Goal: Task Accomplishment & Management: Manage account settings

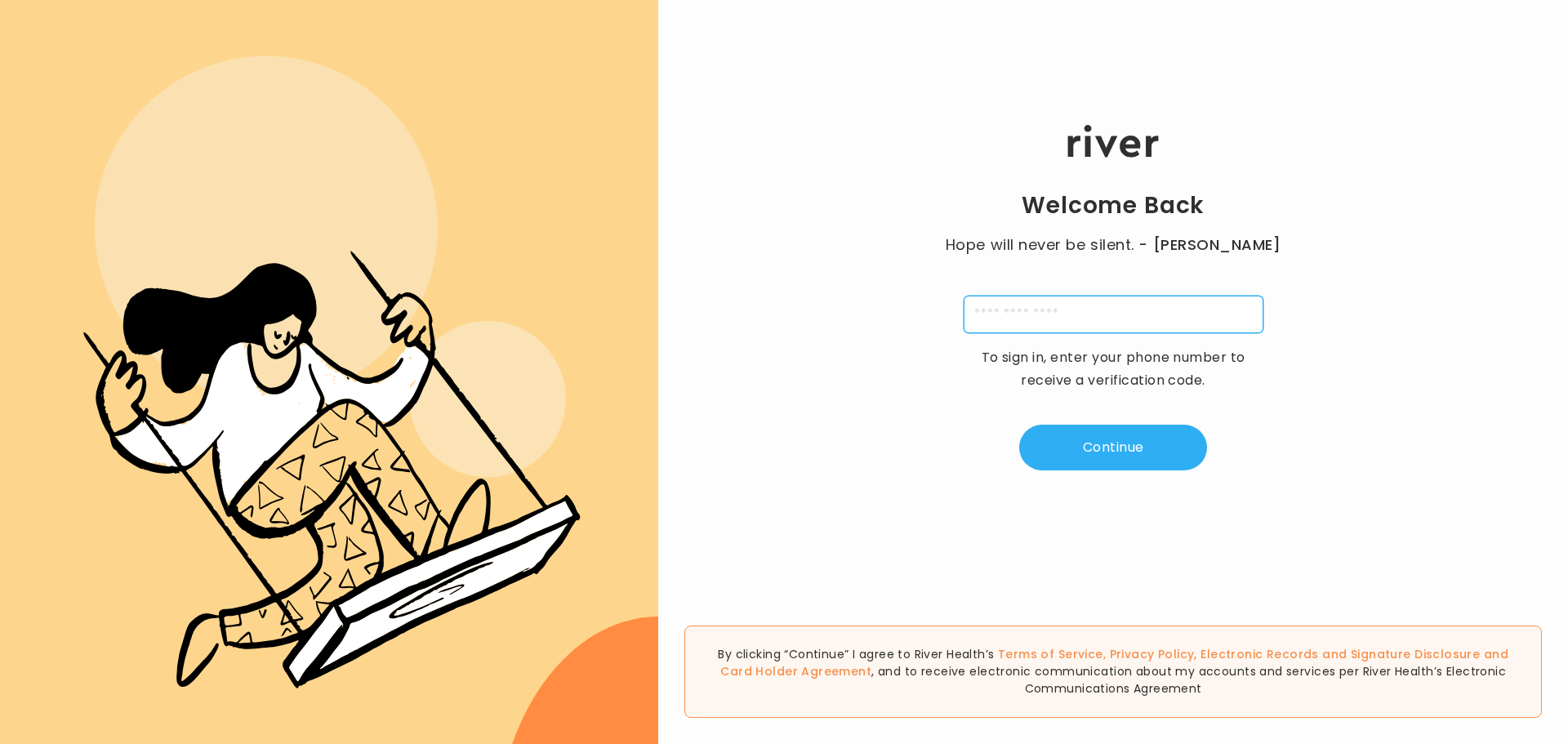
click at [1045, 322] on input "tel" at bounding box center [1114, 314] width 300 height 37
type input "**********"
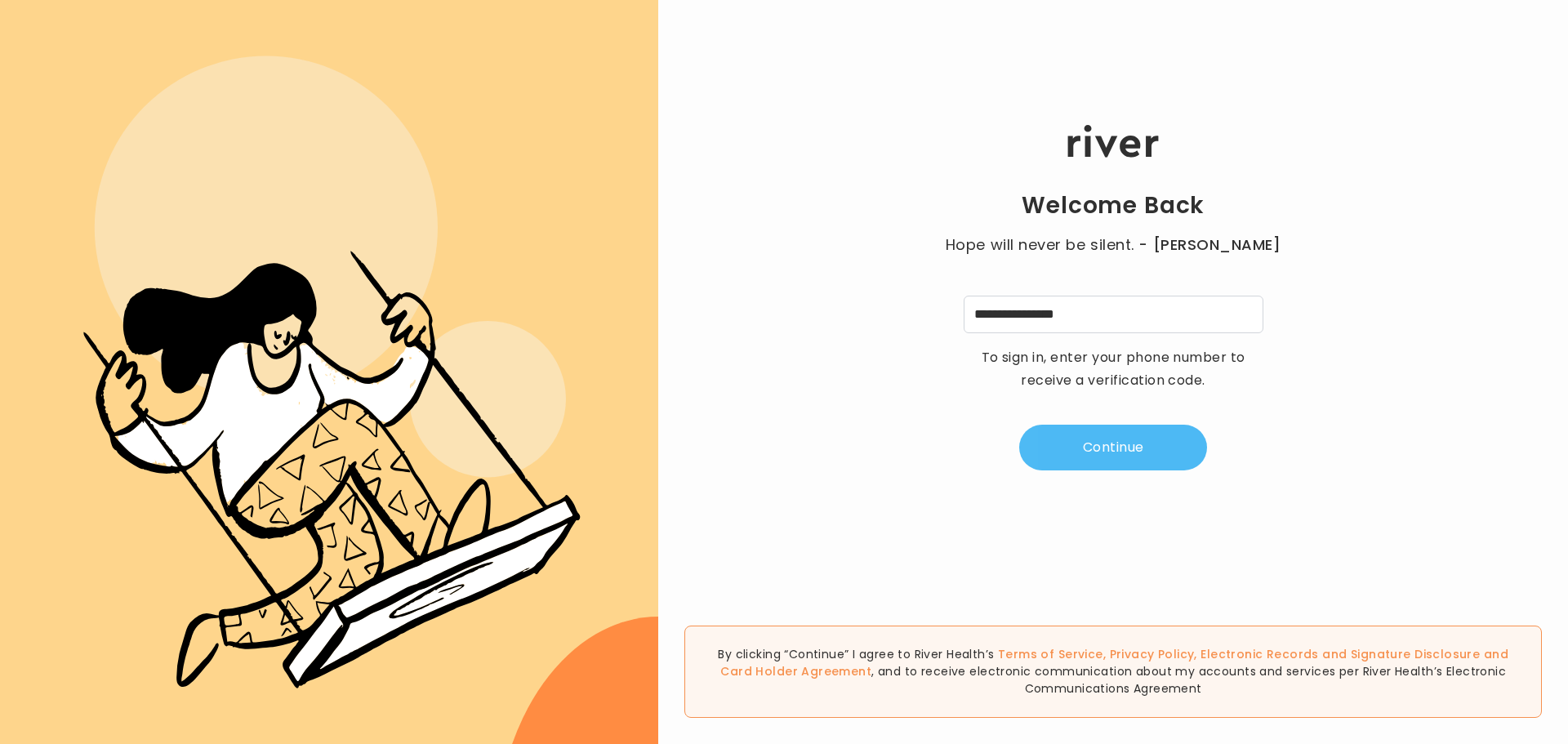
click at [1109, 463] on button "Continue" at bounding box center [1113, 447] width 188 height 46
type input "*"
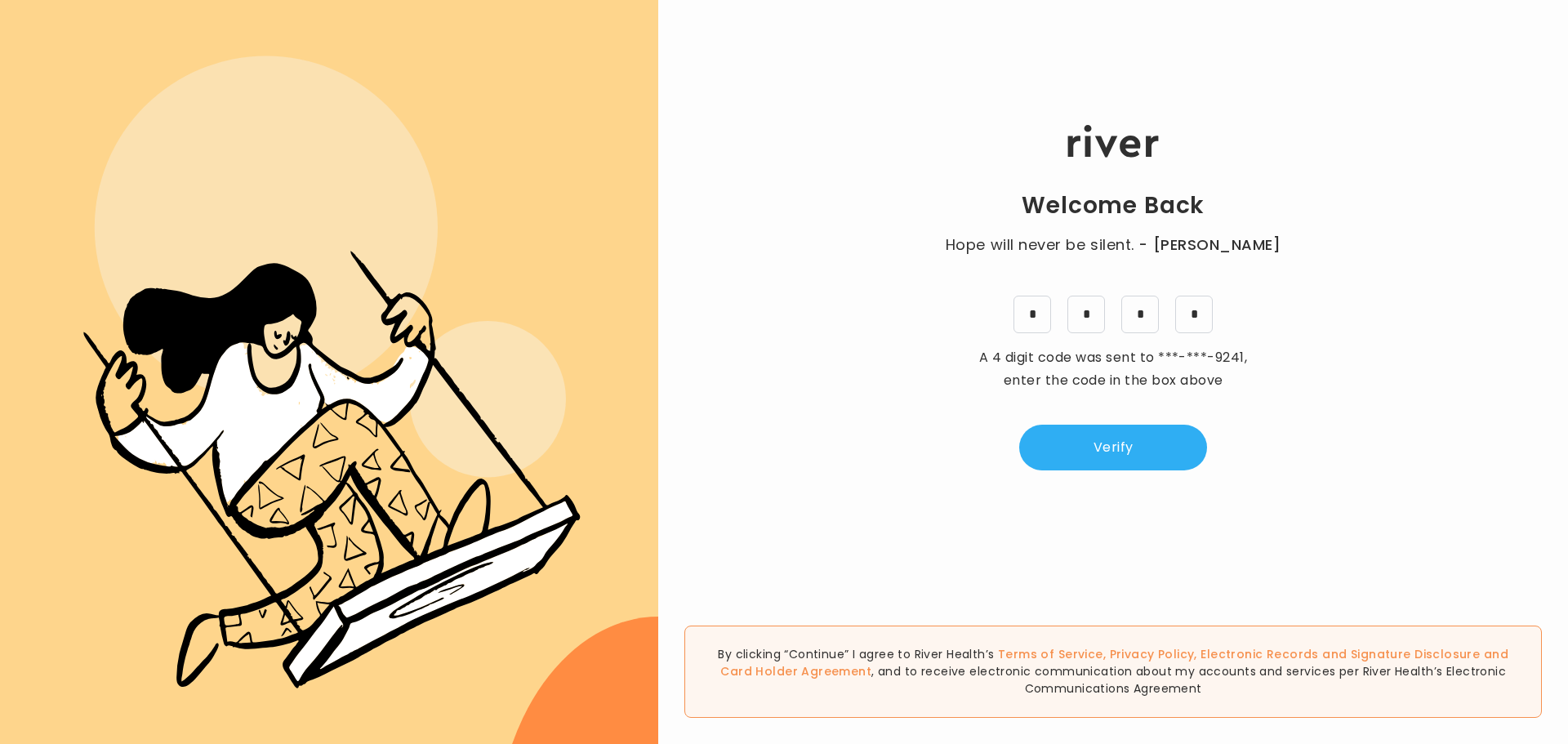
click at [1078, 413] on div "Welcome Back Hope will never be silent. - Harvey Milk * * * * A 4 digit code wa…" at bounding box center [1113, 297] width 910 height 447
click at [1091, 432] on button "Verify" at bounding box center [1113, 447] width 188 height 46
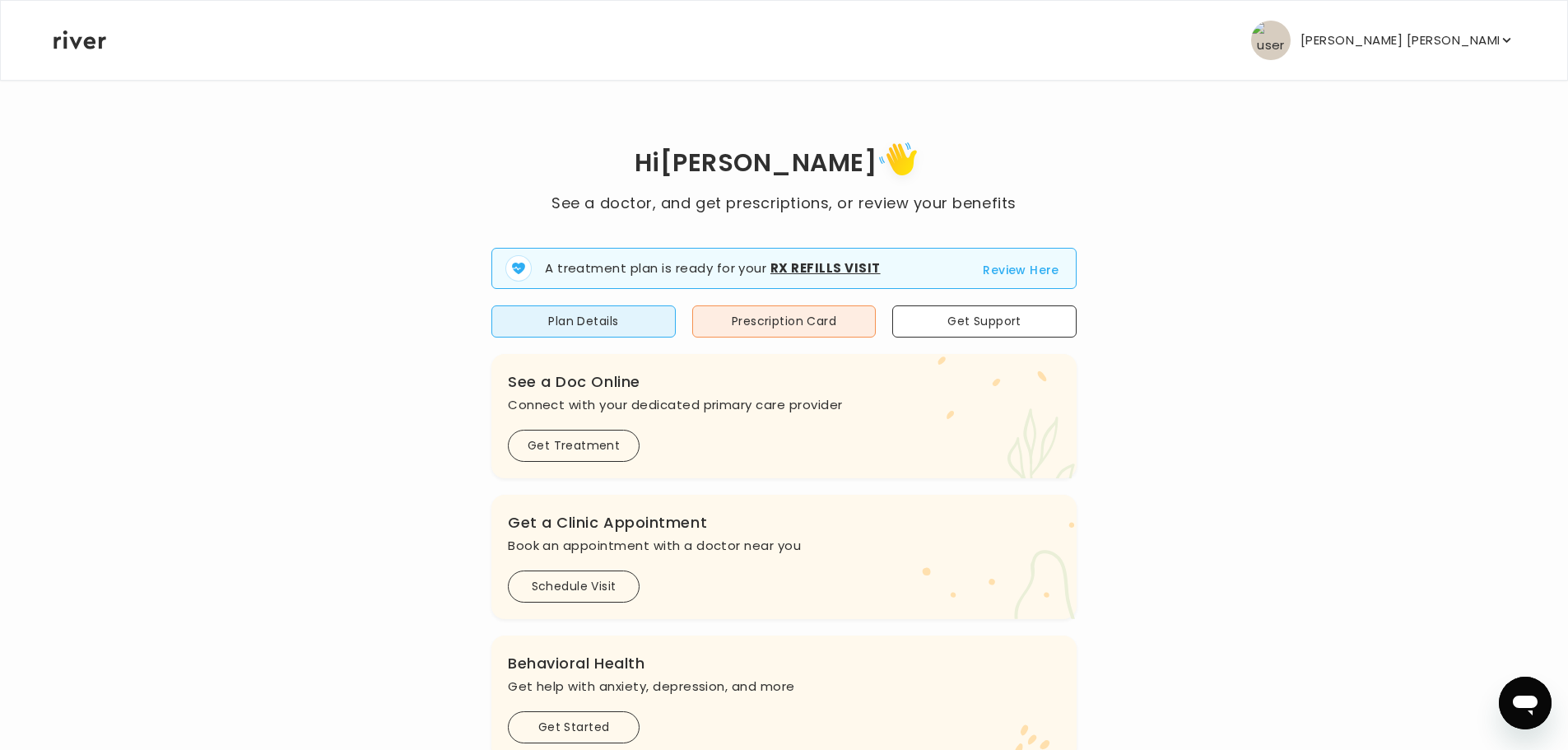
click at [1023, 275] on button "Review Here" at bounding box center [1021, 269] width 76 height 20
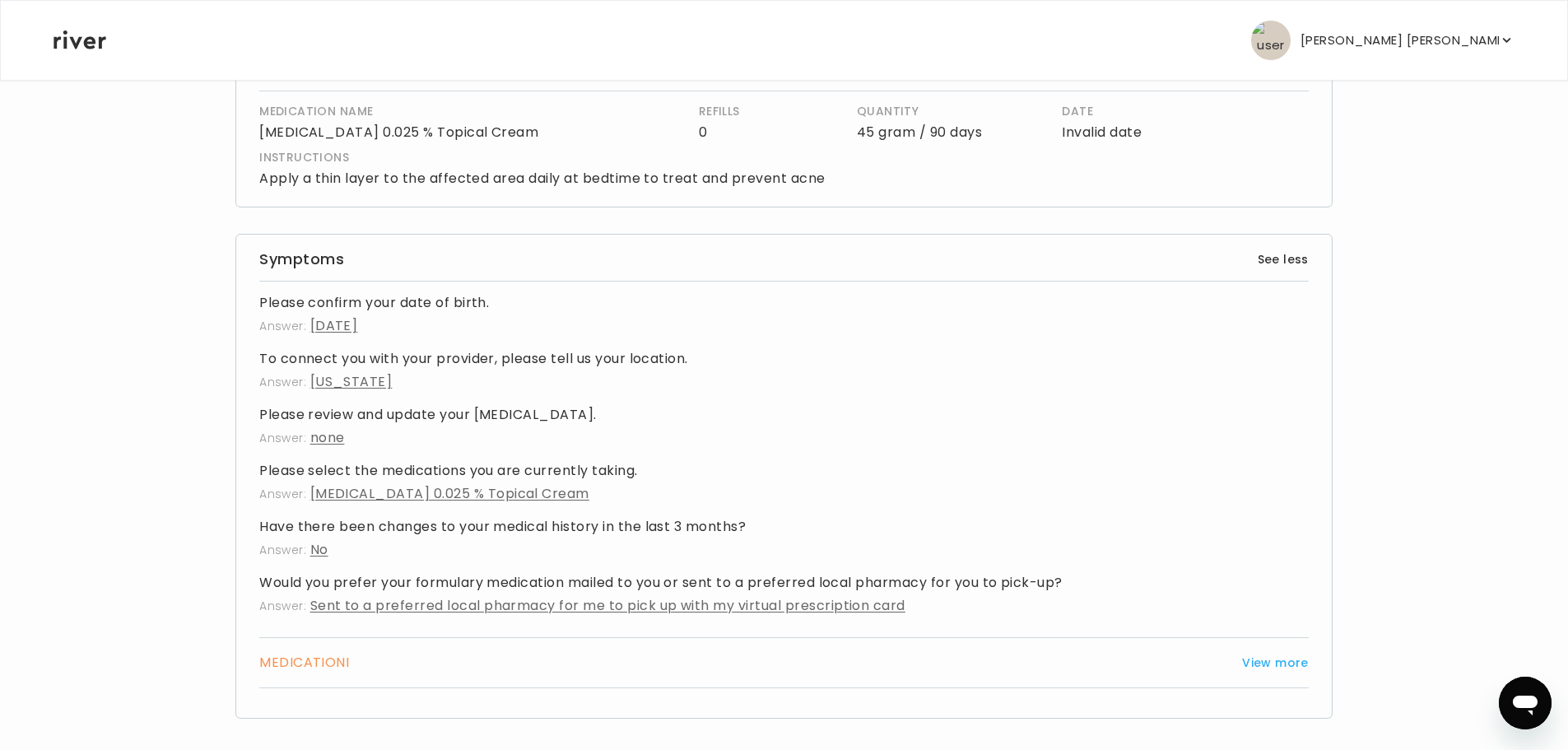
scroll to position [428, 0]
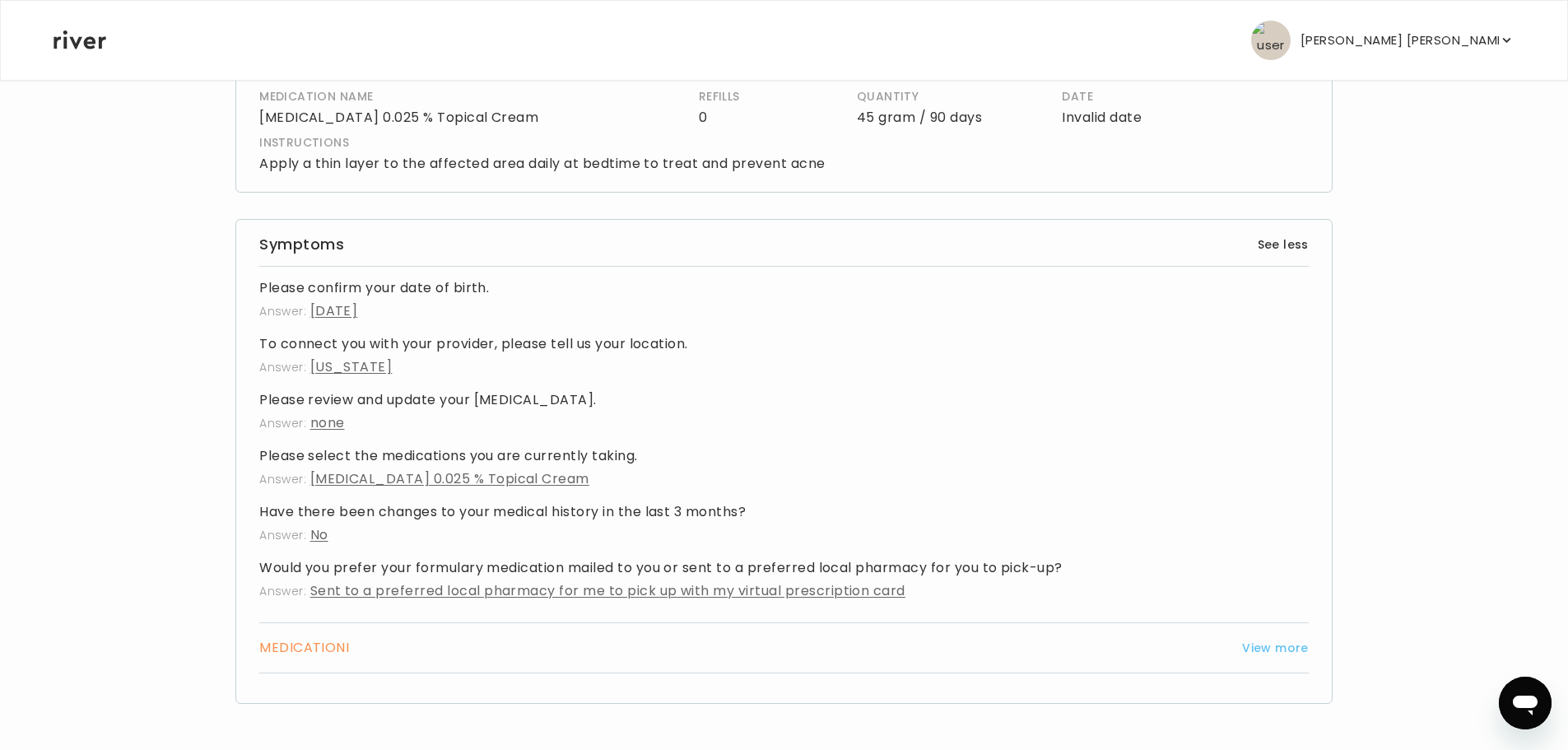
click at [1296, 641] on button "View more" at bounding box center [1275, 647] width 67 height 20
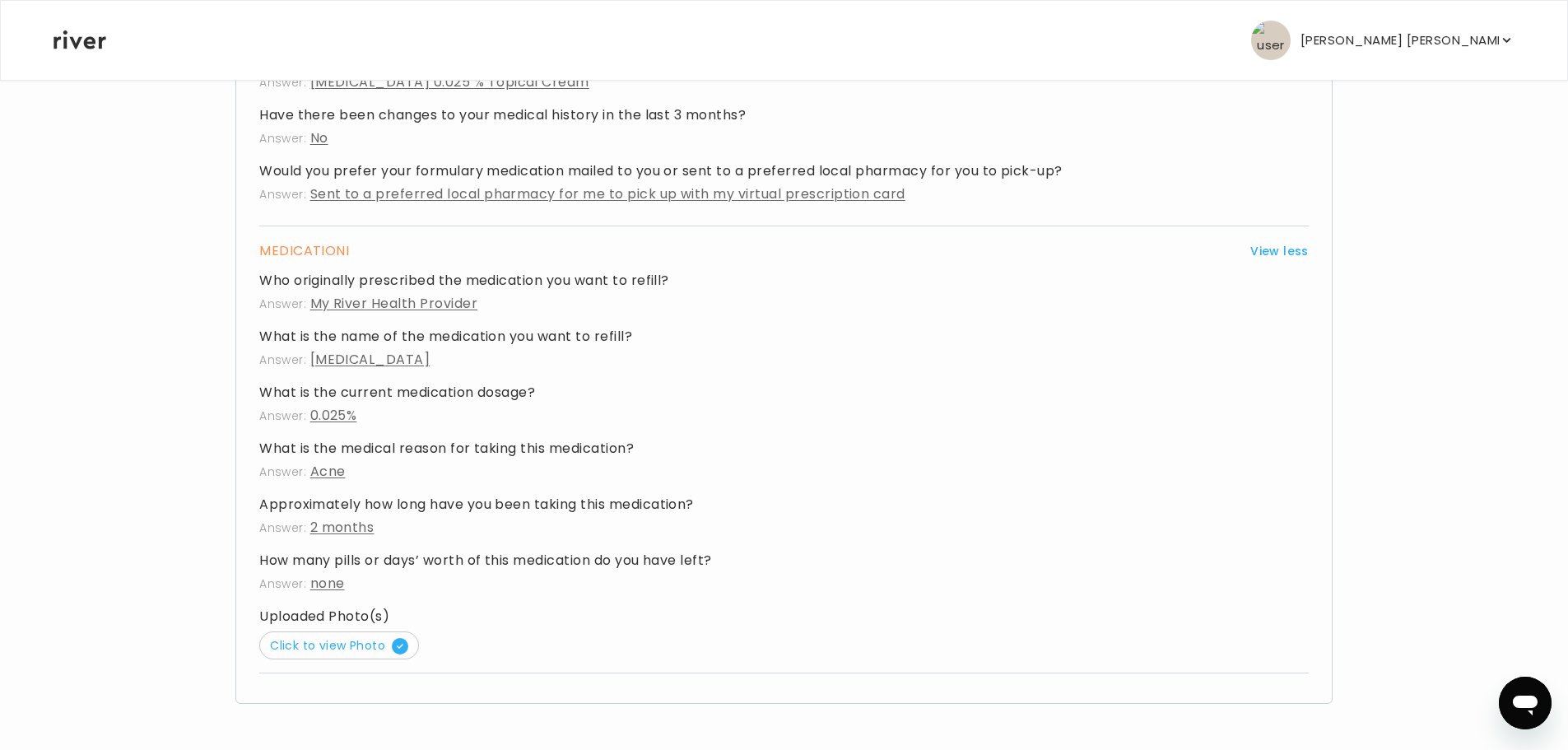
scroll to position [0, 0]
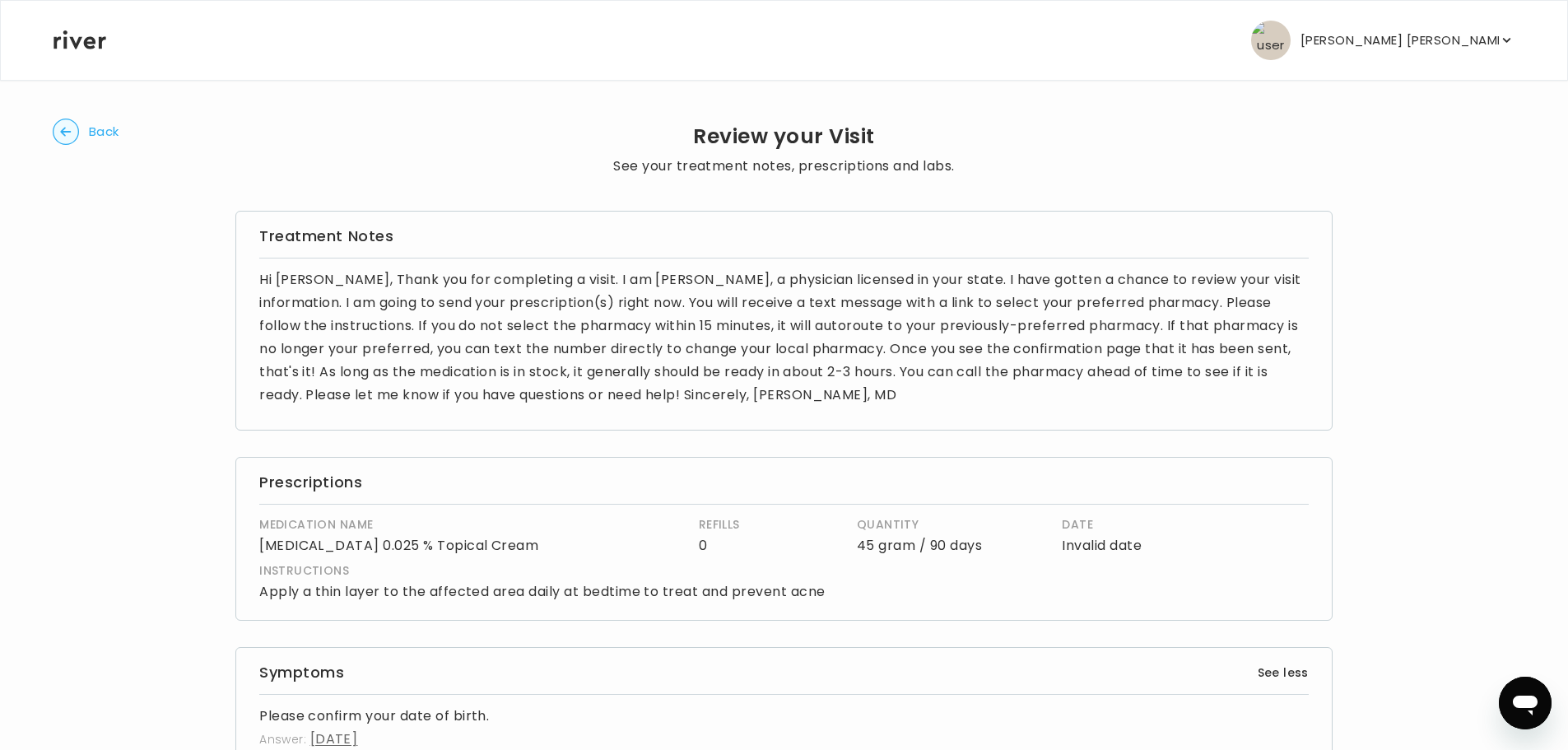
click at [79, 132] on button "Back" at bounding box center [86, 132] width 67 height 26
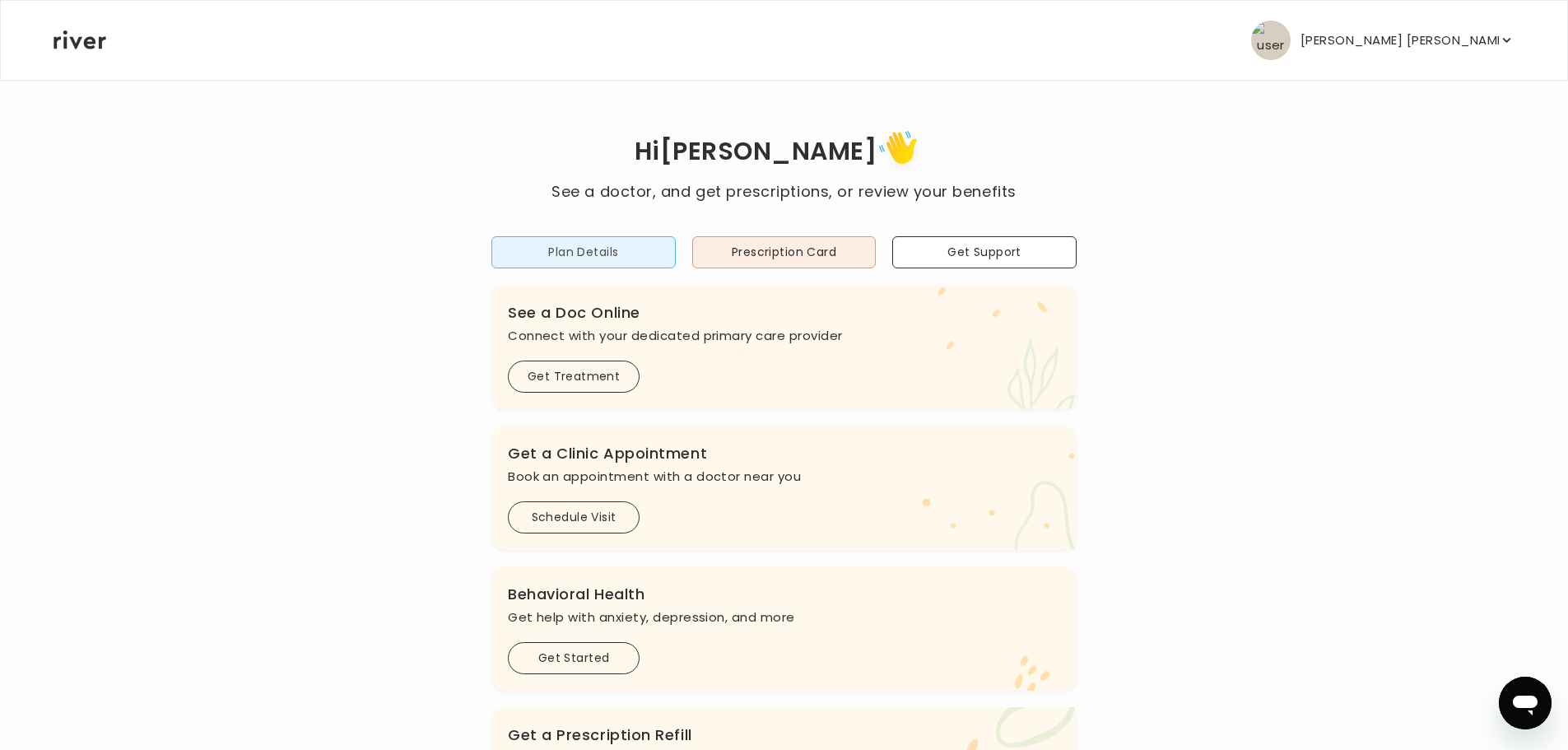
click at [588, 253] on button "Plan Details" at bounding box center [583, 253] width 185 height 32
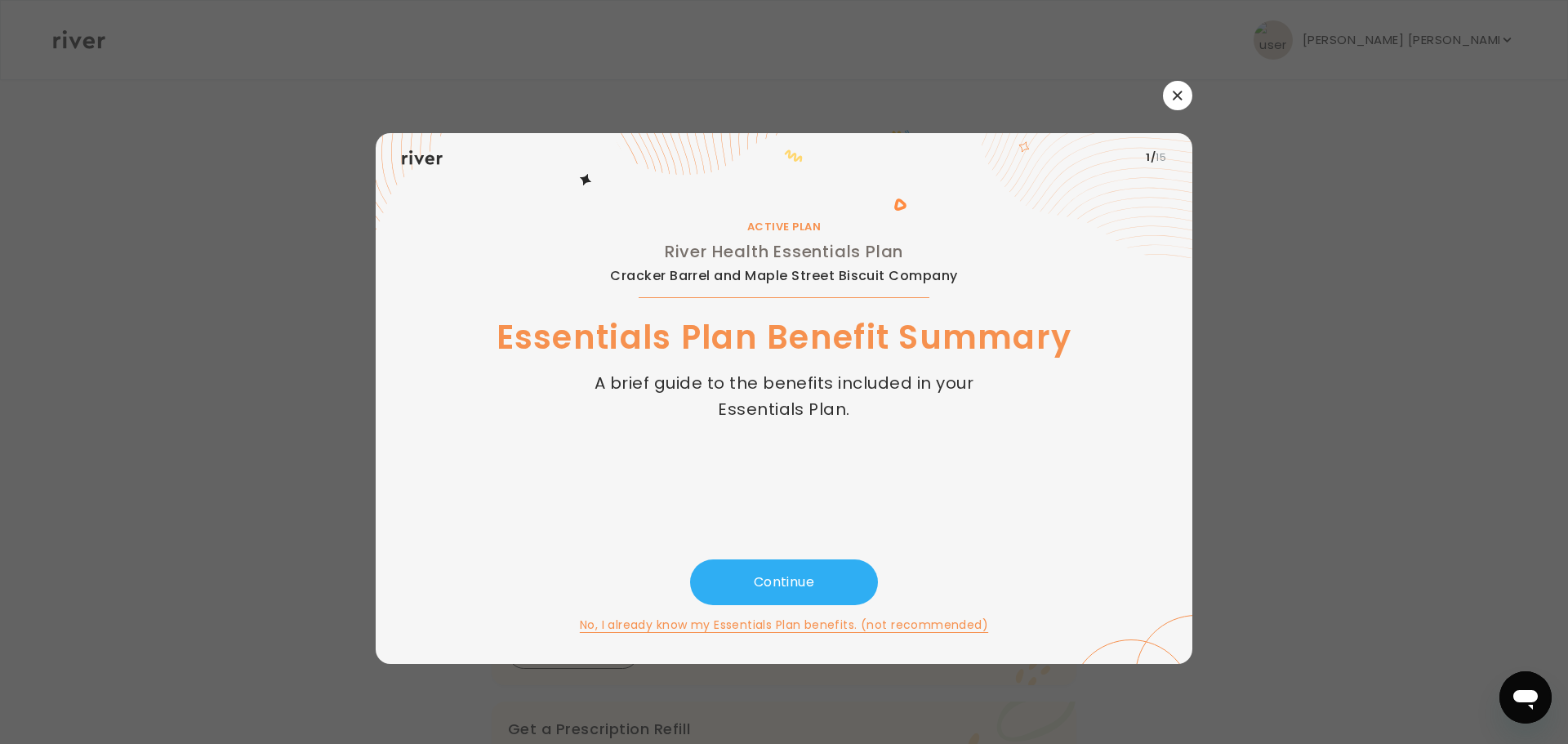
click at [741, 628] on button "No, I already know my Essentials Plan benefits. (not recommended)" at bounding box center [784, 624] width 409 height 20
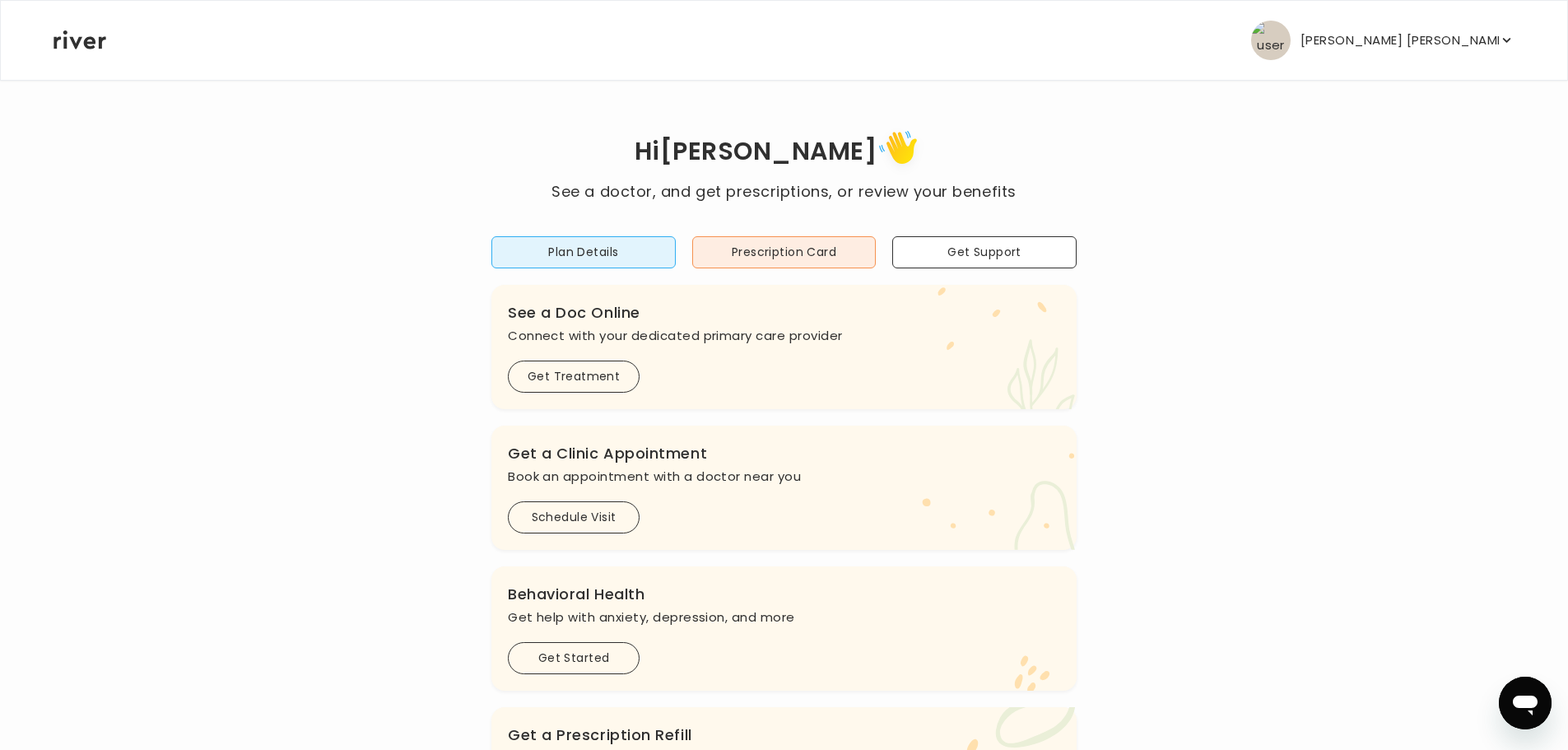
click at [1381, 38] on button "[PERSON_NAME] [PERSON_NAME]" at bounding box center [1382, 41] width 263 height 40
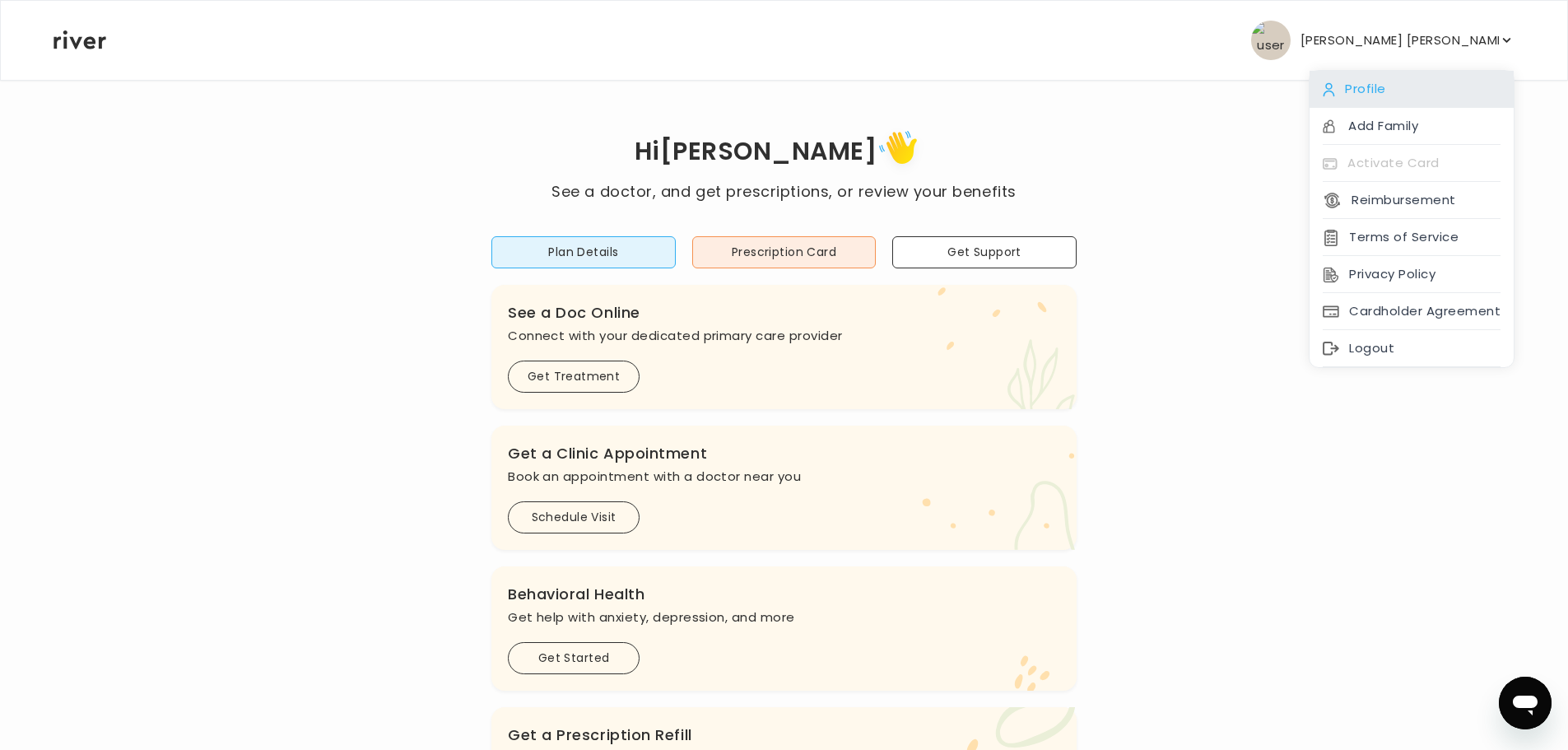
click at [1368, 87] on div "Profile" at bounding box center [1412, 89] width 204 height 37
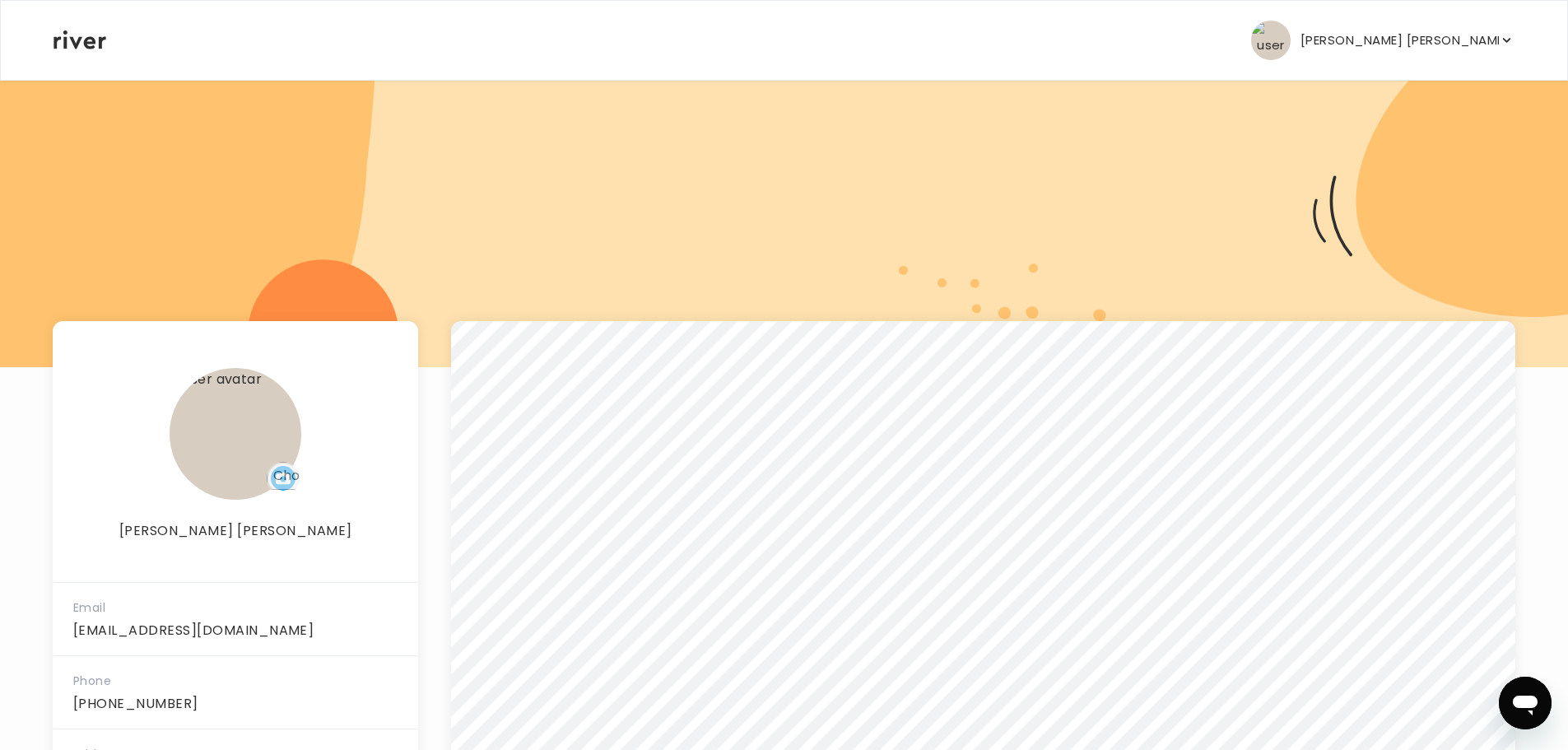
click at [1427, 24] on button "[PERSON_NAME] [PERSON_NAME]" at bounding box center [1382, 41] width 263 height 40
click at [83, 46] on icon at bounding box center [80, 40] width 53 height 19
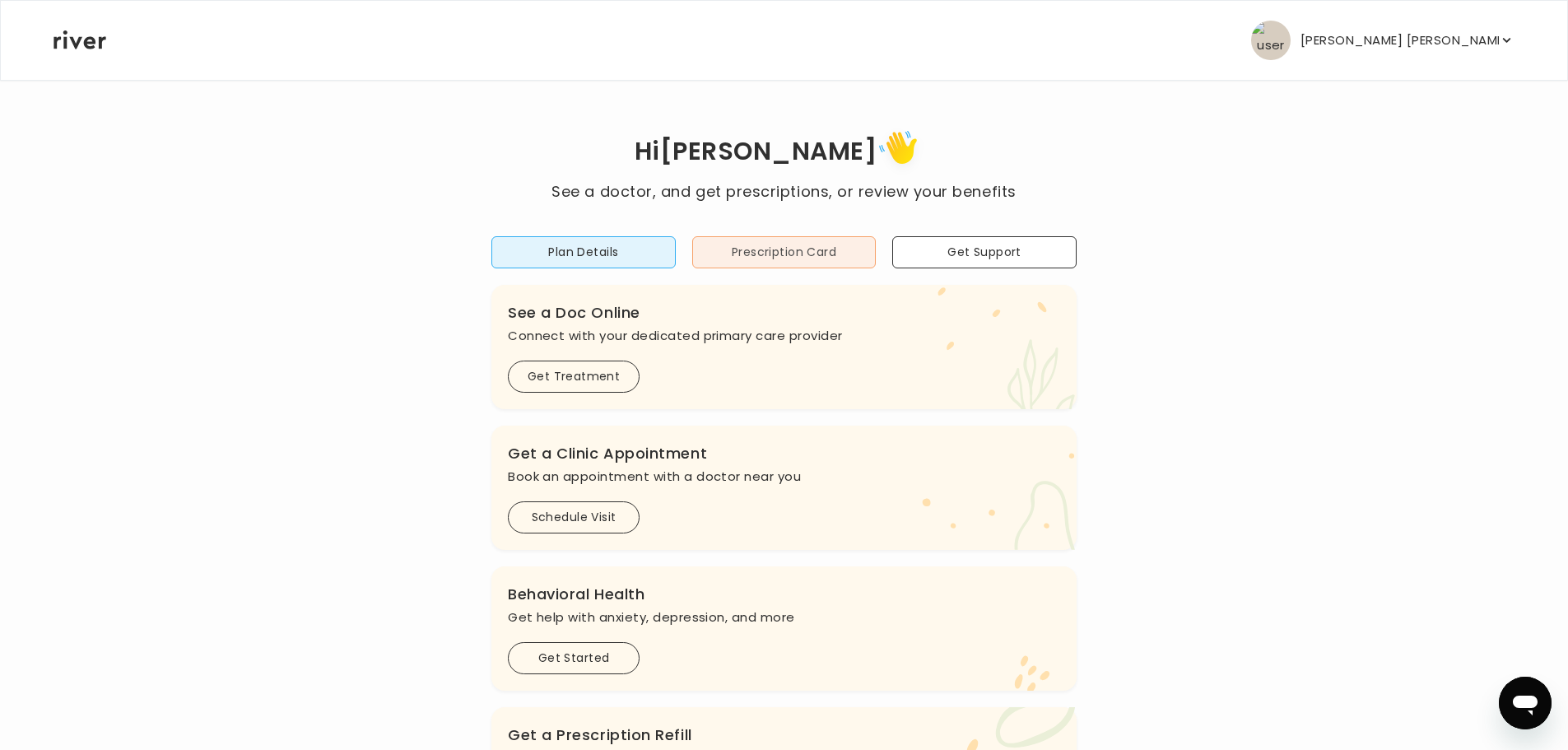
click at [836, 260] on button "Prescription Card" at bounding box center [785, 253] width 185 height 32
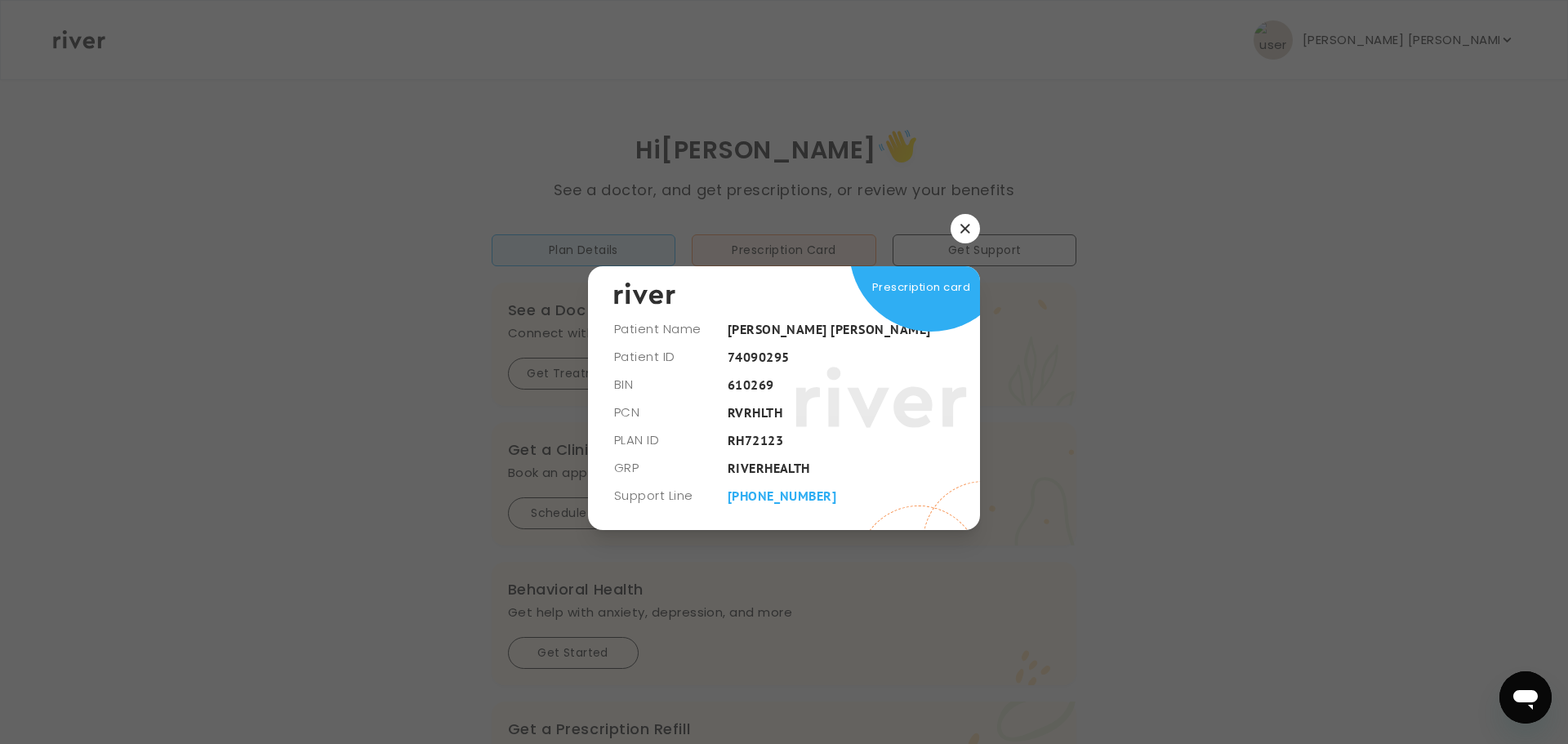
click at [782, 496] on link "[PHONE_NUMBER]" at bounding box center [782, 494] width 109 height 16
click at [961, 231] on icon "button" at bounding box center [965, 228] width 9 height 9
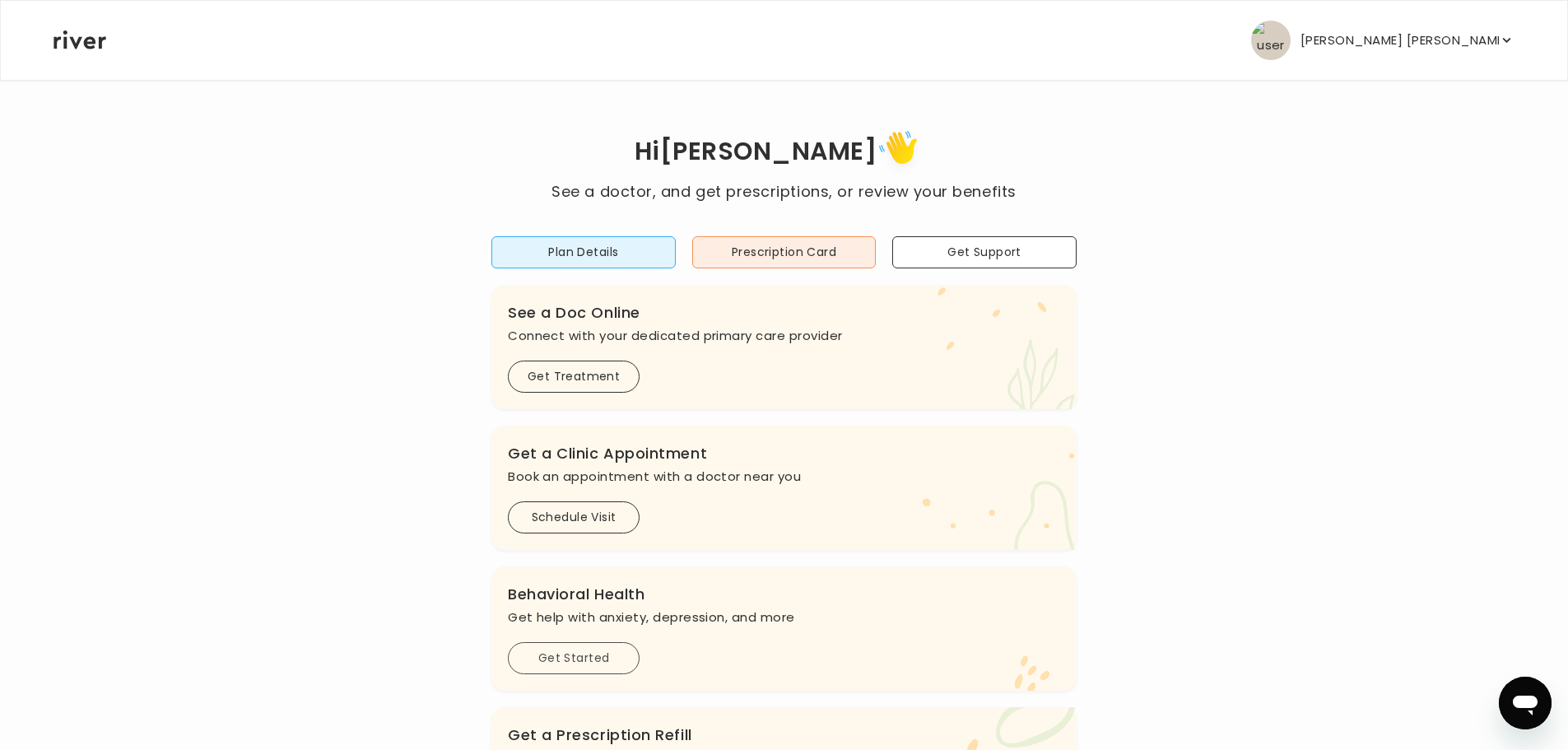
click at [595, 650] on button "Get Started" at bounding box center [574, 658] width 132 height 32
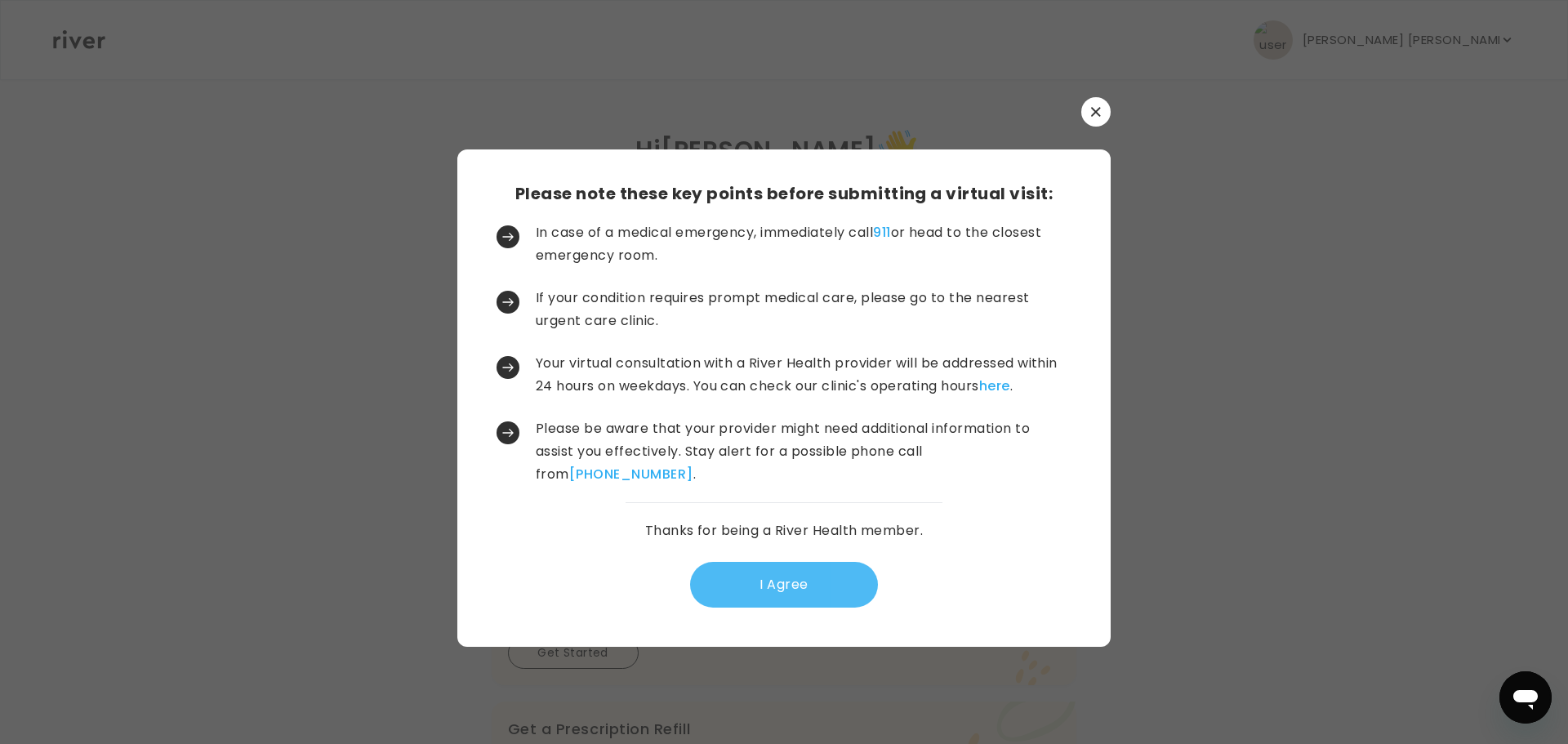
click at [820, 589] on button "I Agree" at bounding box center [784, 584] width 188 height 46
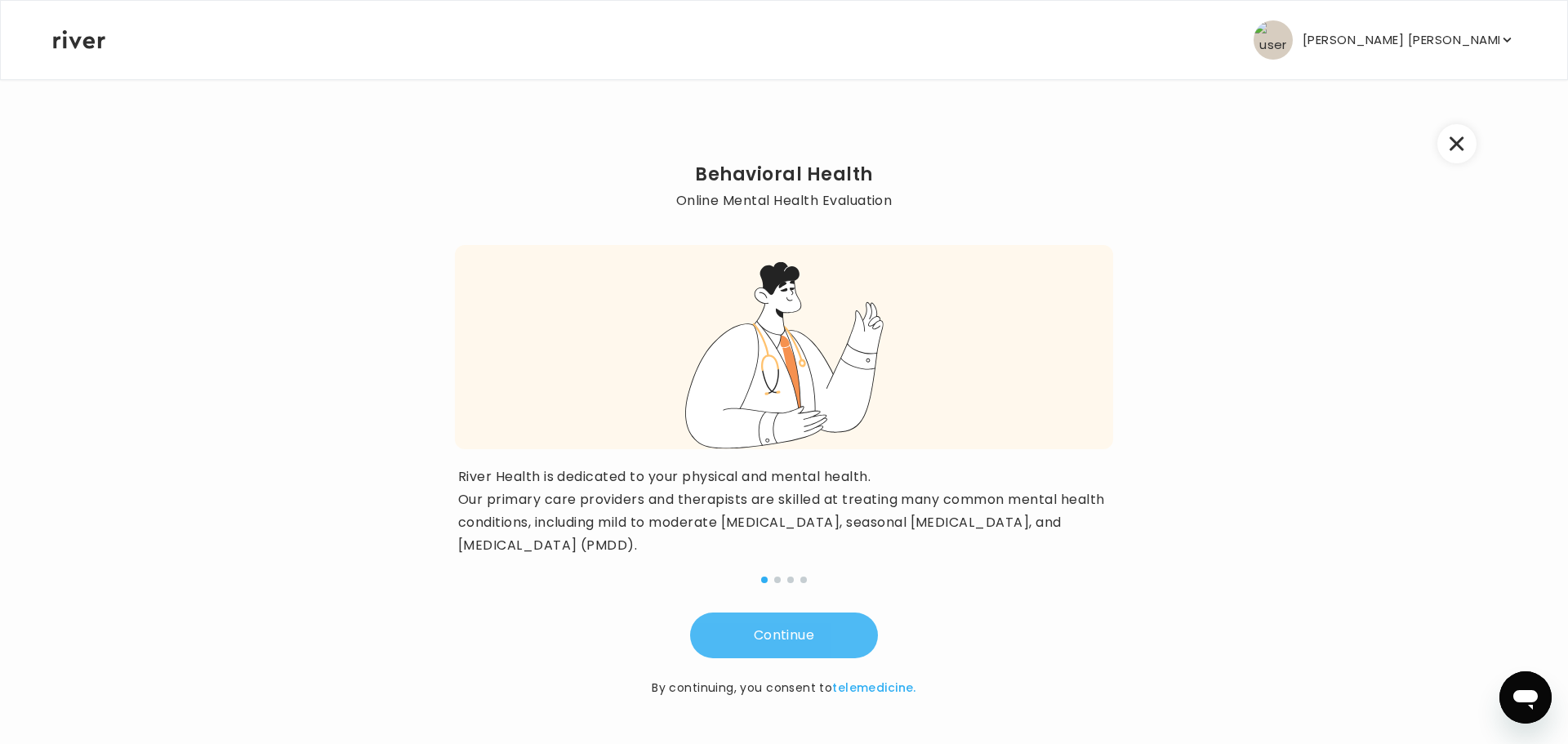
click at [789, 643] on button "Continue" at bounding box center [784, 635] width 188 height 46
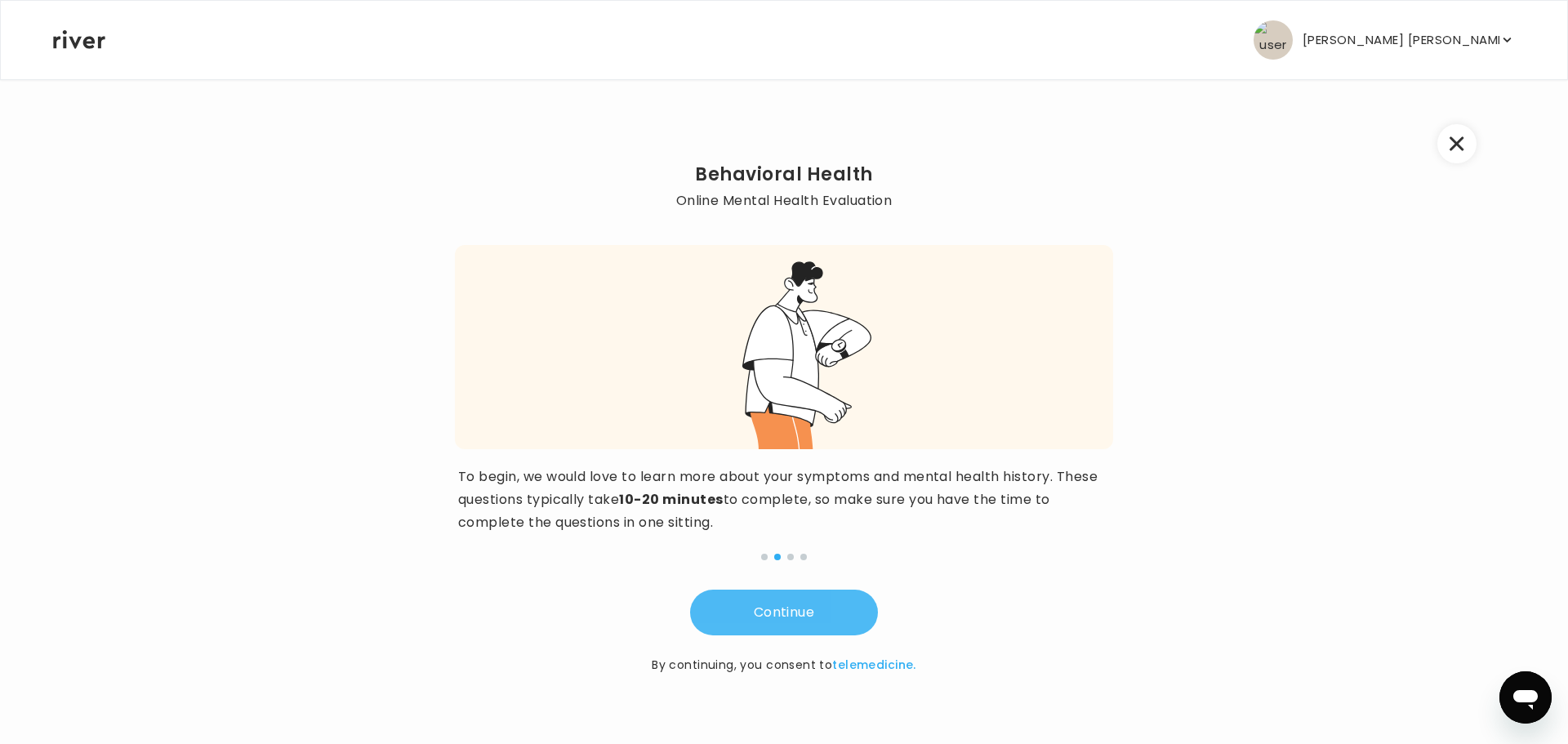
click at [806, 619] on button "Continue" at bounding box center [784, 612] width 188 height 46
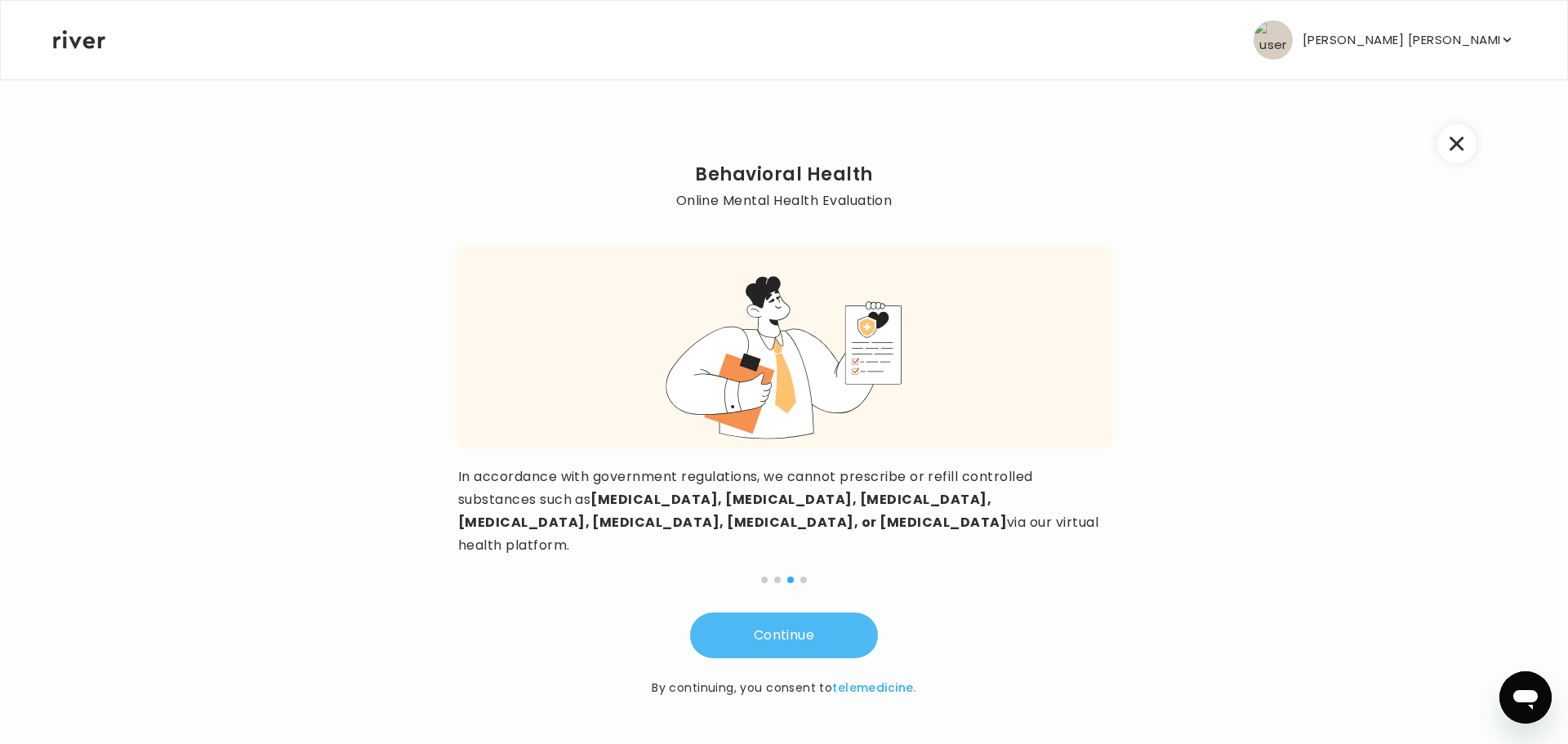
click at [739, 612] on button "Continue" at bounding box center [784, 635] width 188 height 46
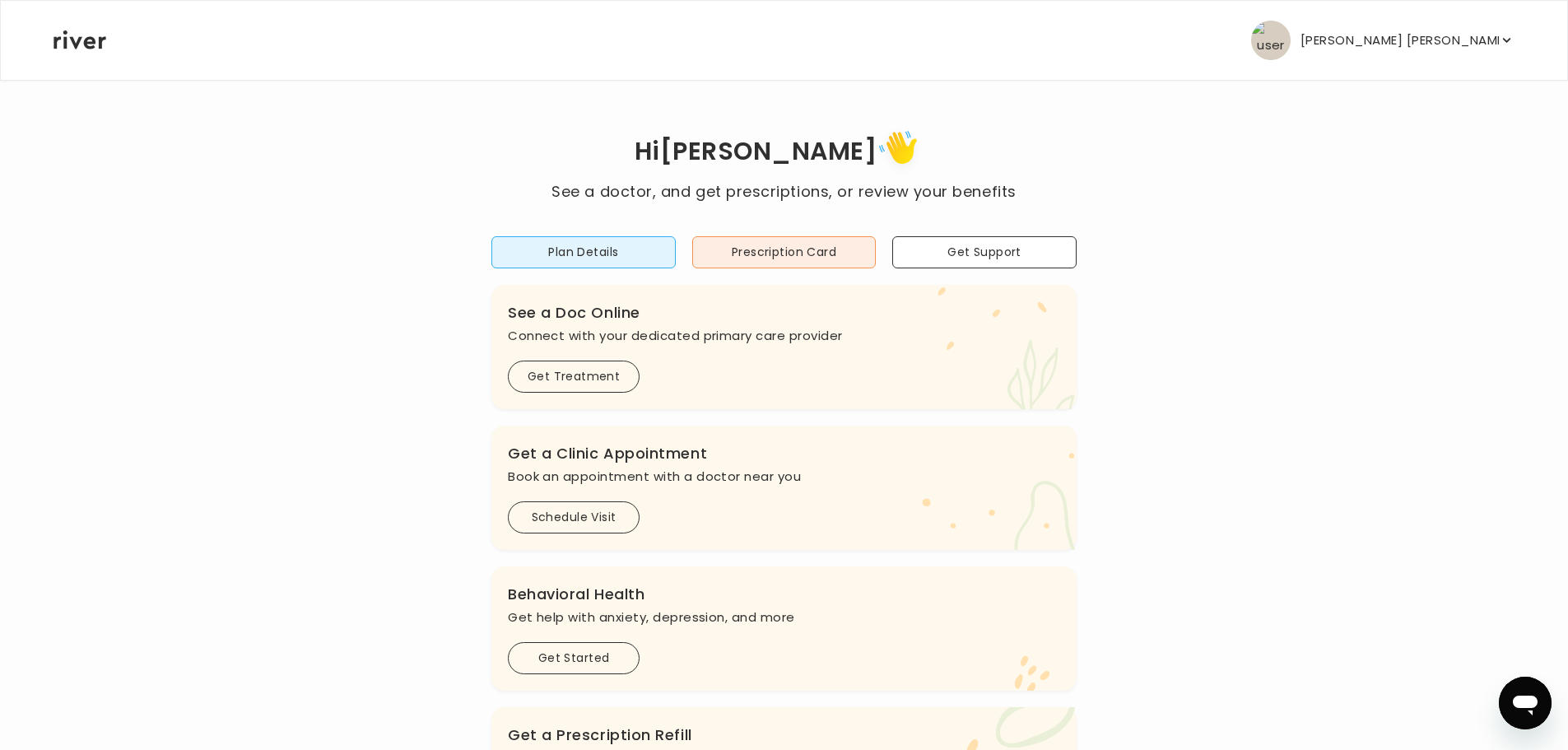
click at [1453, 59] on button "[PERSON_NAME] [PERSON_NAME]" at bounding box center [1382, 41] width 263 height 40
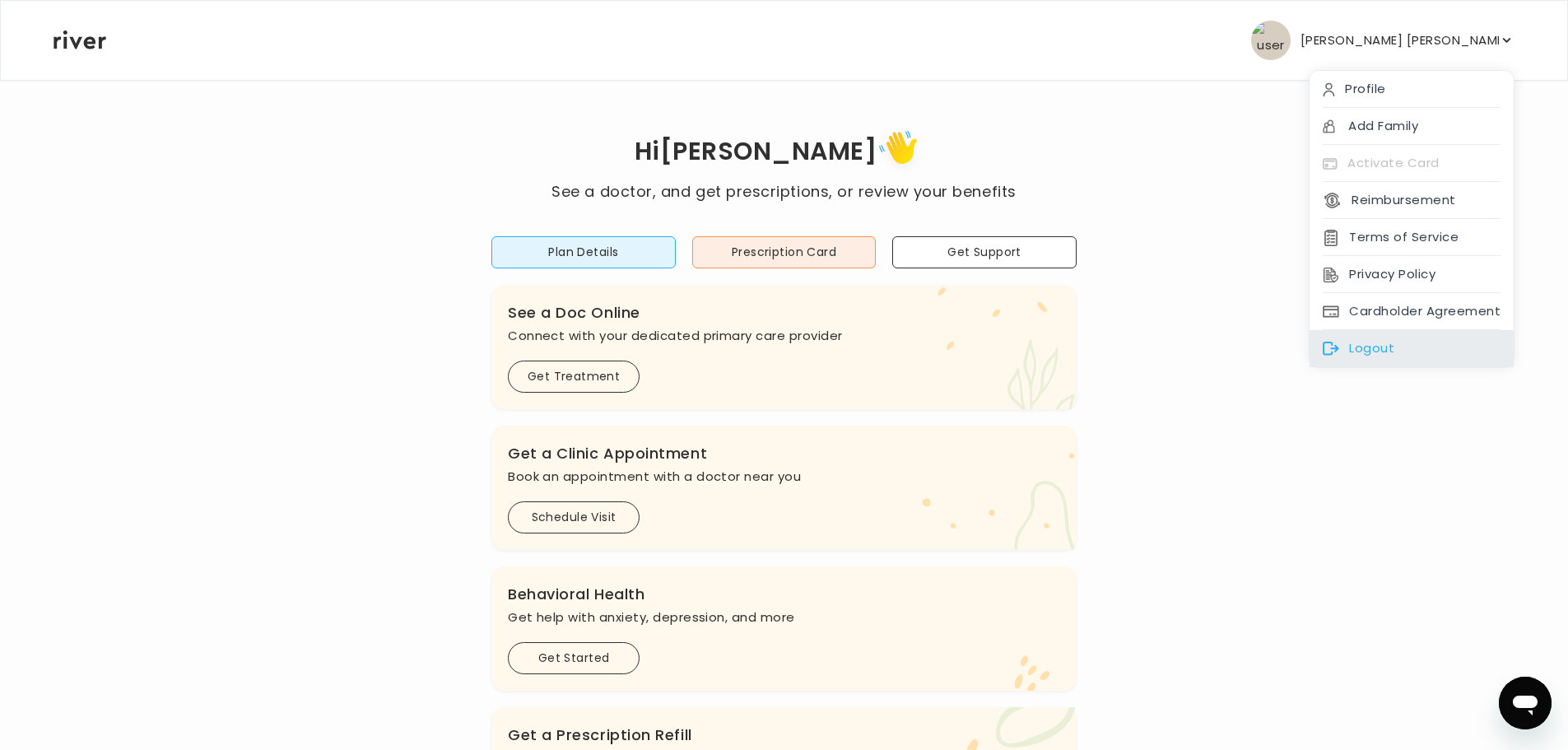
click at [1364, 355] on div "Logout" at bounding box center [1412, 348] width 204 height 37
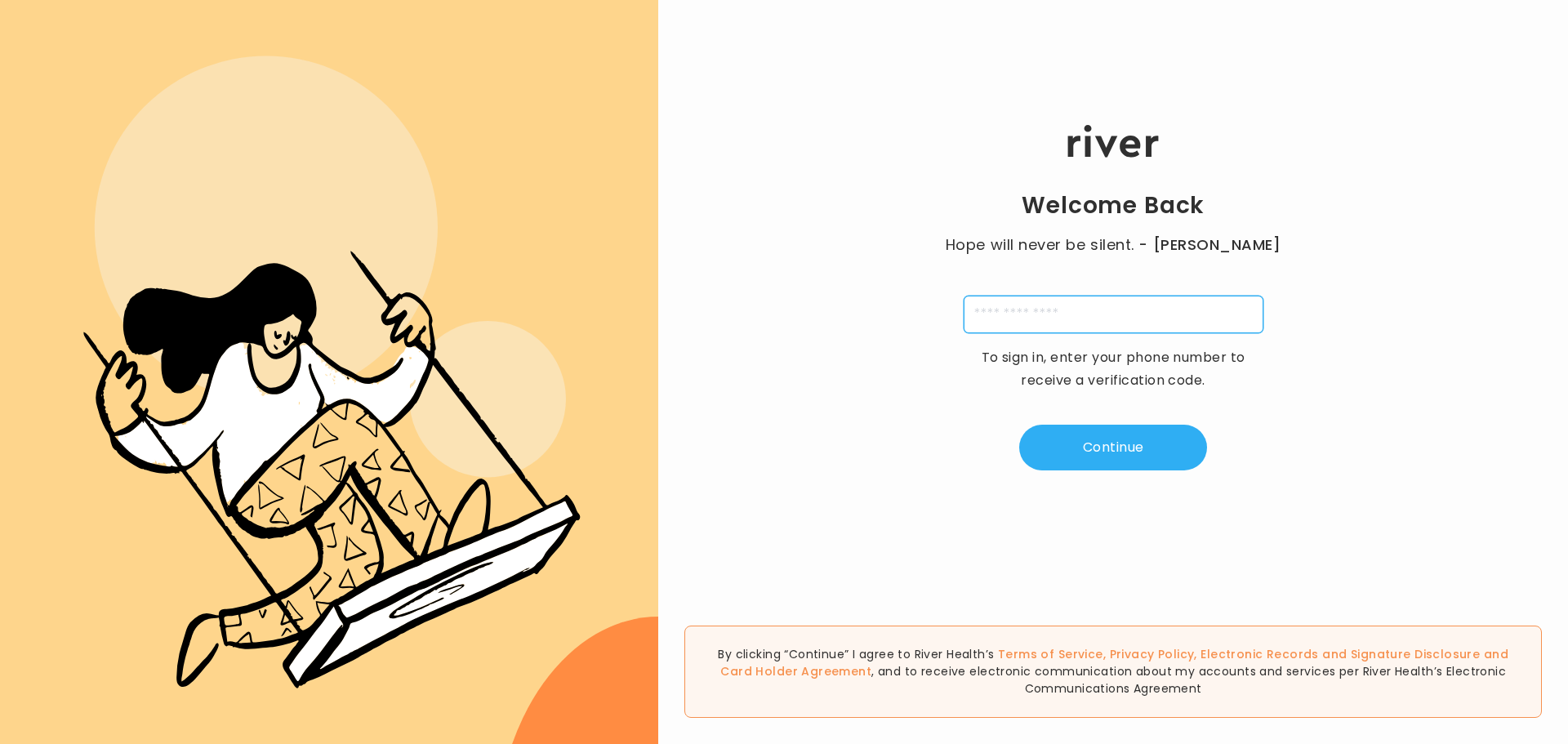
click at [1033, 308] on input "tel" at bounding box center [1114, 314] width 300 height 37
type input "**********"
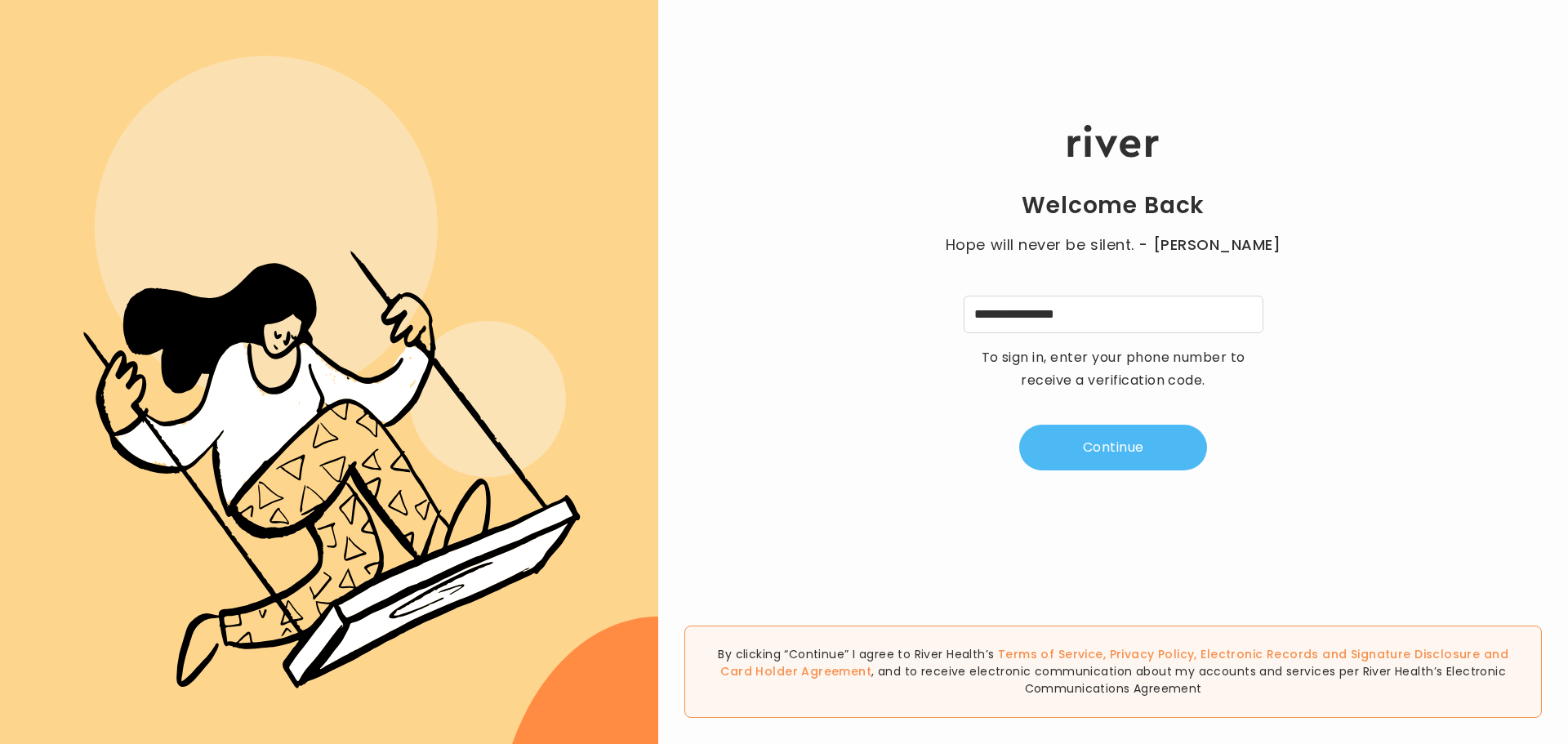
click at [1106, 454] on button "Continue" at bounding box center [1113, 447] width 188 height 46
type input "*"
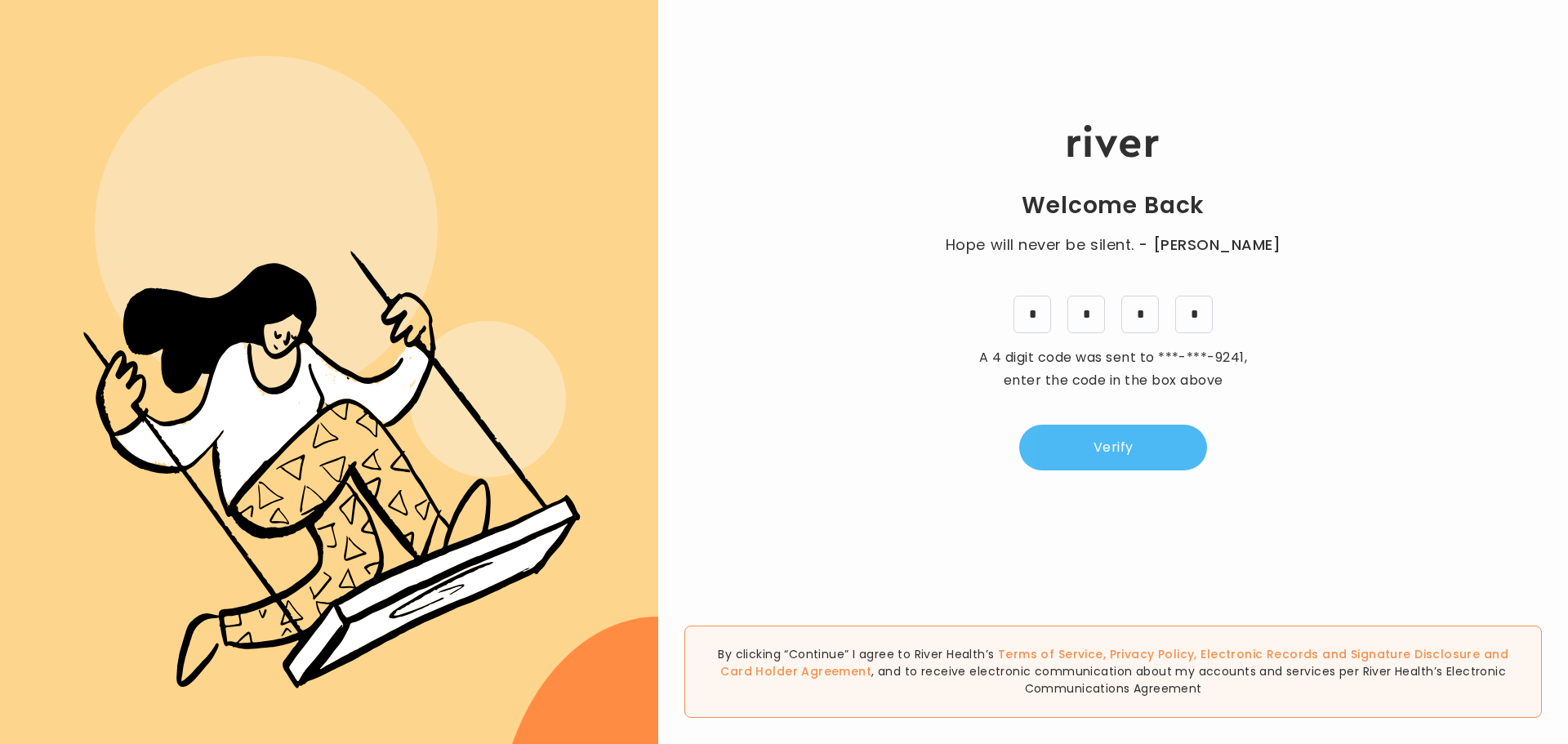
click at [1126, 437] on button "Verify" at bounding box center [1113, 447] width 188 height 46
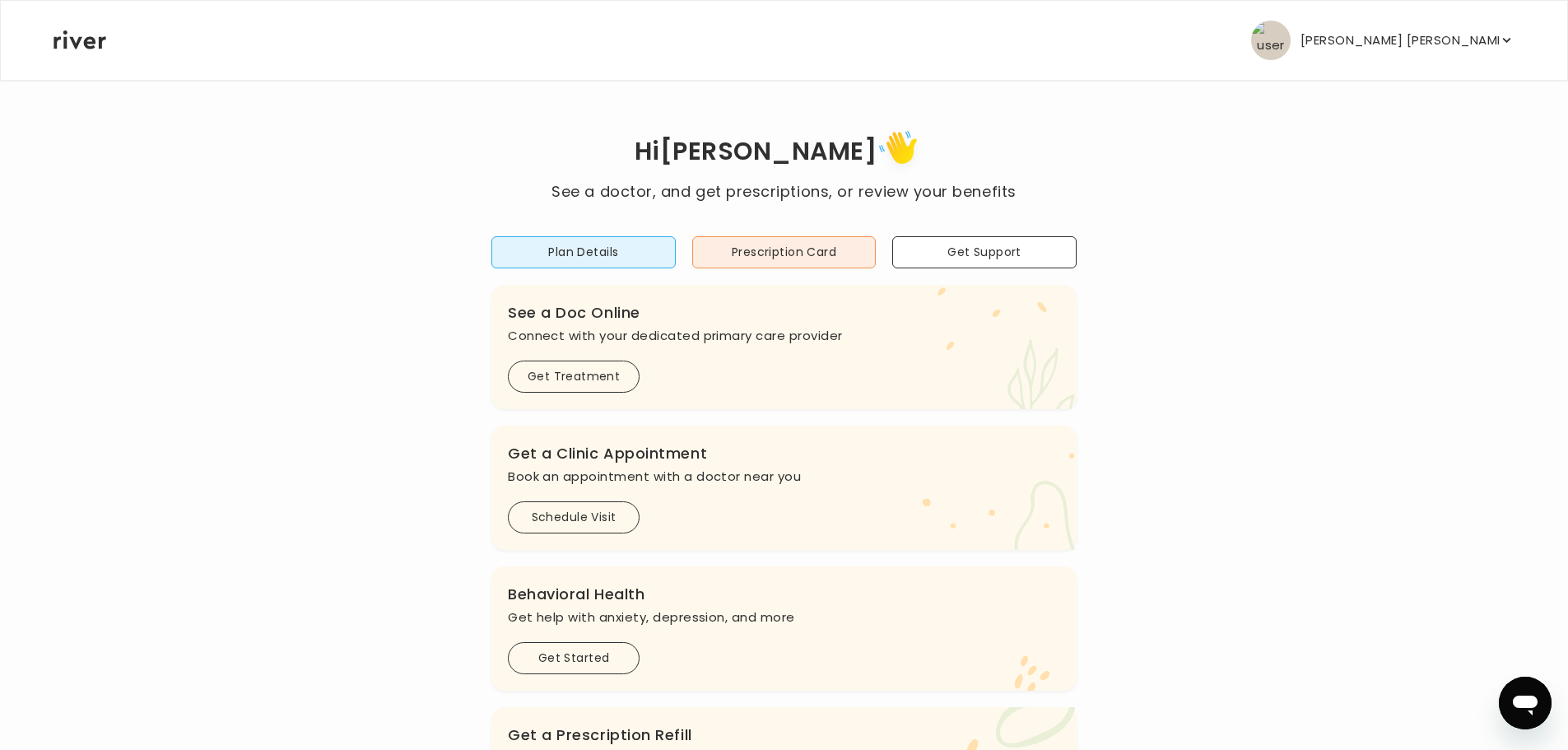
click at [1413, 185] on div "Hi [PERSON_NAME] See a doctor, and get prescriptions, or review your benefits P…" at bounding box center [784, 548] width 1462 height 847
click at [1418, 44] on p "[PERSON_NAME] [PERSON_NAME]" at bounding box center [1399, 41] width 198 height 23
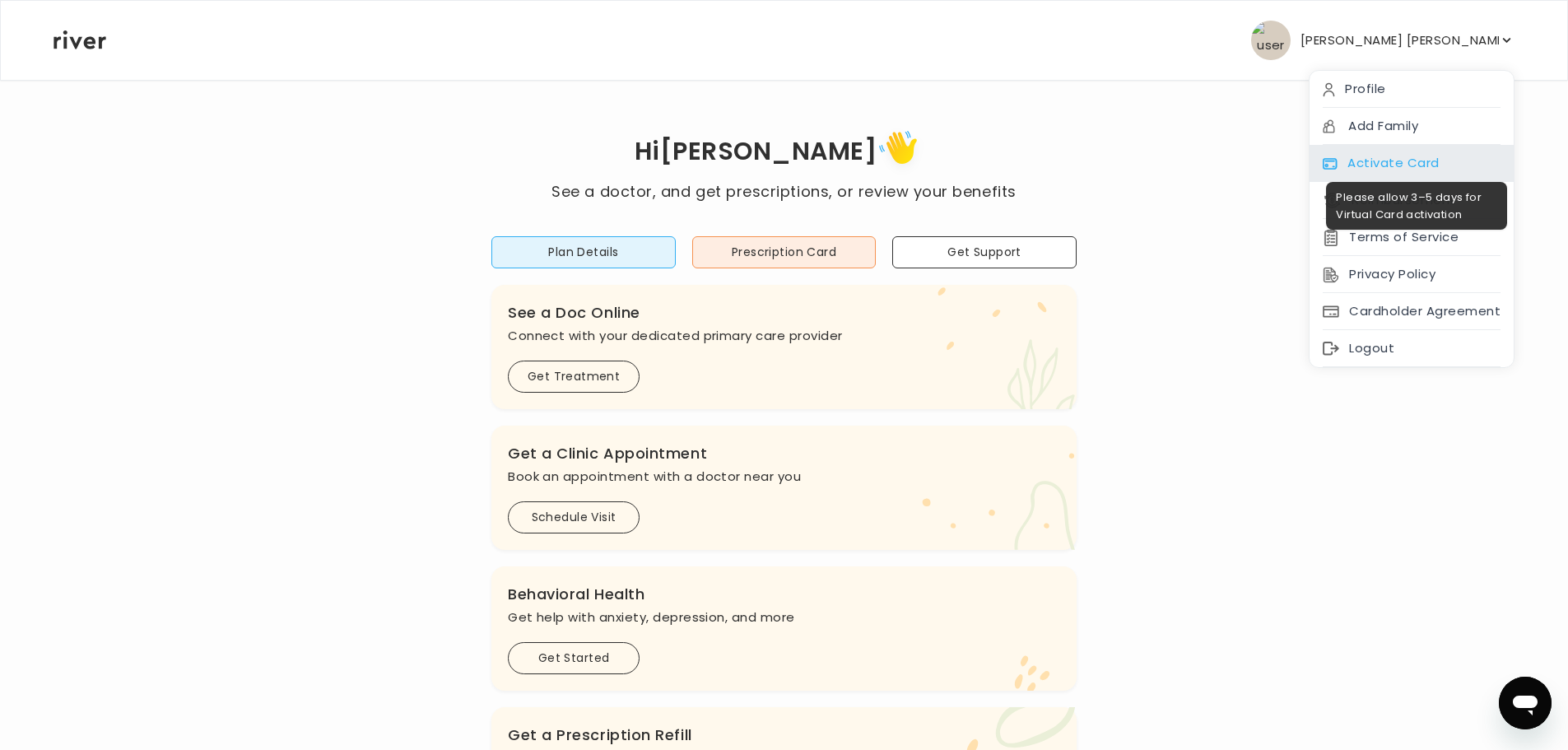
click at [1401, 150] on div "Activate Card" at bounding box center [1412, 163] width 204 height 37
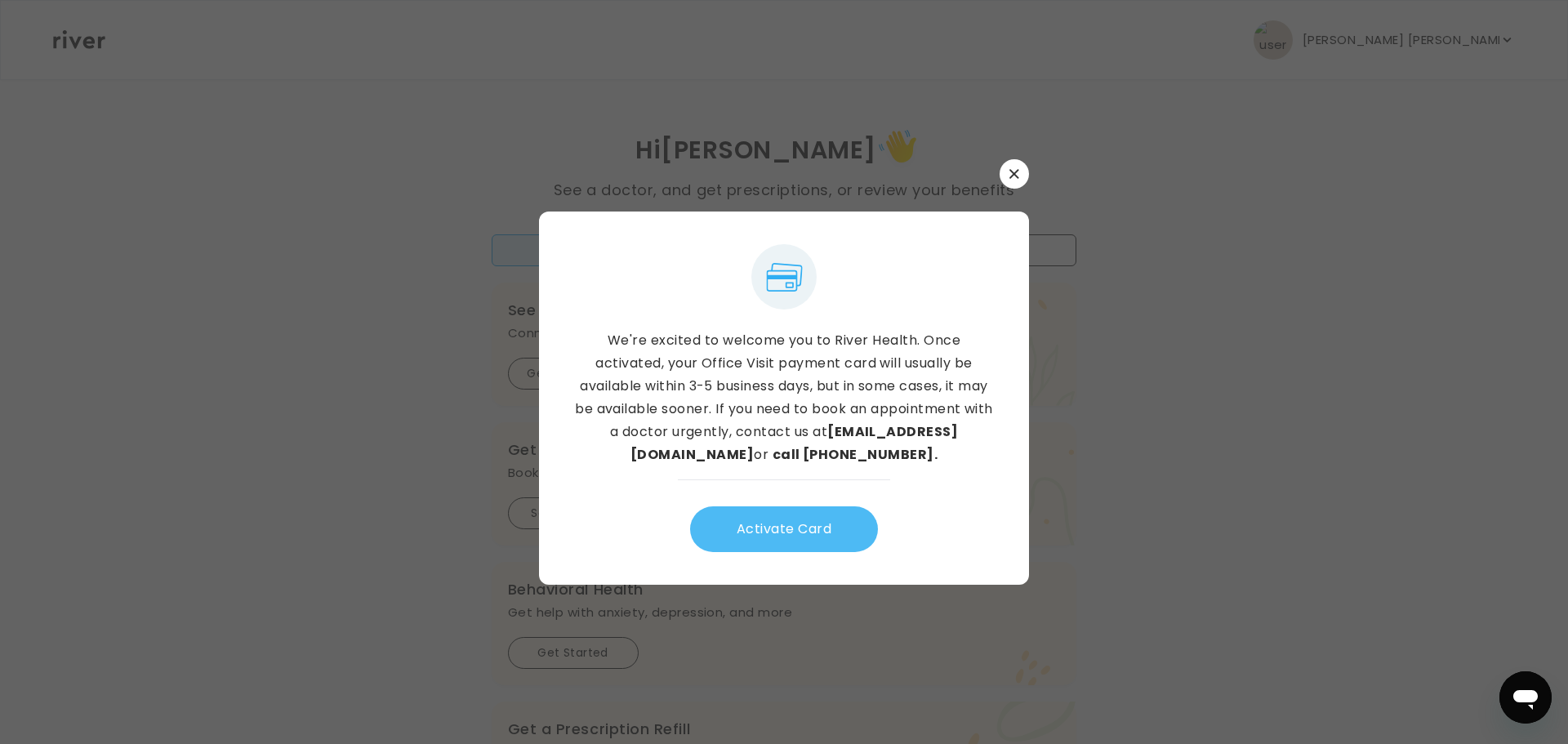
click at [806, 542] on button "Activate Card" at bounding box center [784, 529] width 188 height 46
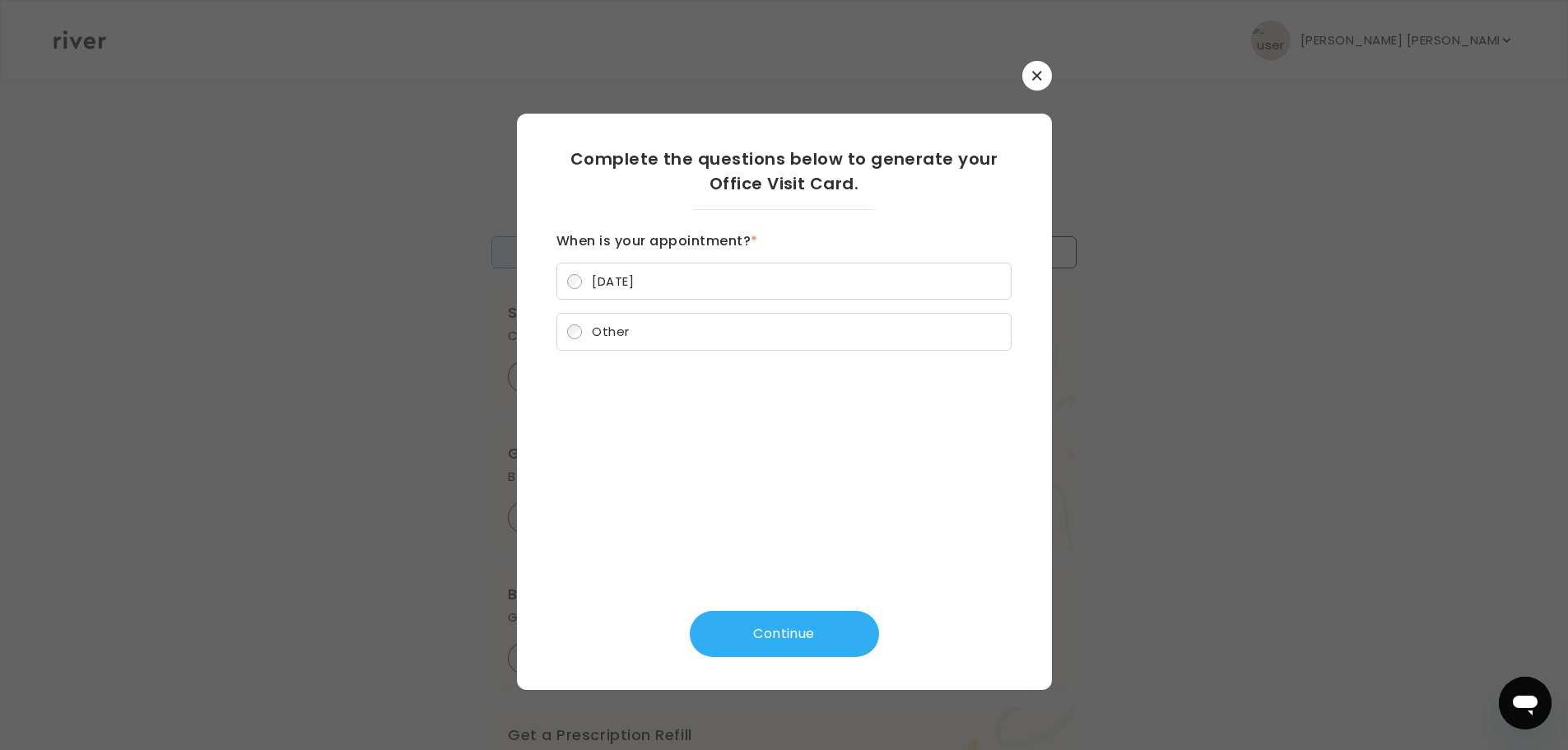
click at [673, 334] on label "Other" at bounding box center [783, 332] width 455 height 38
click at [833, 626] on button "Continue" at bounding box center [784, 633] width 189 height 46
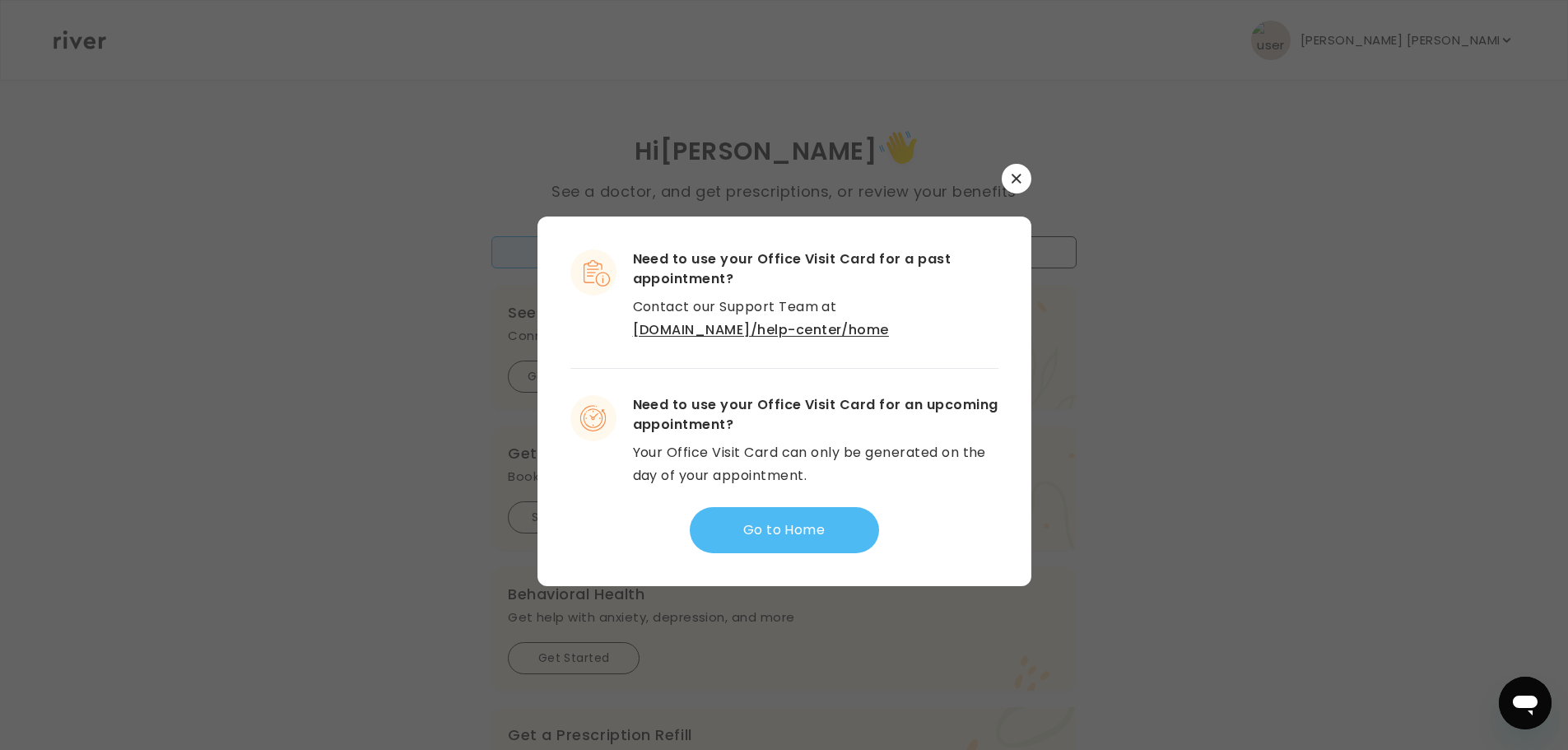
click at [787, 548] on button "Go to Home" at bounding box center [784, 530] width 189 height 46
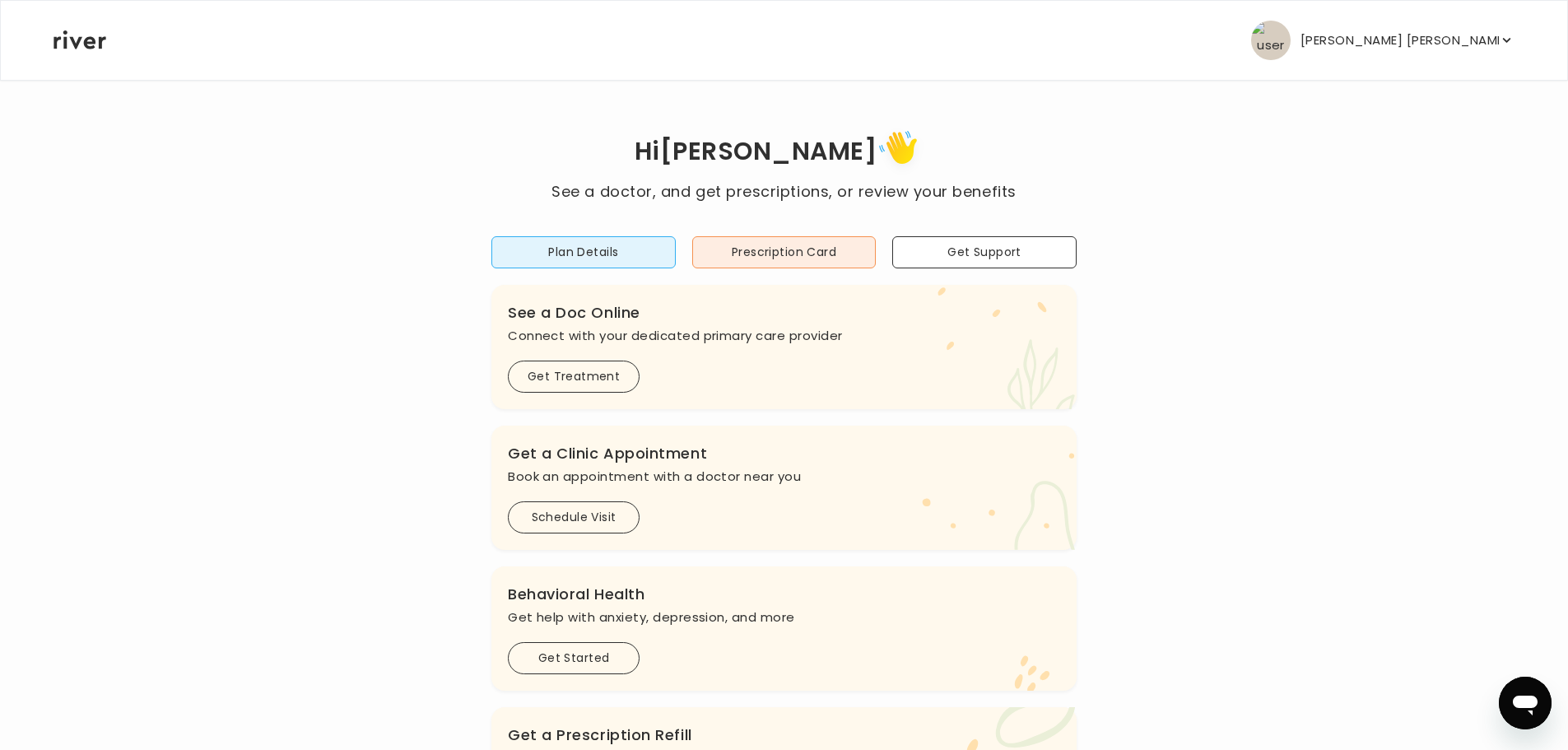
click at [1413, 34] on p "[PERSON_NAME] [PERSON_NAME]" at bounding box center [1399, 41] width 198 height 23
click at [1203, 322] on div "Hi [PERSON_NAME] See a doctor, and get prescriptions, or review your benefits P…" at bounding box center [784, 548] width 1462 height 847
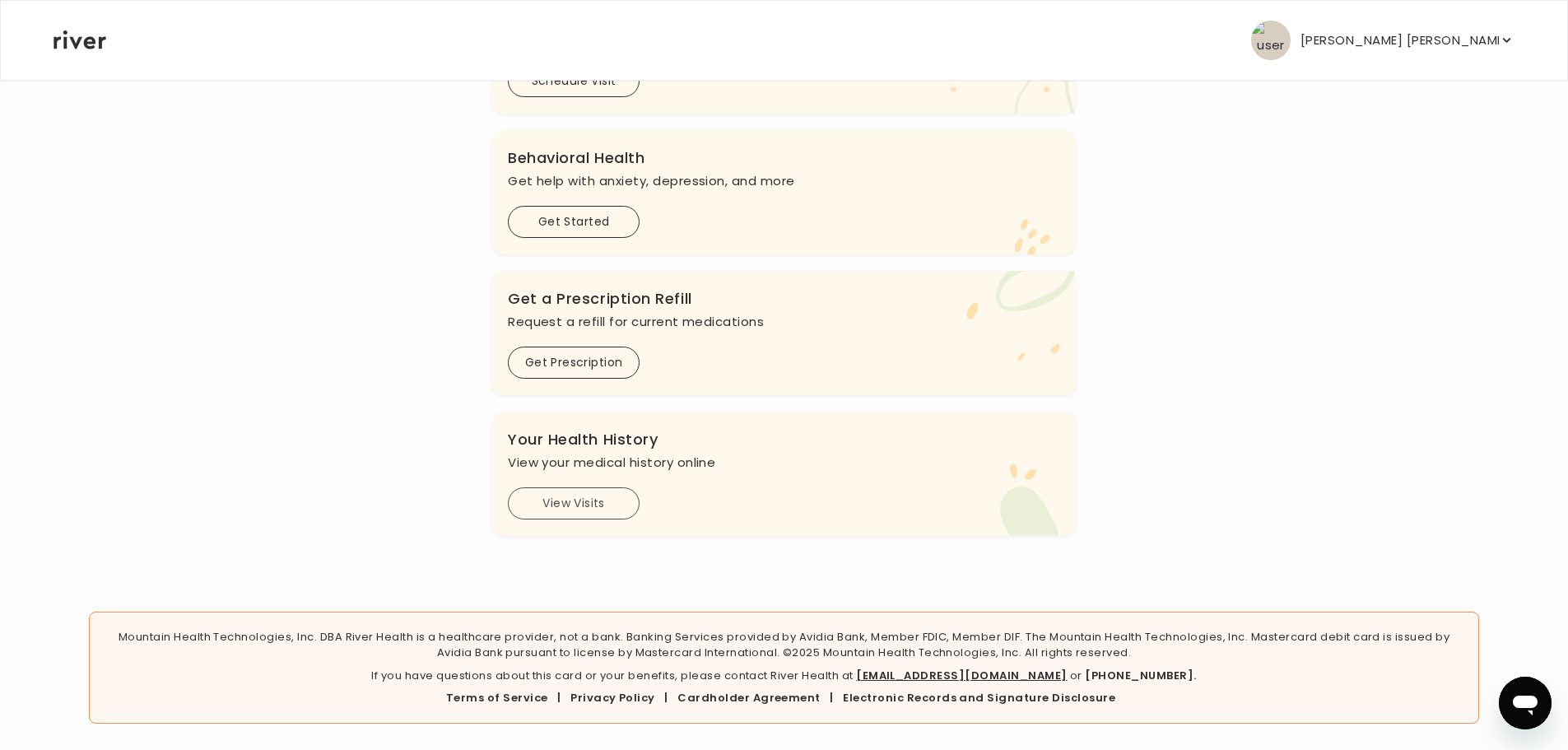
click at [588, 497] on button "View Visits" at bounding box center [574, 503] width 132 height 32
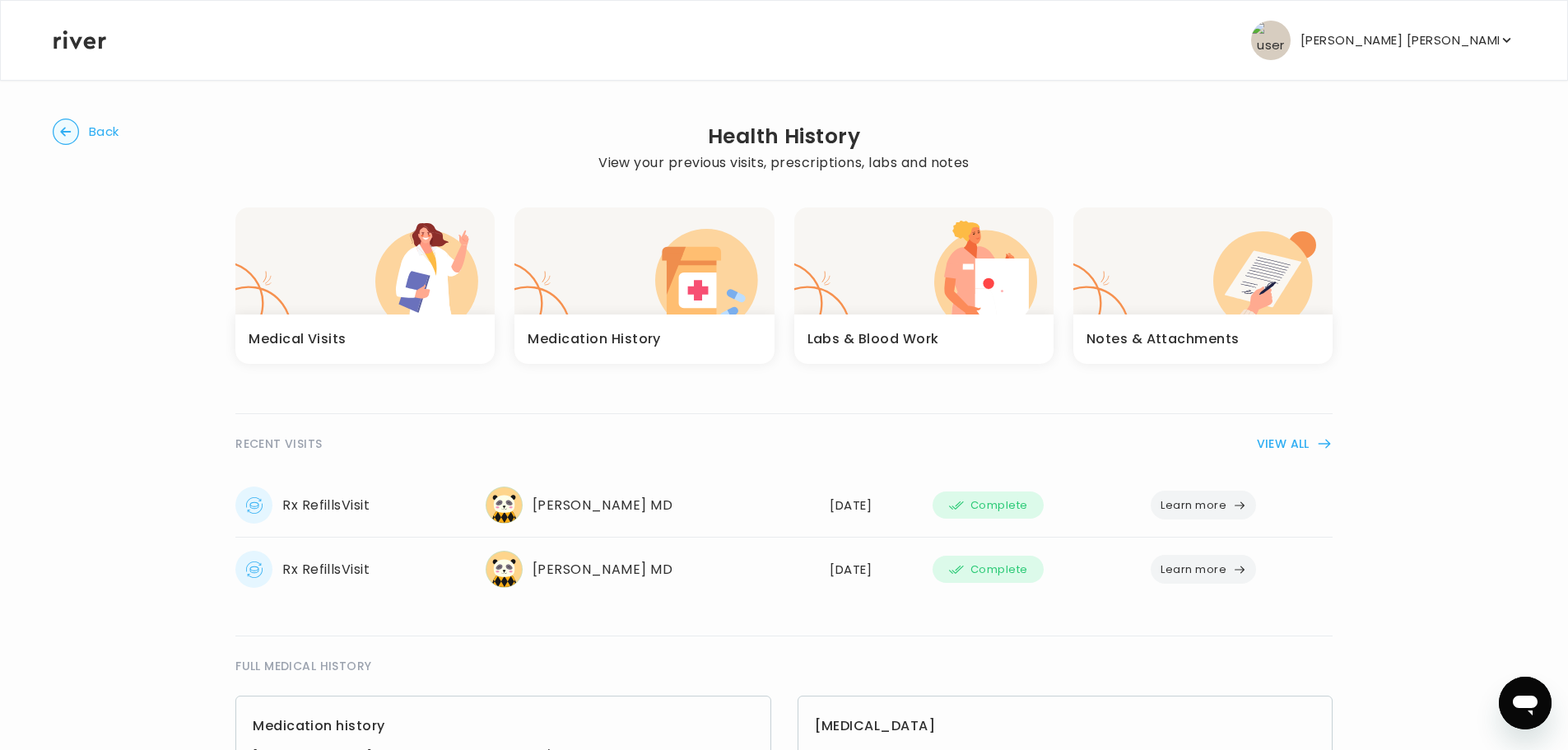
click at [626, 328] on h3 "Medication History" at bounding box center [594, 339] width 133 height 23
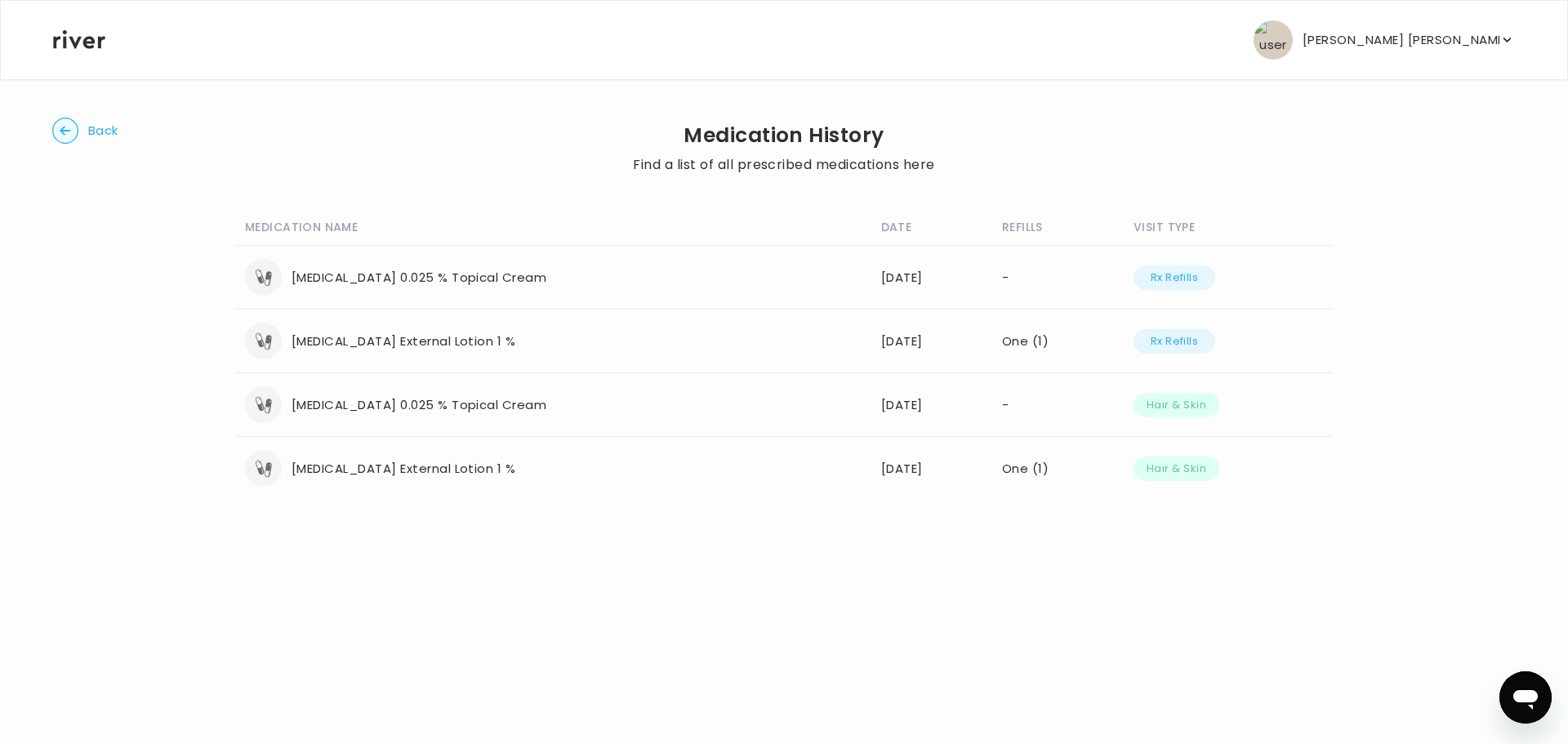
click at [65, 139] on circle "button" at bounding box center [65, 131] width 25 height 25
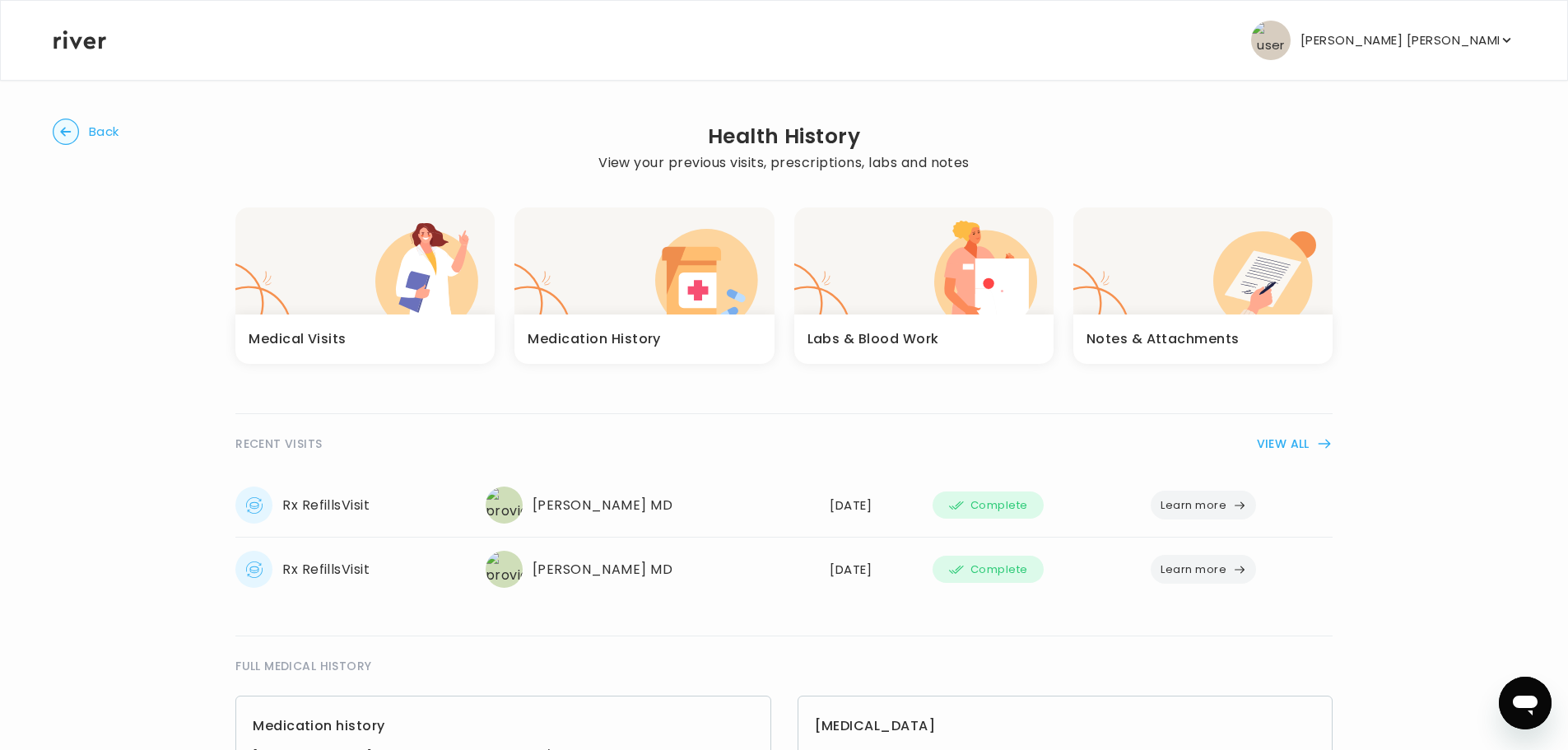
click at [379, 320] on div "Medical Visits" at bounding box center [365, 339] width 259 height 49
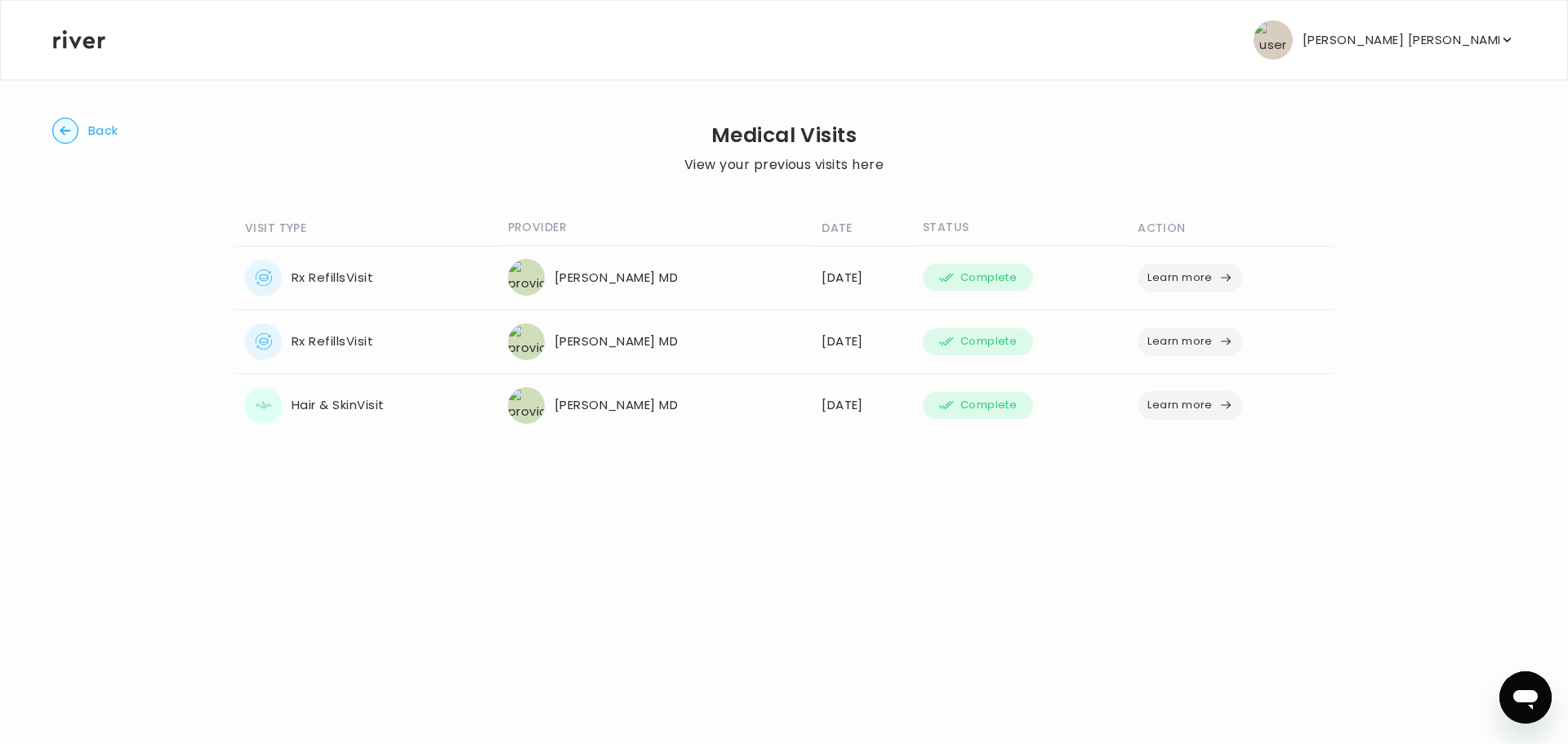
click at [93, 135] on span "Back" at bounding box center [103, 131] width 30 height 22
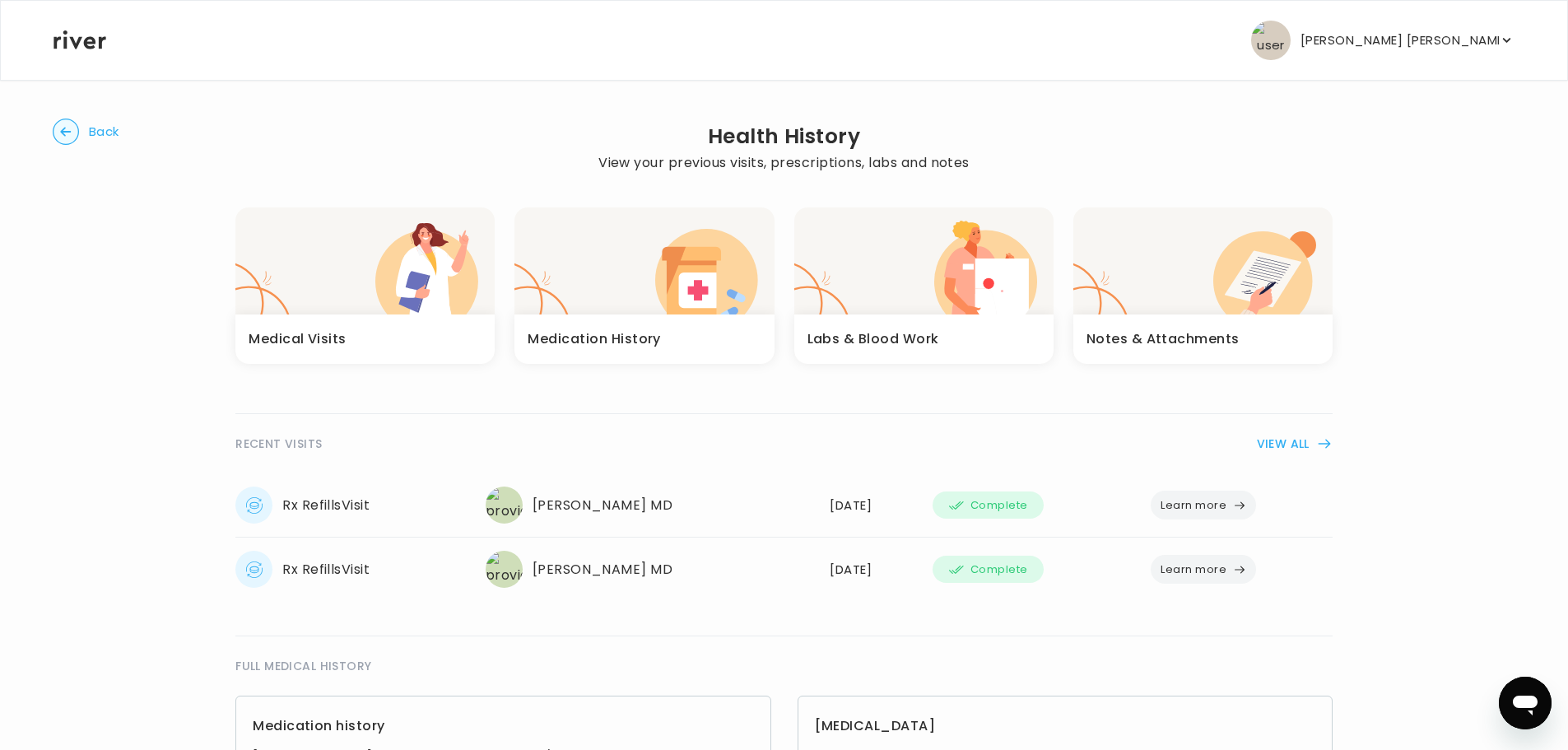
click at [1297, 439] on button "VIEW ALL" at bounding box center [1295, 443] width 75 height 20
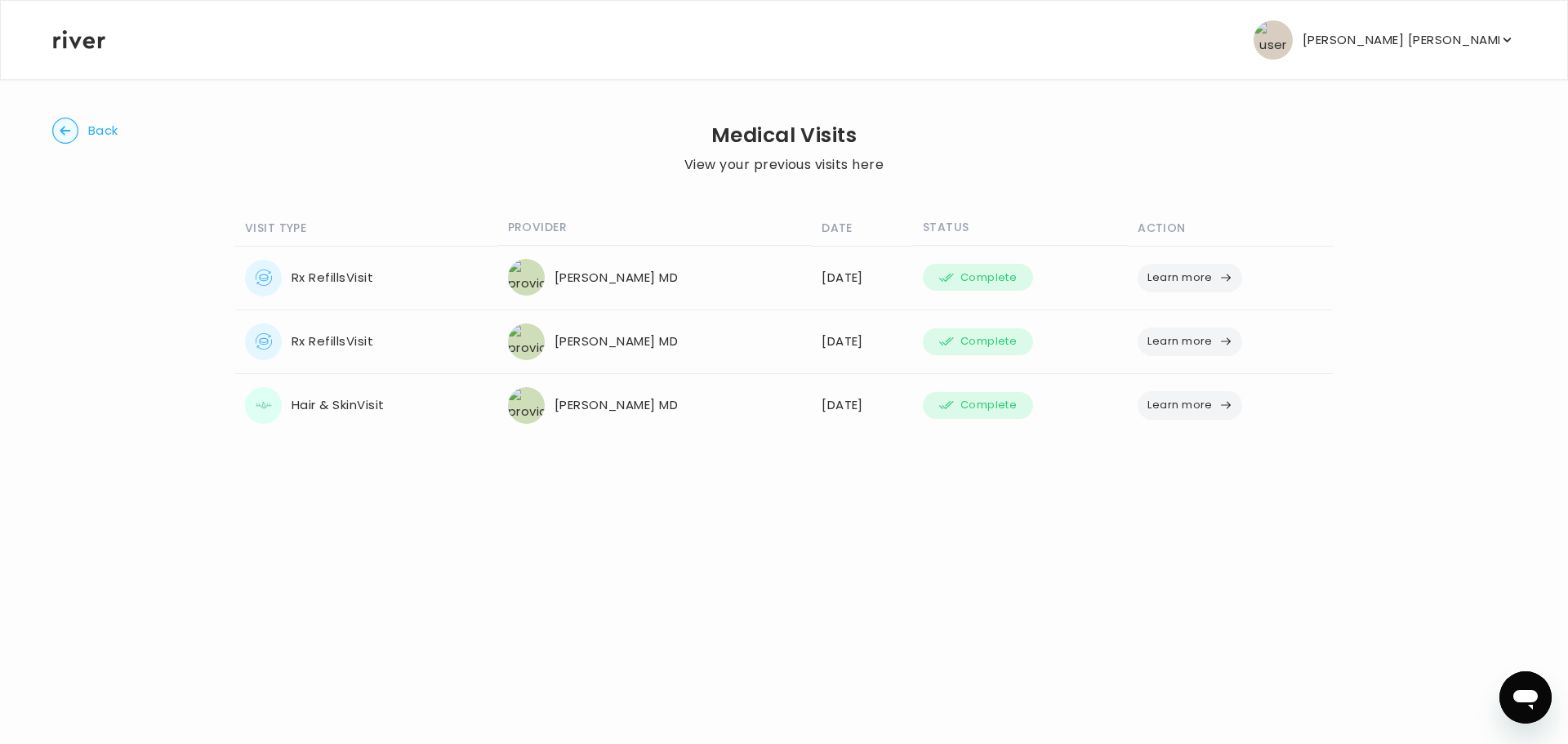
click at [61, 131] on icon "button" at bounding box center [65, 131] width 10 height 9
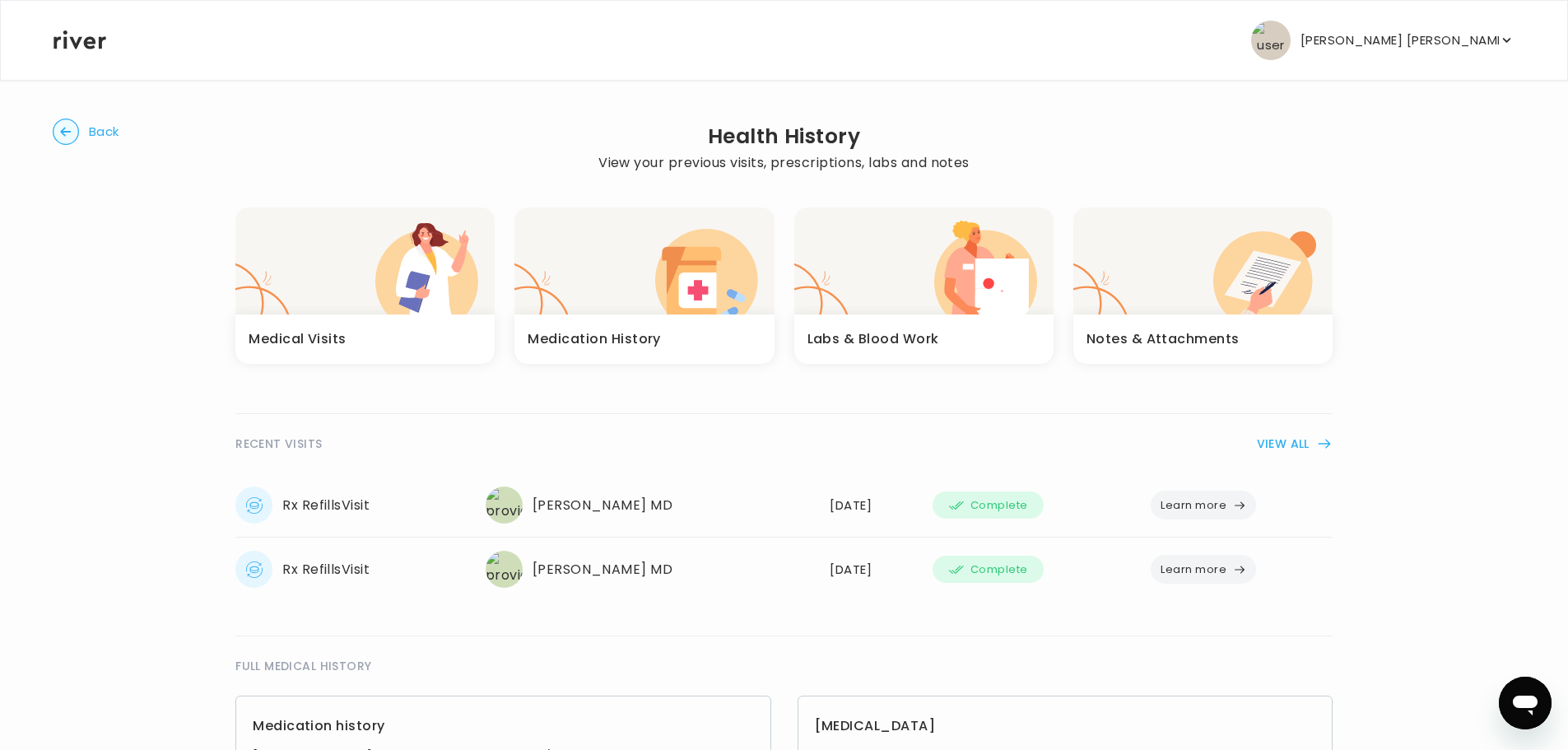
click at [1290, 45] on img "button" at bounding box center [1271, 41] width 40 height 40
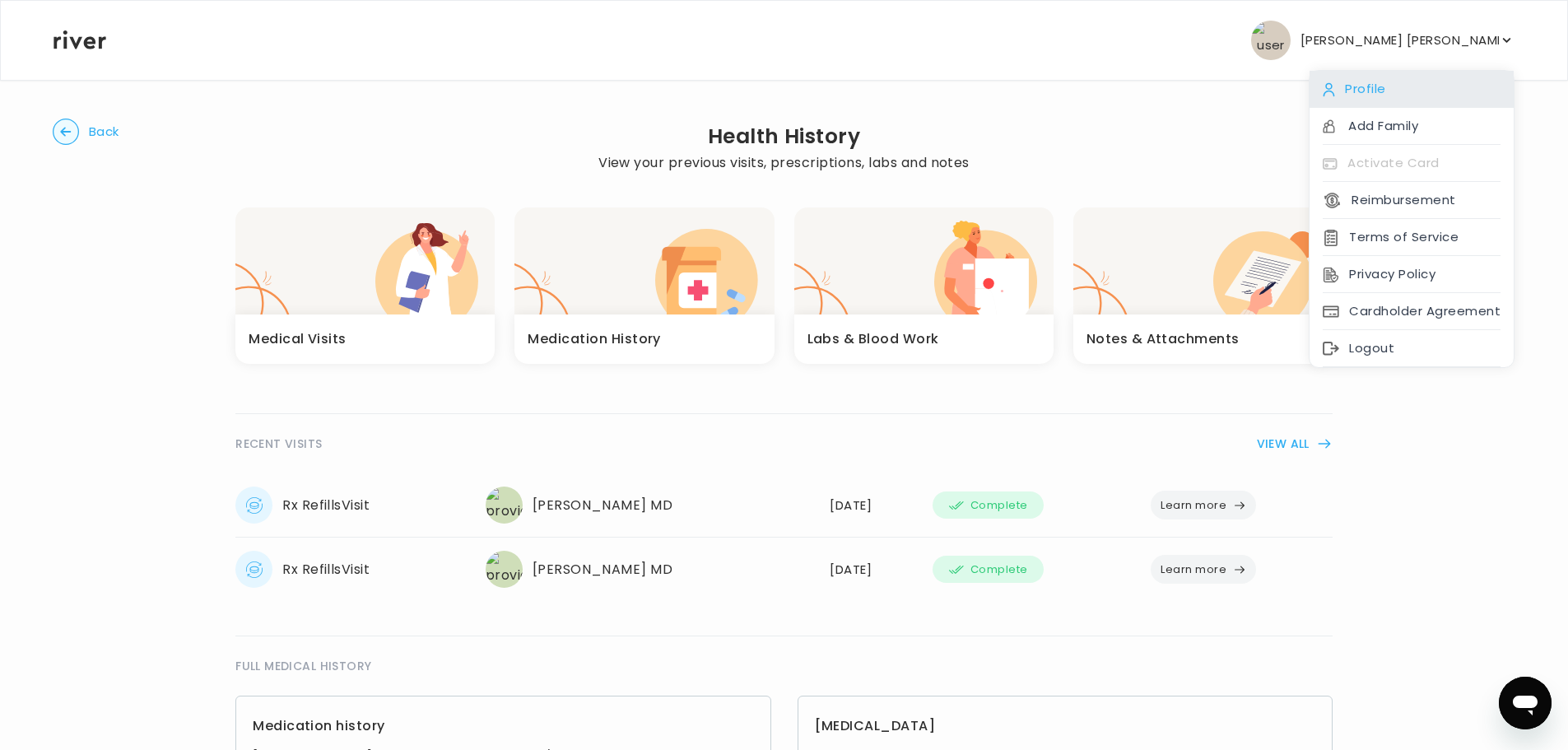
click at [1354, 87] on div "Profile" at bounding box center [1412, 89] width 204 height 37
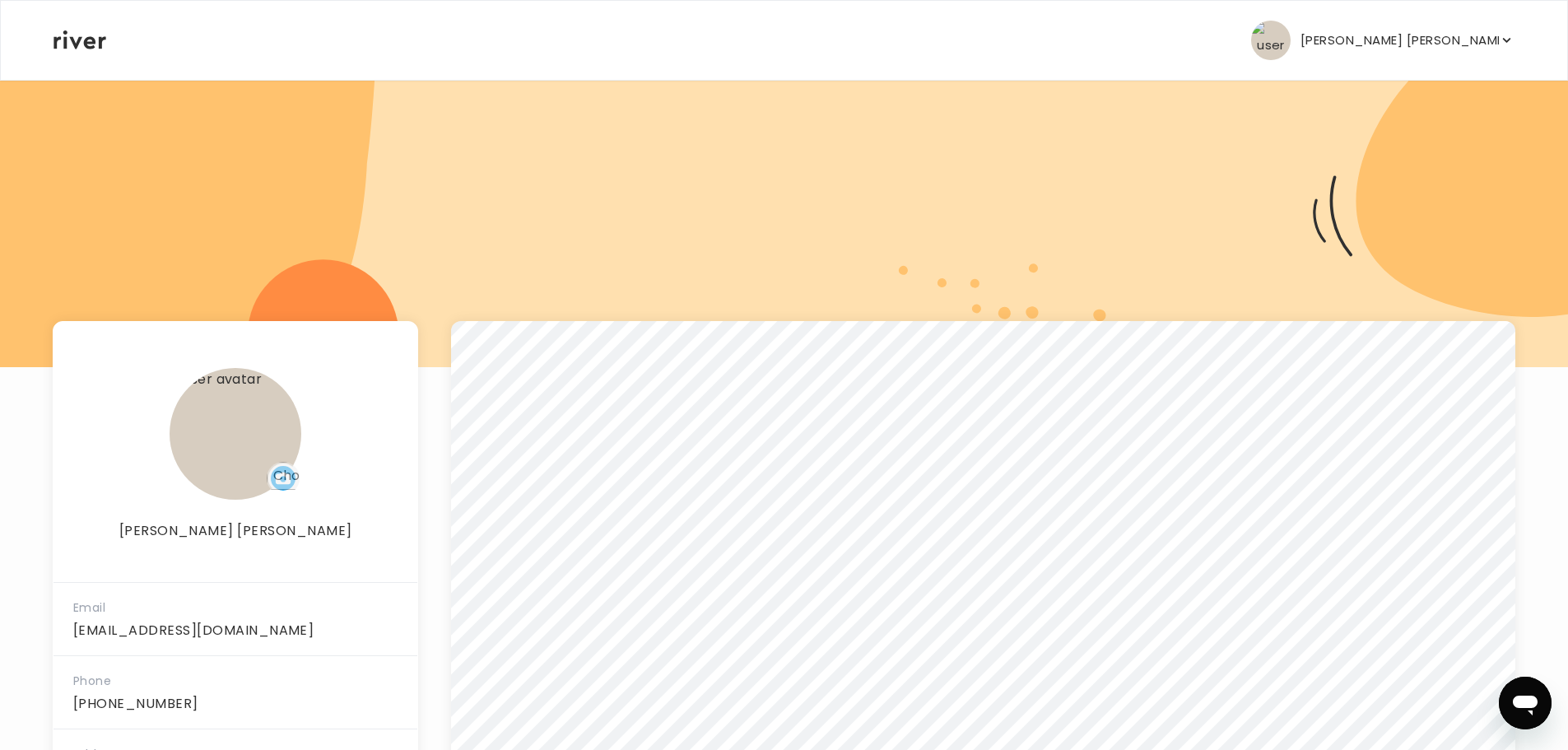
click at [50, 61] on nav "[PERSON_NAME] [PERSON_NAME] Profile Add Family Activate Card Reimbursement Term…" at bounding box center [784, 41] width 1566 height 79
click at [72, 52] on div "[PERSON_NAME] [PERSON_NAME] Profile Add Family Activate Card Reimbursement Term…" at bounding box center [784, 41] width 1461 height 79
click at [74, 44] on icon at bounding box center [80, 40] width 53 height 19
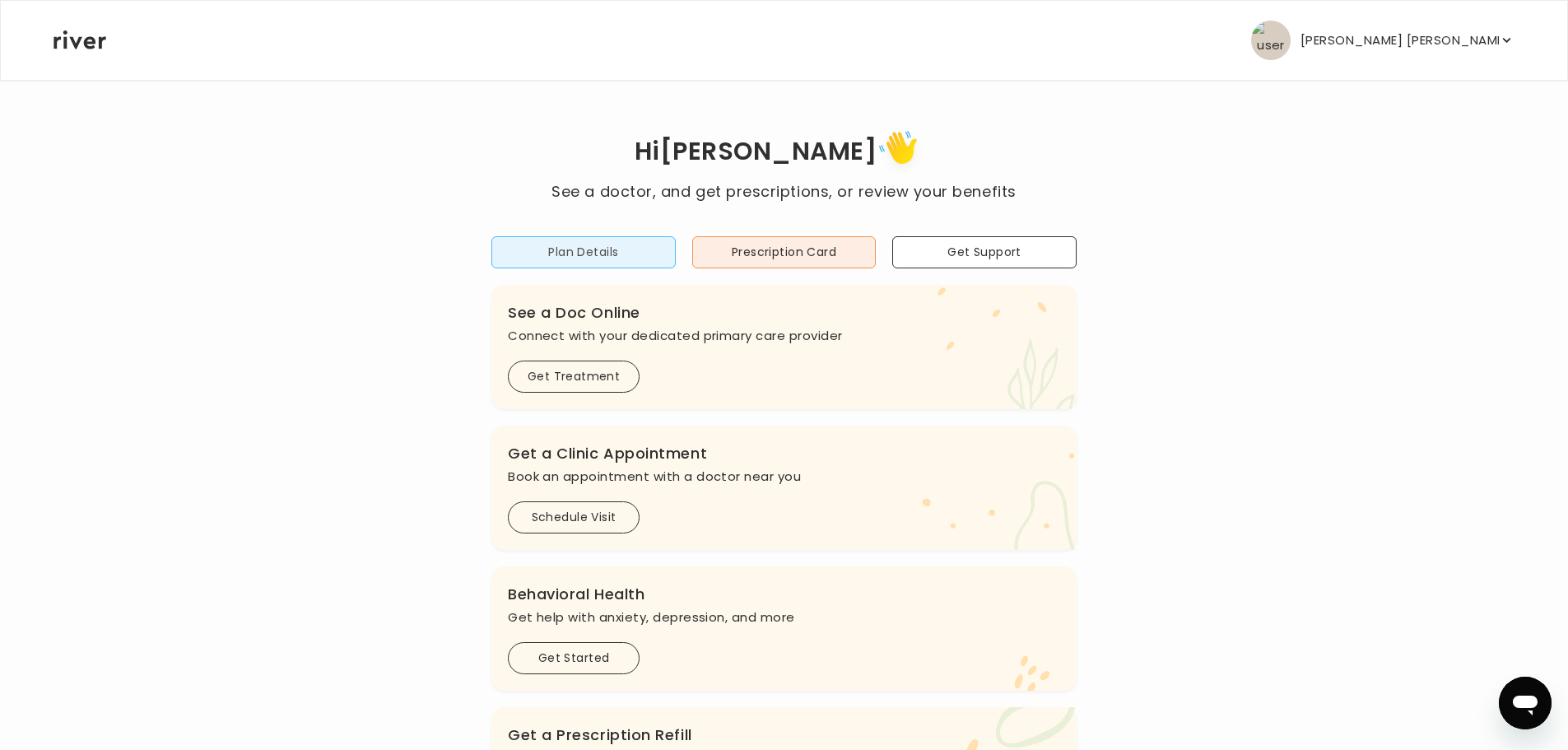
click at [631, 263] on button "Plan Details" at bounding box center [583, 253] width 185 height 32
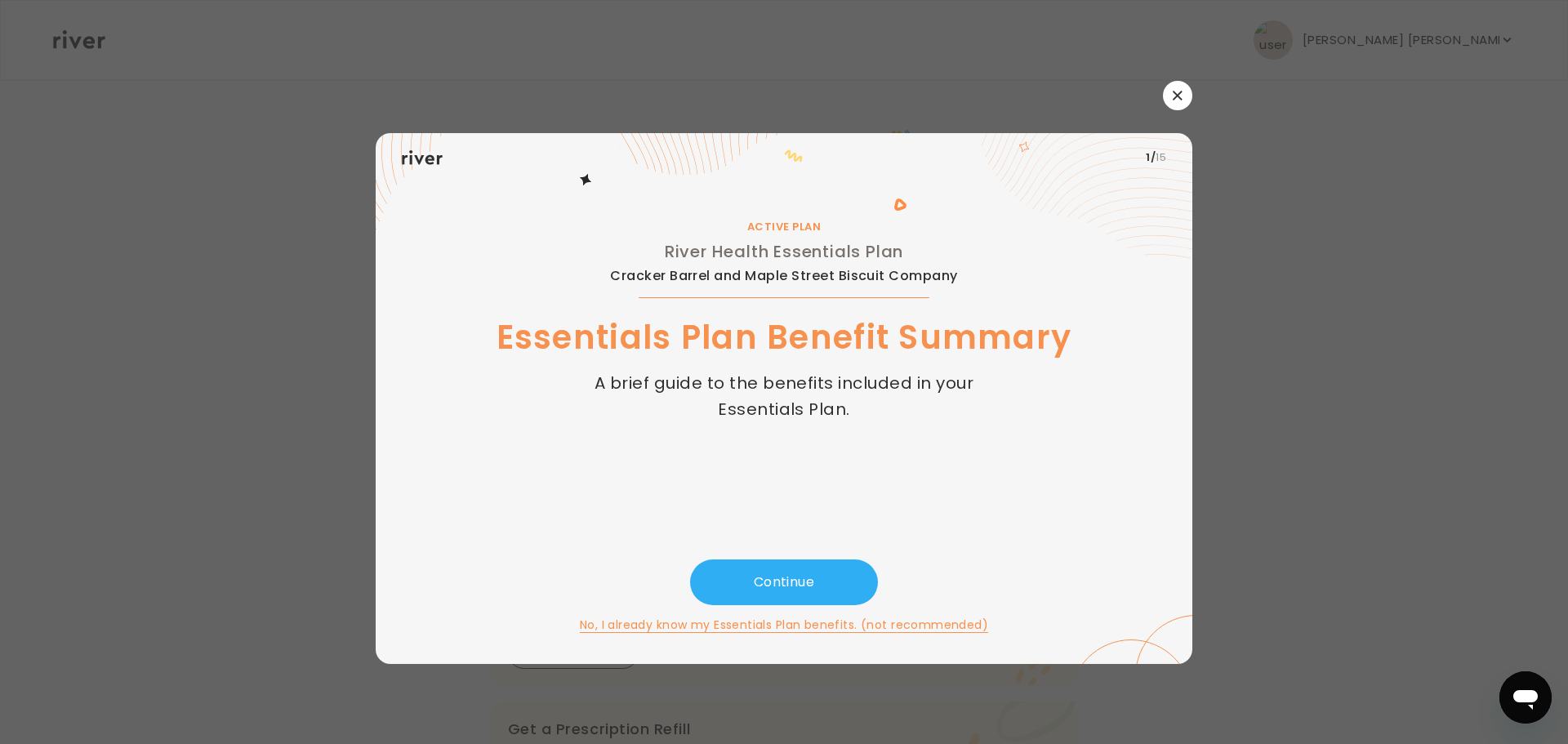
click at [1185, 100] on button "button" at bounding box center [1177, 94] width 29 height 29
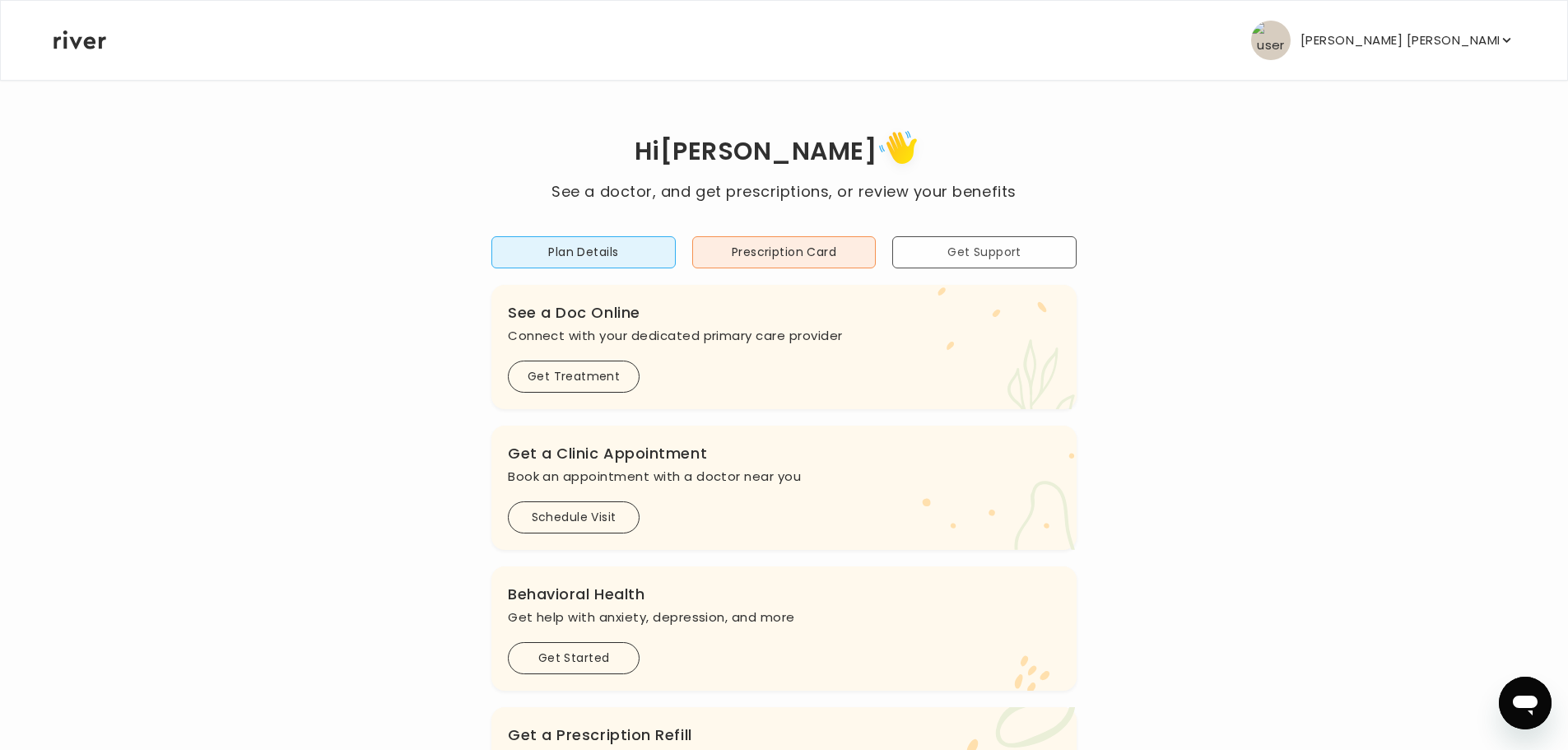
click at [978, 250] on button "Get Support" at bounding box center [985, 253] width 185 height 32
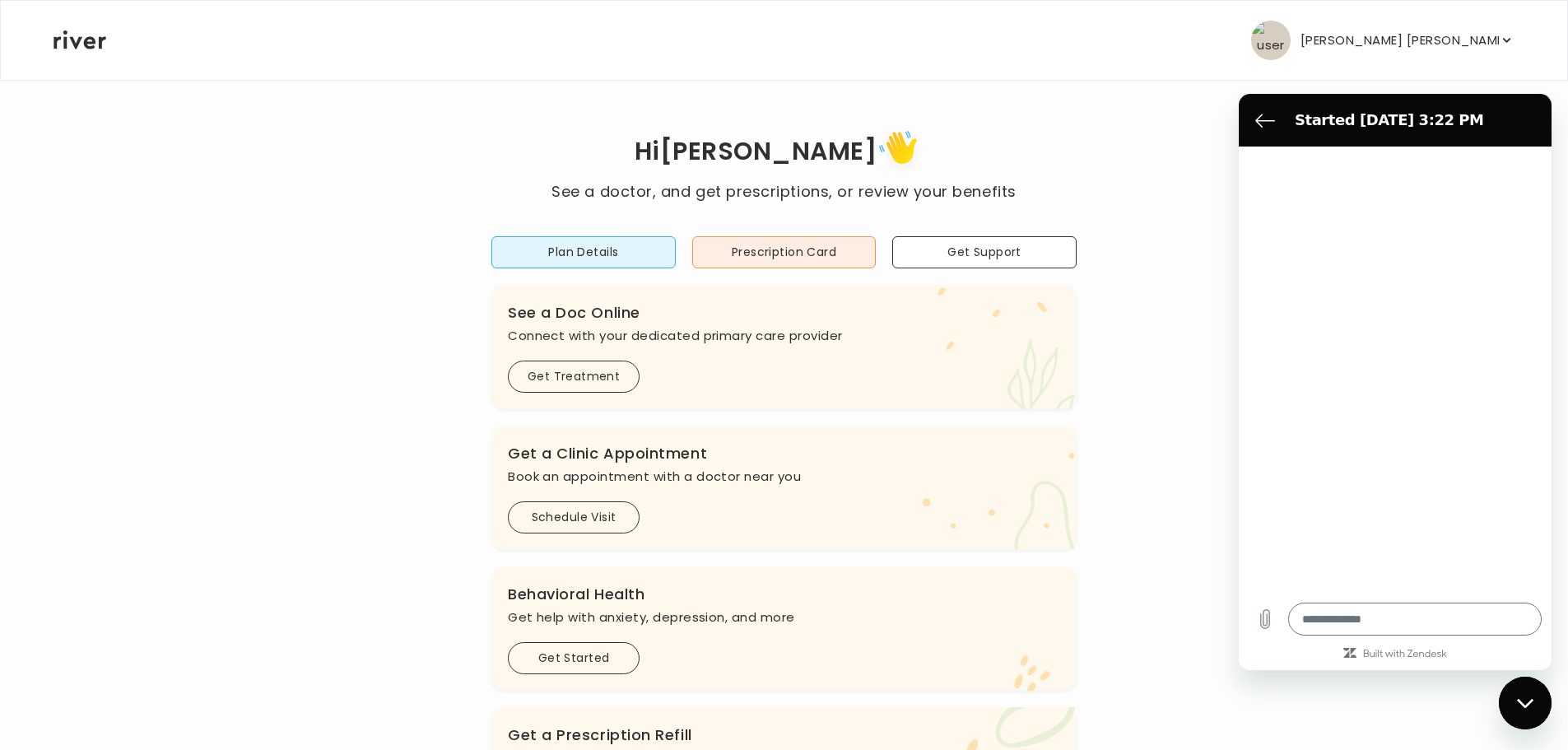
click at [1546, 702] on div "Close messaging window" at bounding box center [1525, 703] width 49 height 49
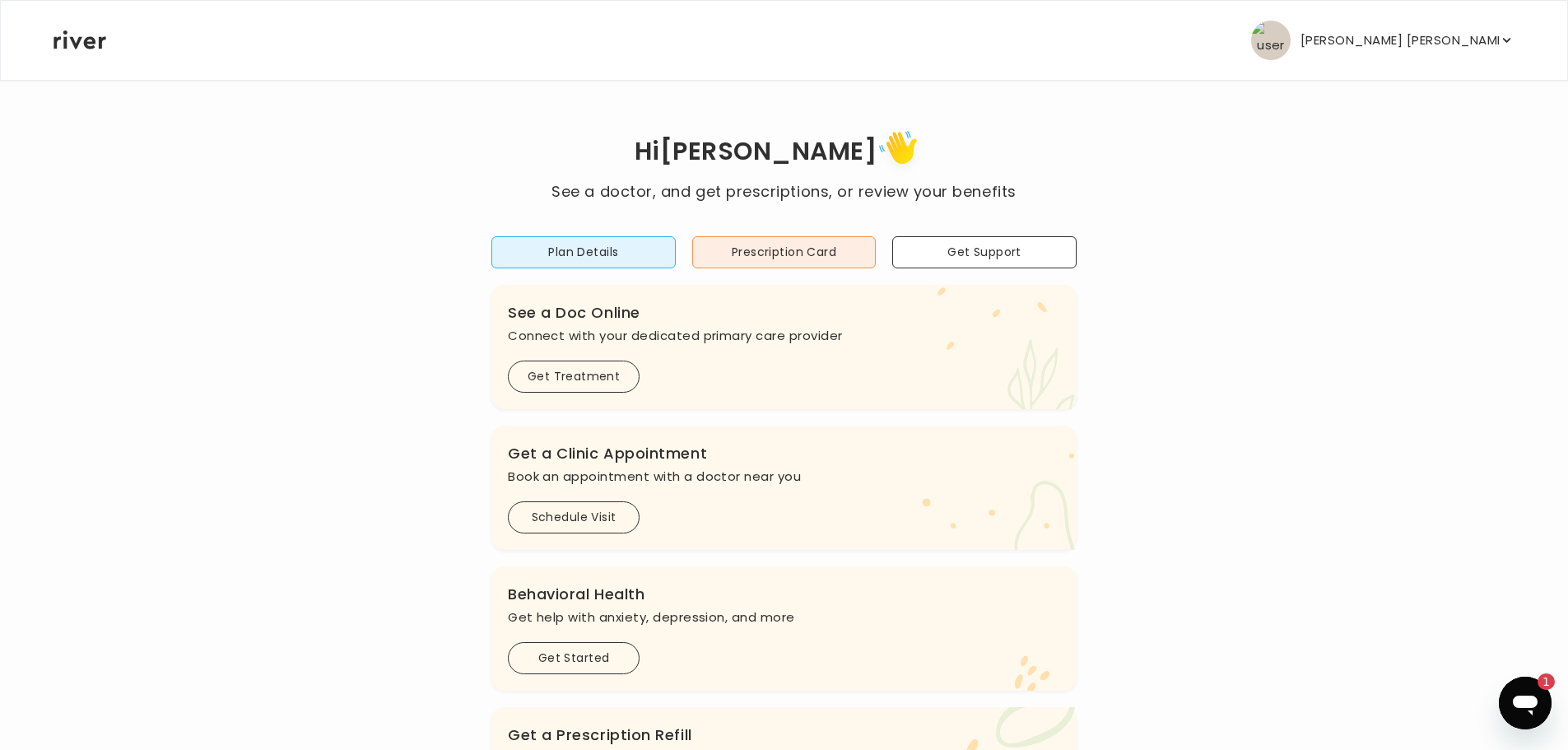
click at [1511, 666] on div "Hi [PERSON_NAME] See a doctor, and get prescriptions, or review your benefits P…" at bounding box center [784, 548] width 1462 height 847
click at [1535, 710] on icon "Open messaging window, 1 unread message" at bounding box center [1525, 702] width 29 height 29
type textarea "*"
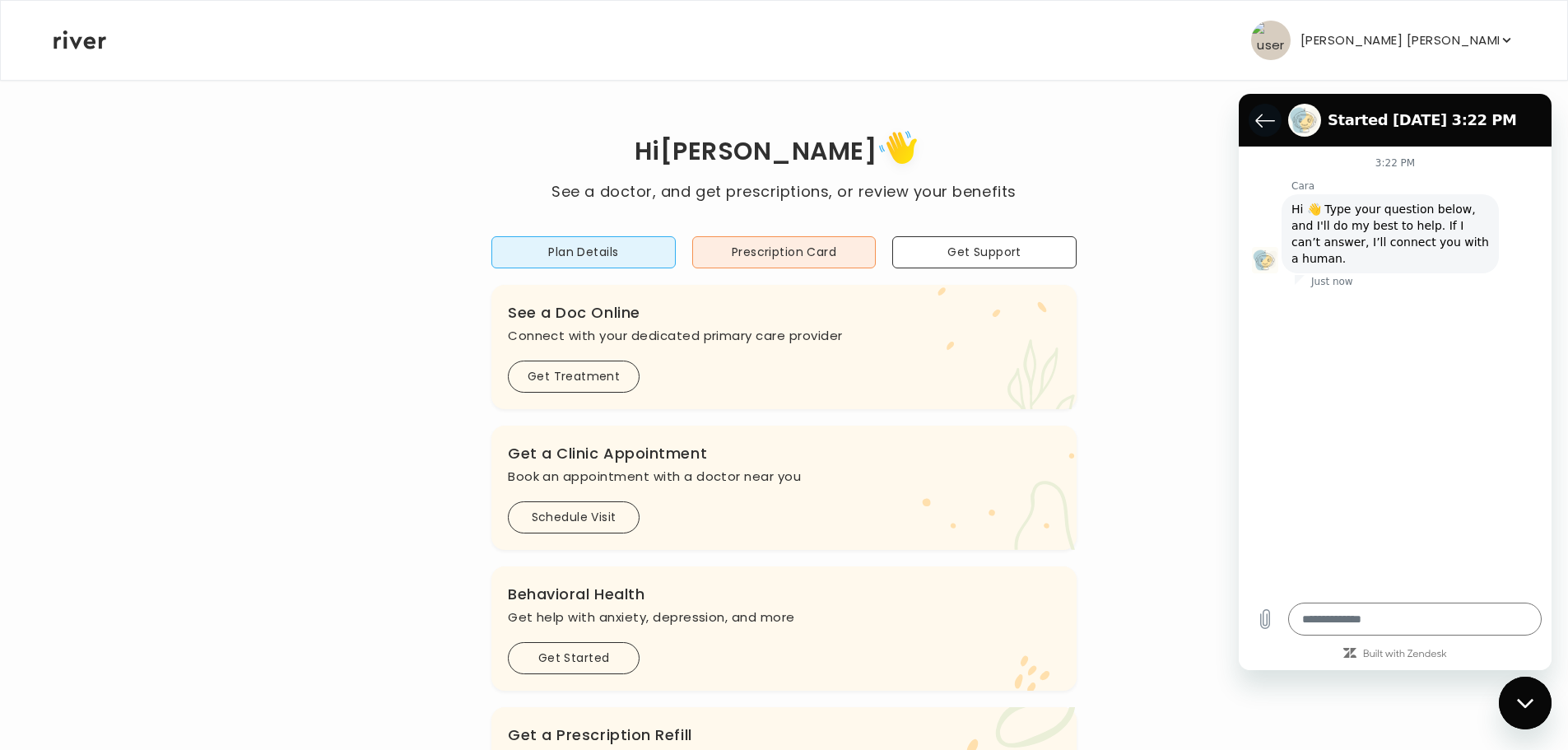
click at [1278, 123] on button "Back to the conversation list" at bounding box center [1265, 120] width 33 height 33
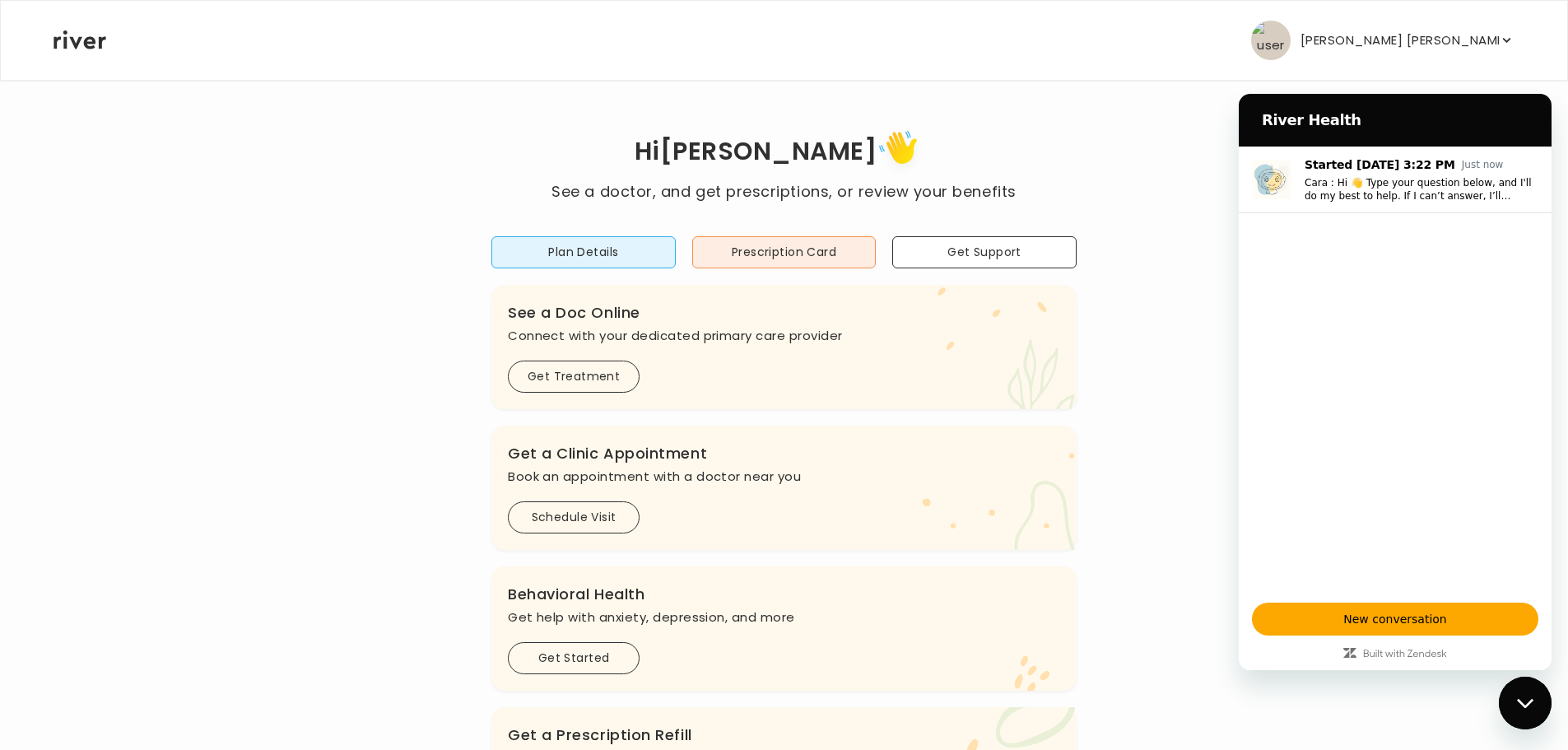
click at [1541, 709] on div "Close messaging window" at bounding box center [1525, 703] width 49 height 49
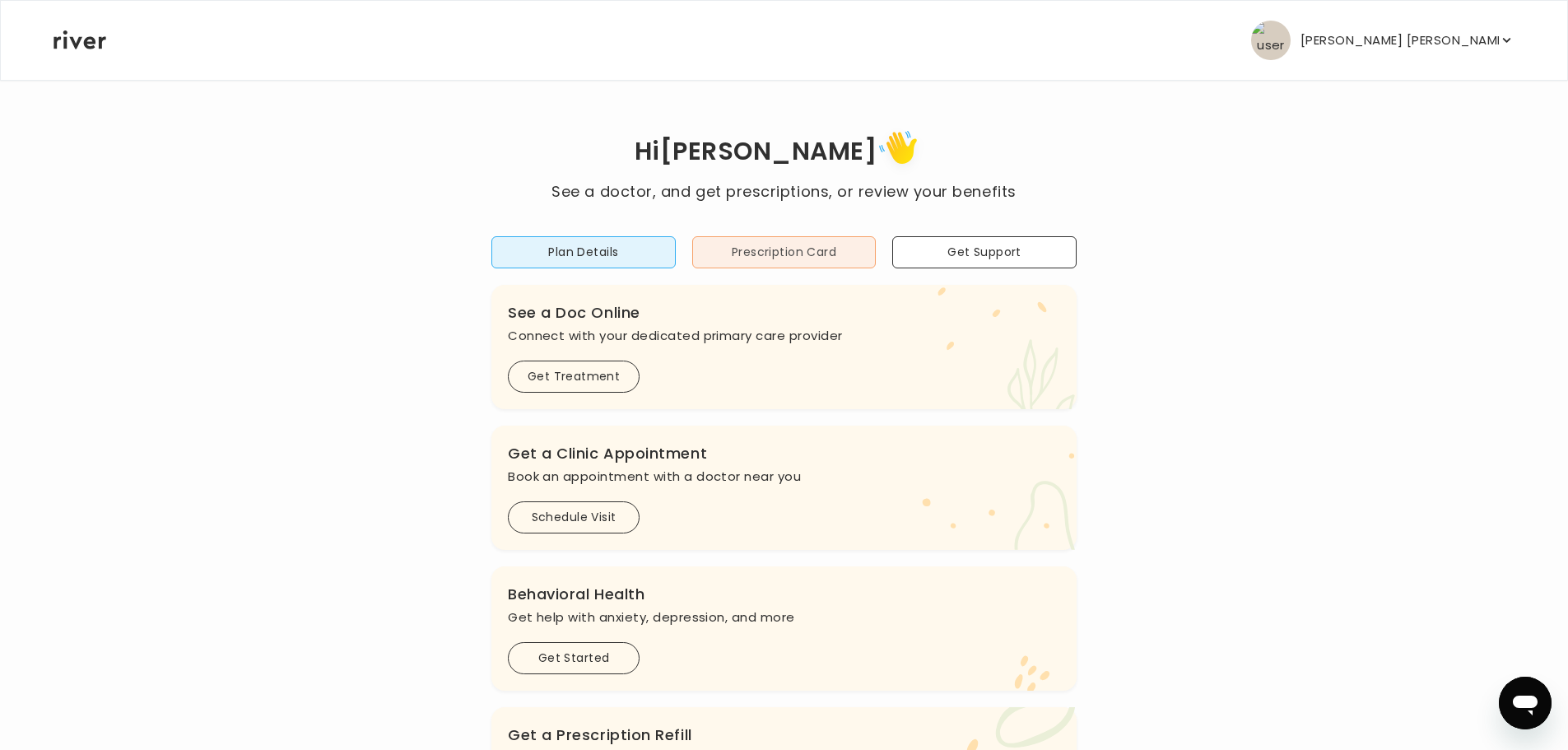
click at [771, 251] on button "Prescription Card" at bounding box center [785, 253] width 185 height 32
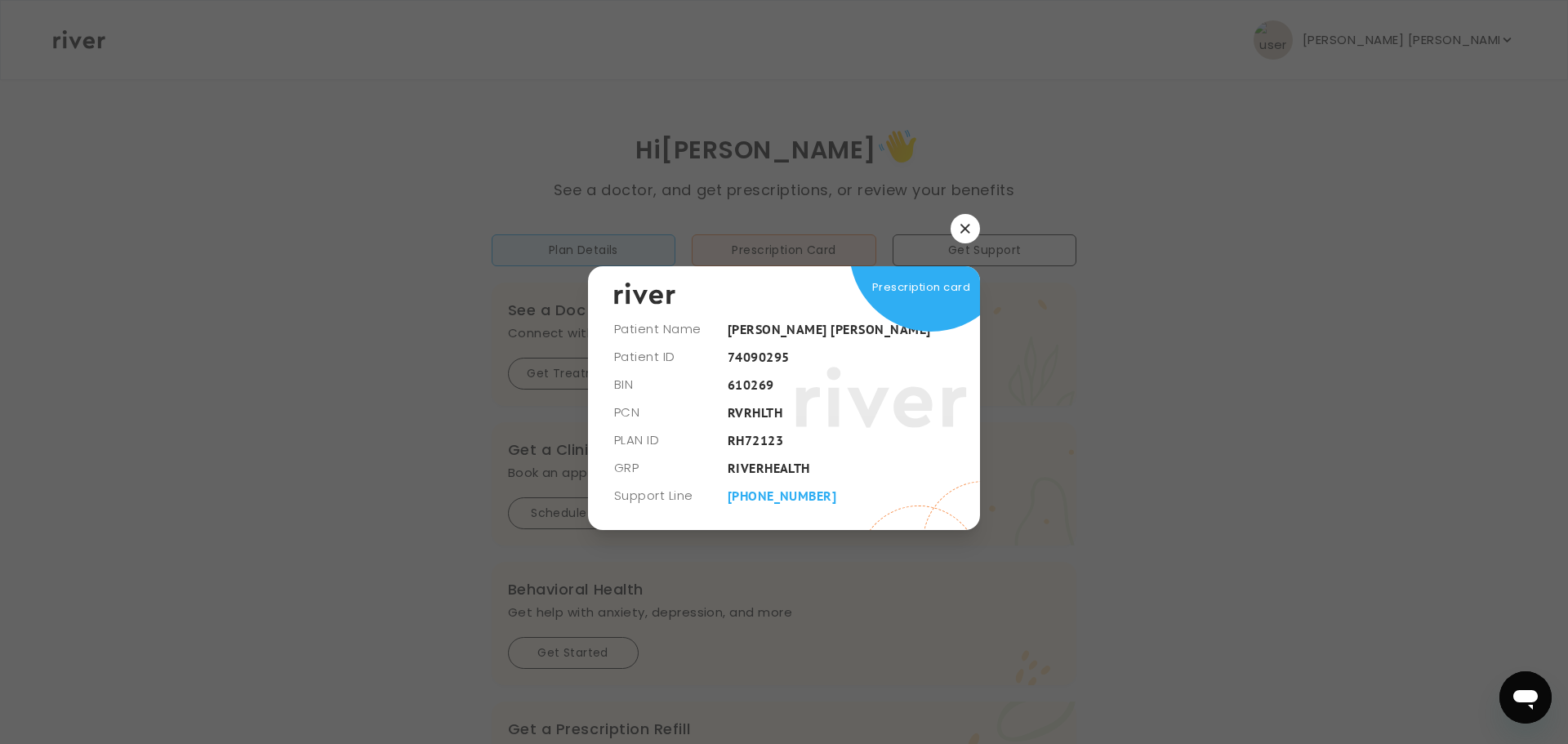
click at [959, 232] on button "button" at bounding box center [965, 228] width 29 height 29
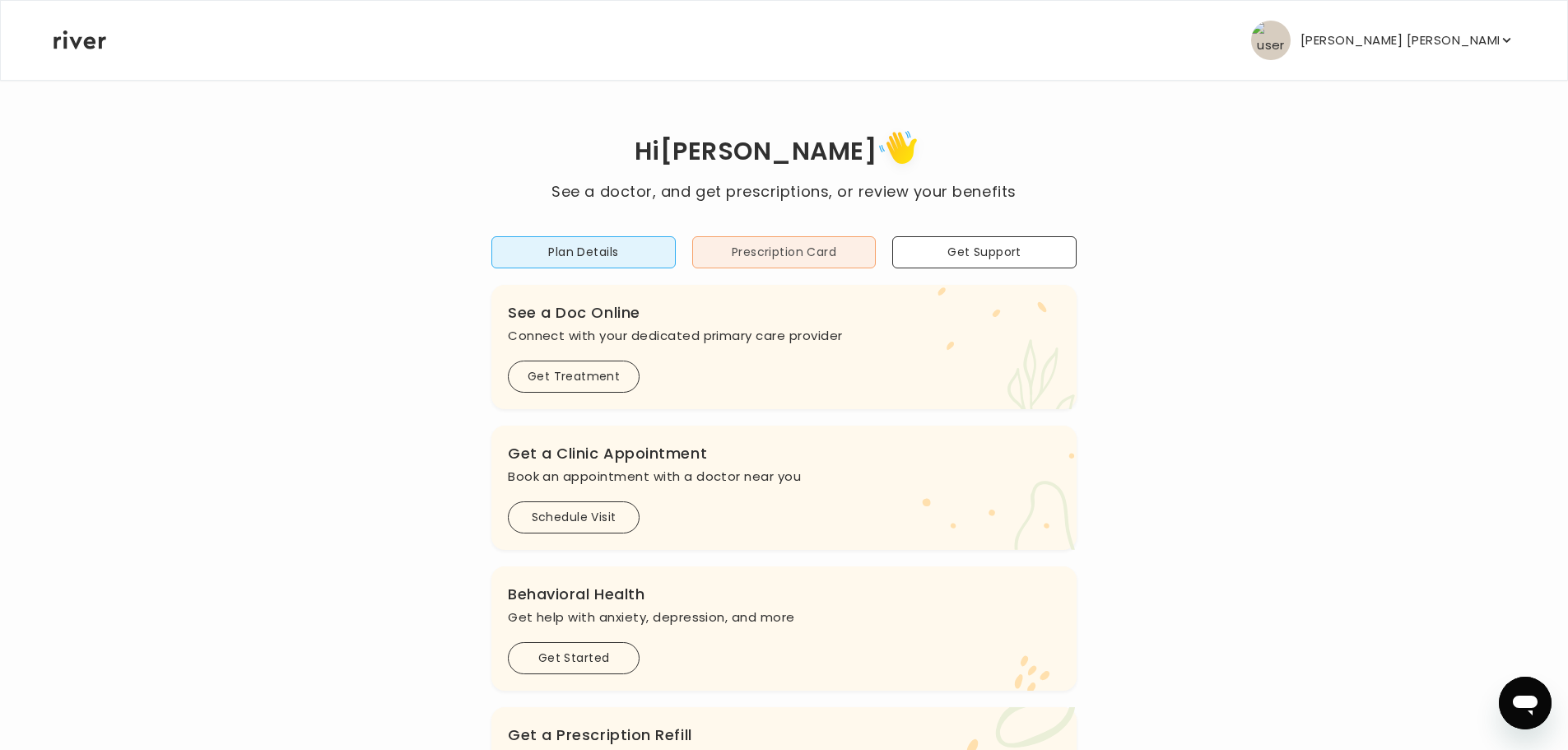
click at [772, 255] on button "Prescription Card" at bounding box center [785, 253] width 185 height 32
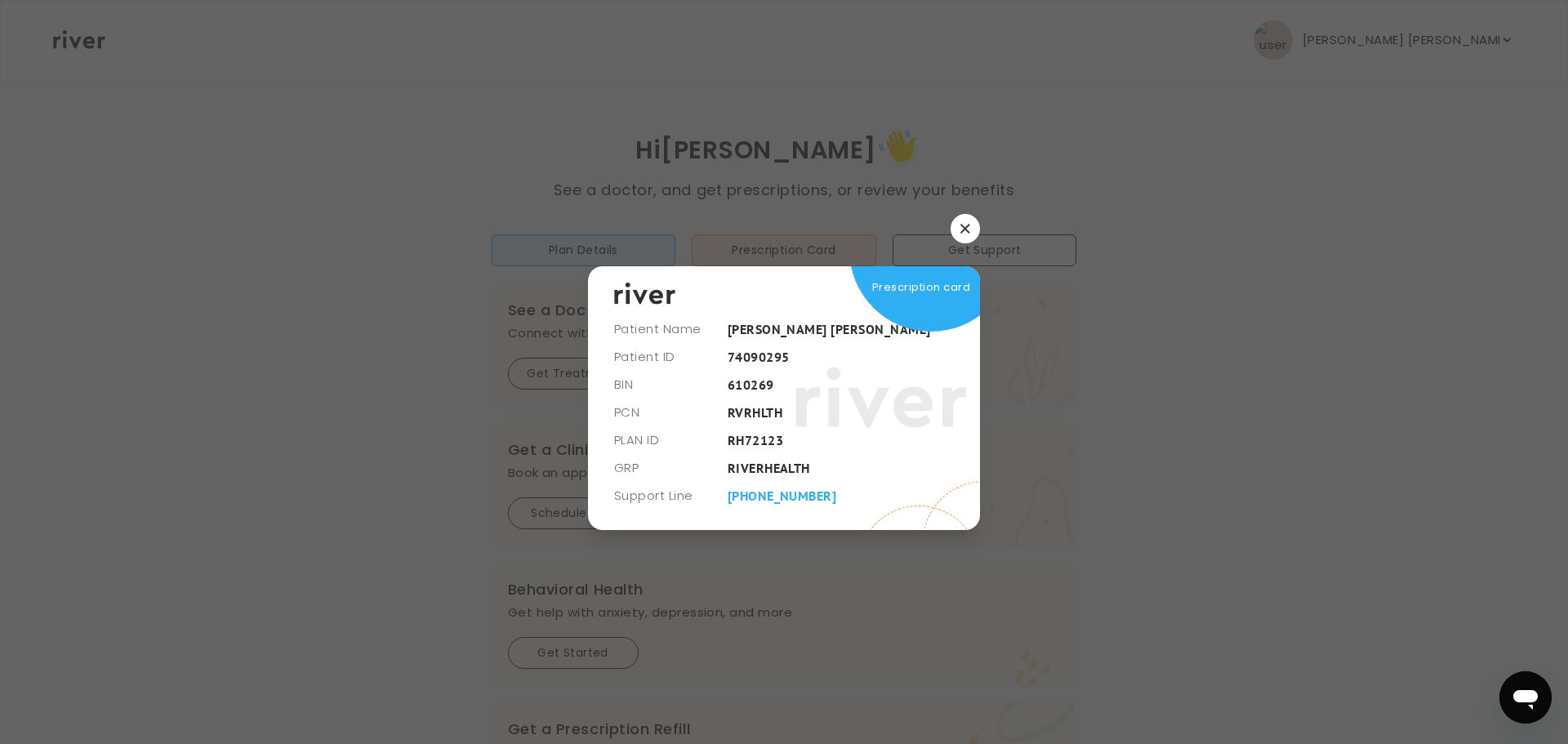
click at [969, 238] on button "button" at bounding box center [965, 228] width 29 height 29
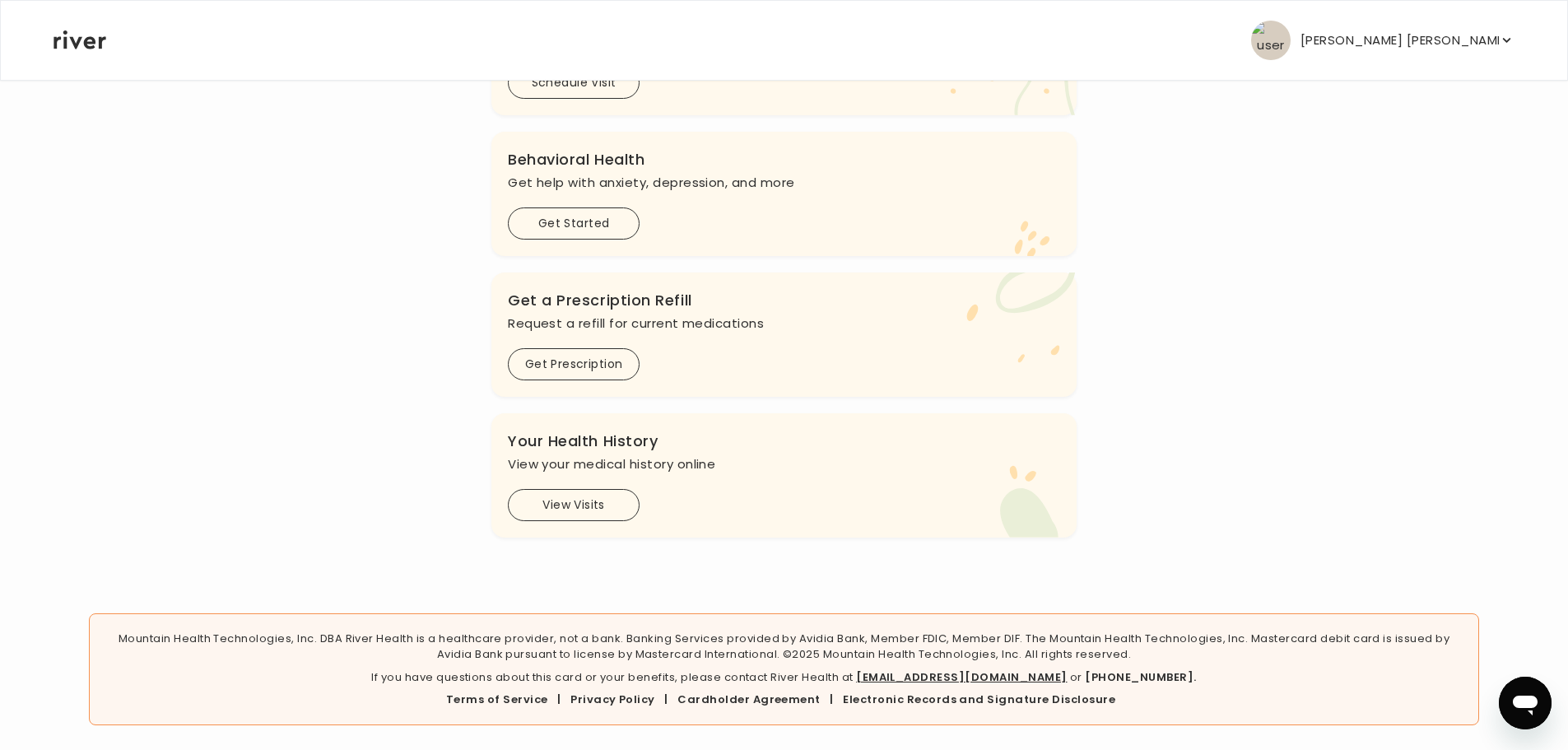
scroll to position [436, 0]
click at [912, 695] on link "Electronic Records and Signature Disclosure" at bounding box center [978, 697] width 272 height 16
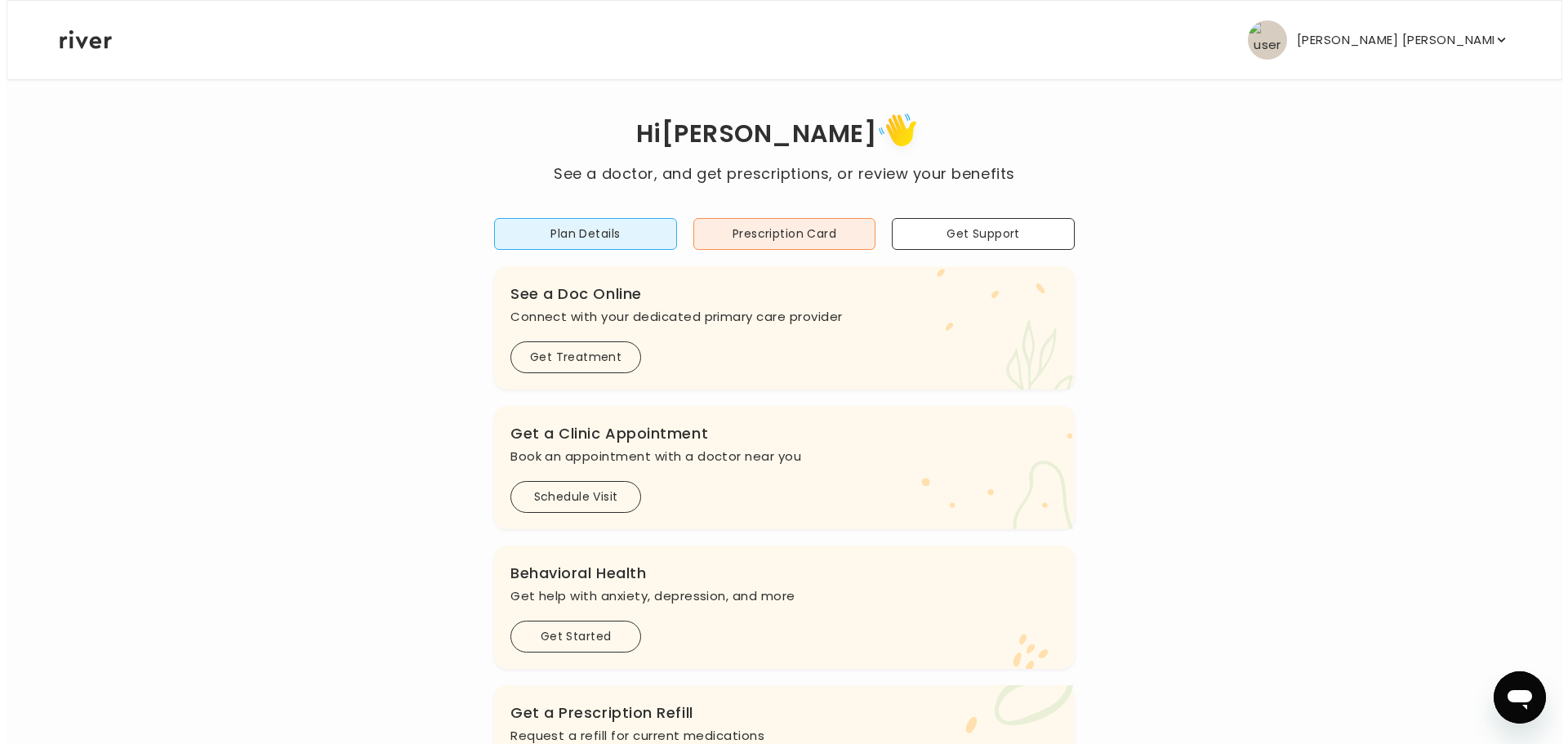
scroll to position [0, 0]
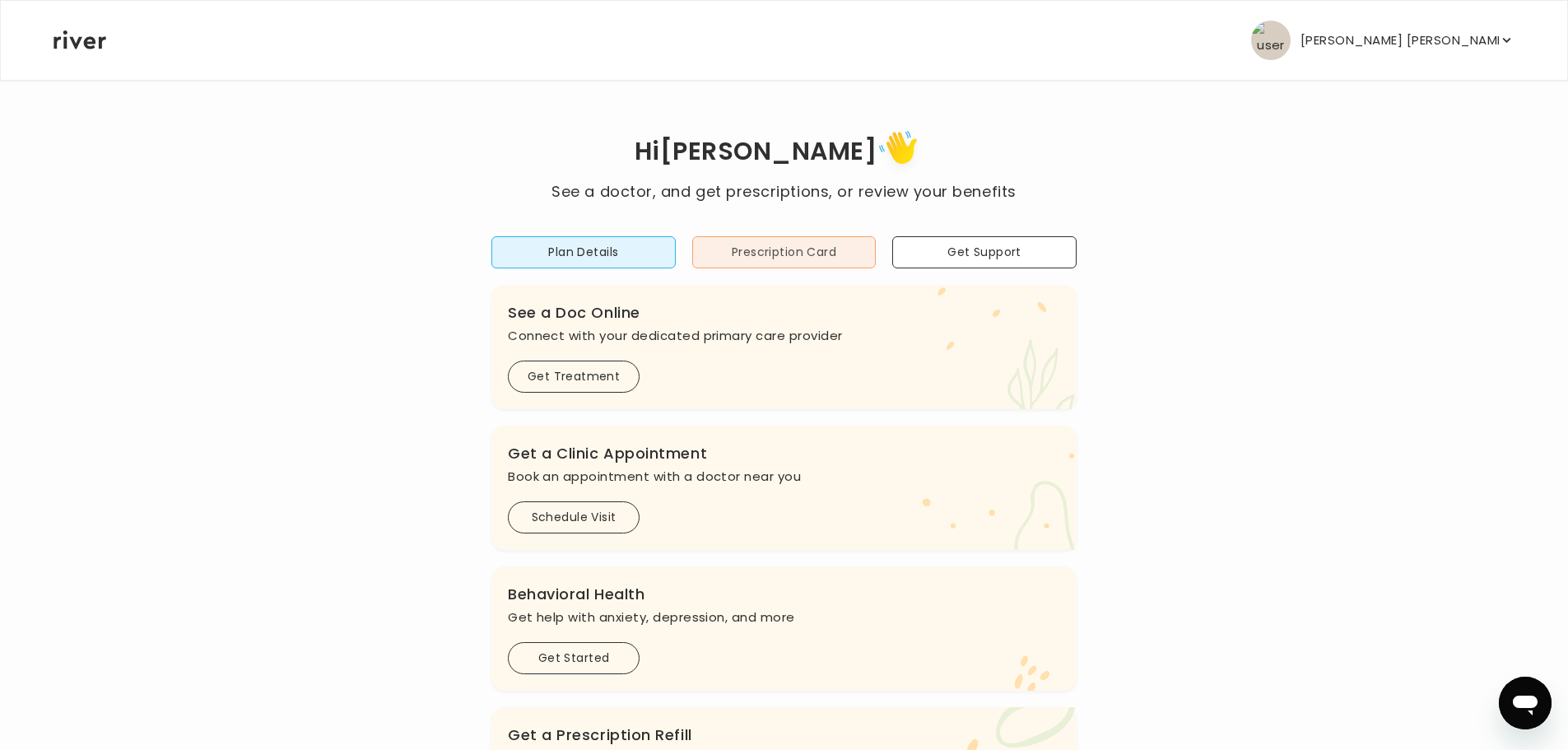
click at [843, 259] on button "Prescription Card" at bounding box center [785, 253] width 185 height 32
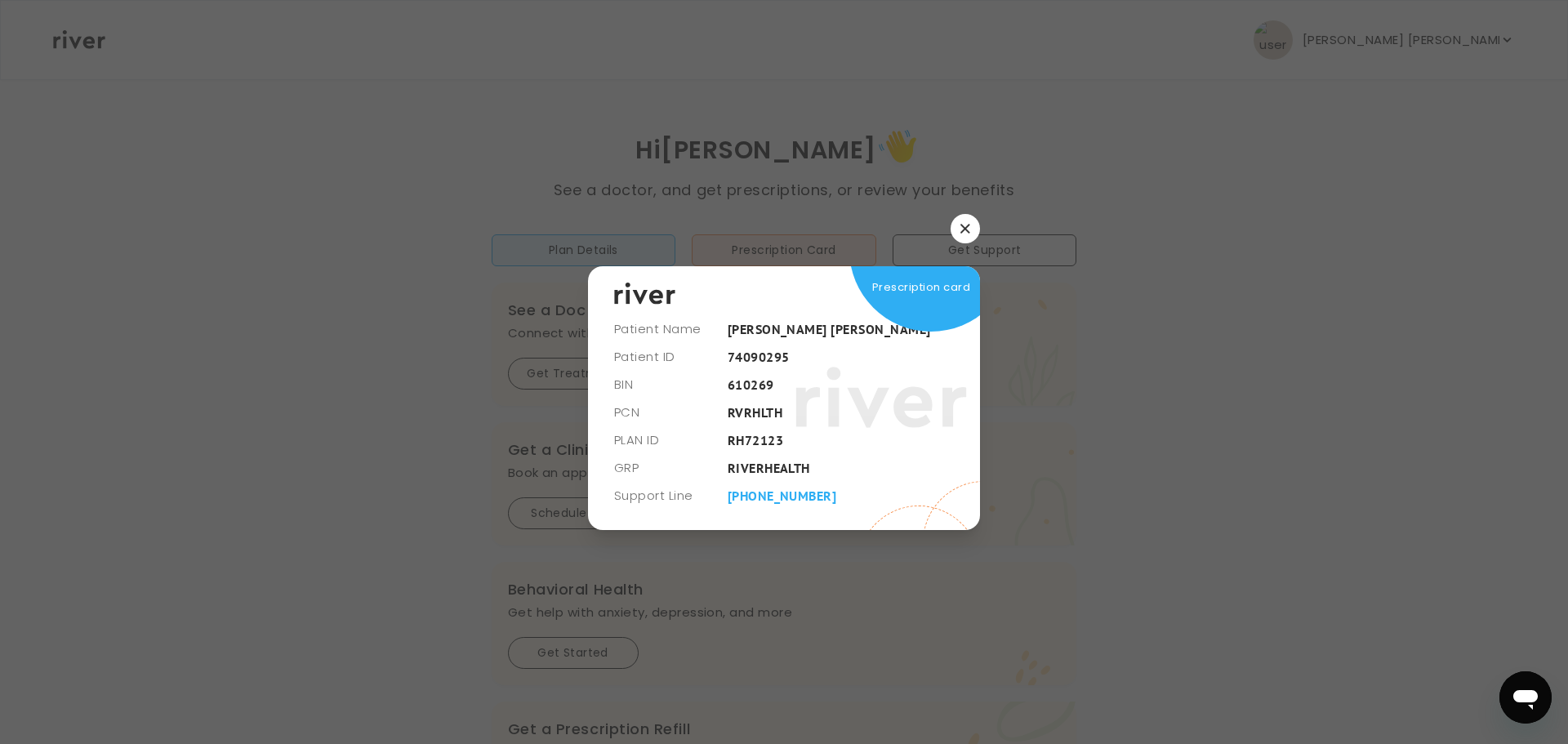
click at [971, 236] on button "button" at bounding box center [965, 228] width 29 height 29
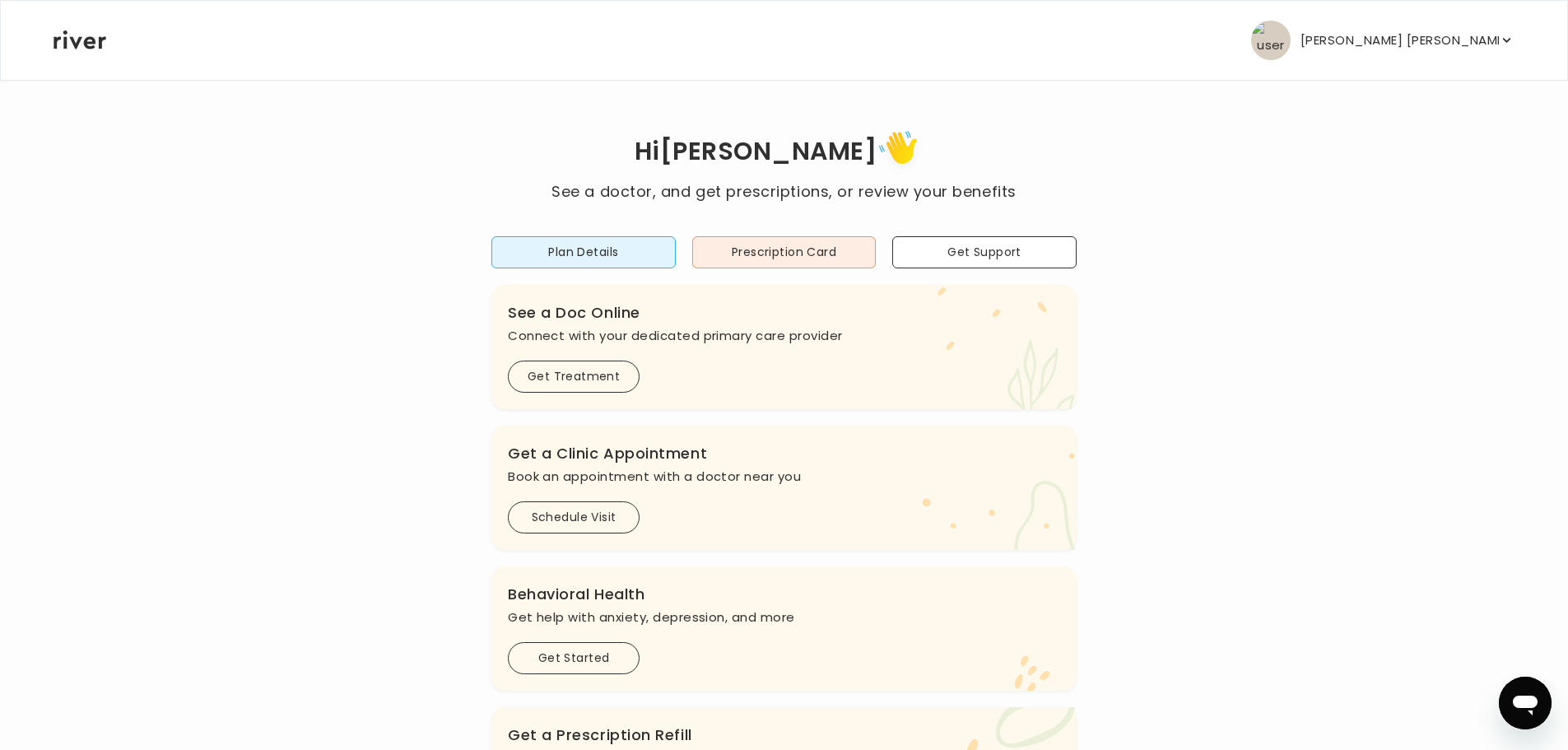
click at [1429, 33] on p "[PERSON_NAME] [PERSON_NAME]" at bounding box center [1399, 41] width 198 height 23
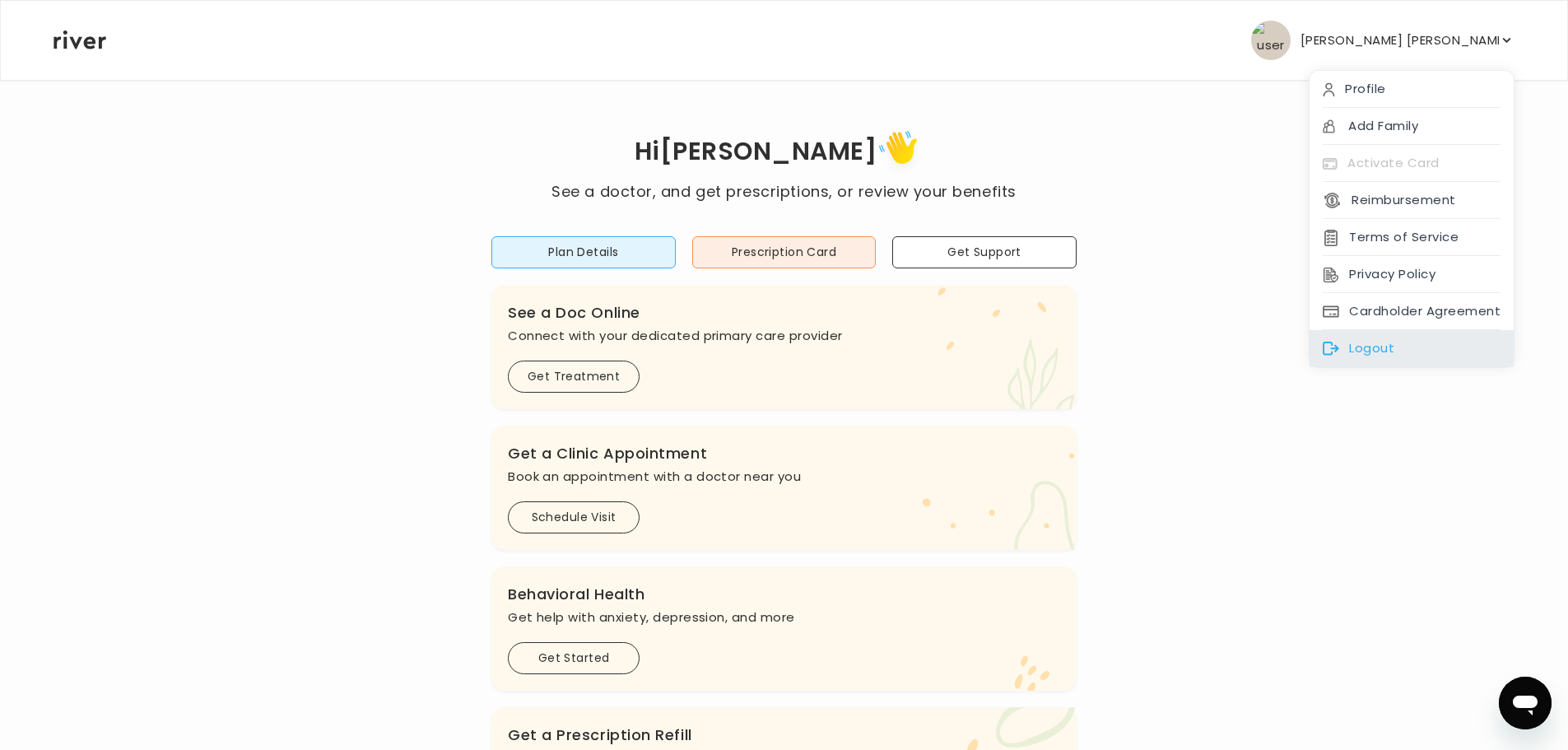
click at [1357, 354] on div "Logout" at bounding box center [1412, 348] width 204 height 37
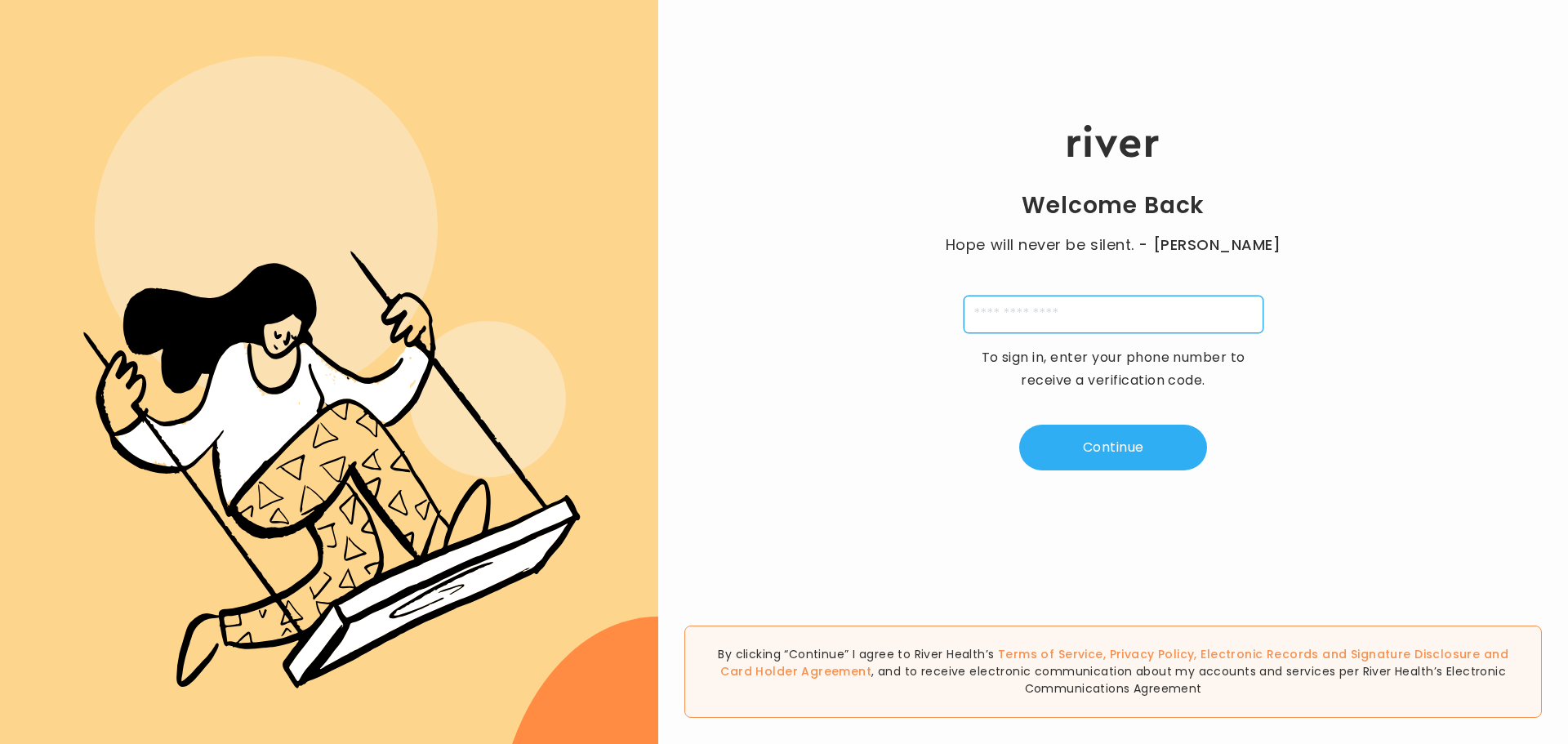
click at [1093, 320] on input "tel" at bounding box center [1114, 314] width 300 height 37
type input "**********"
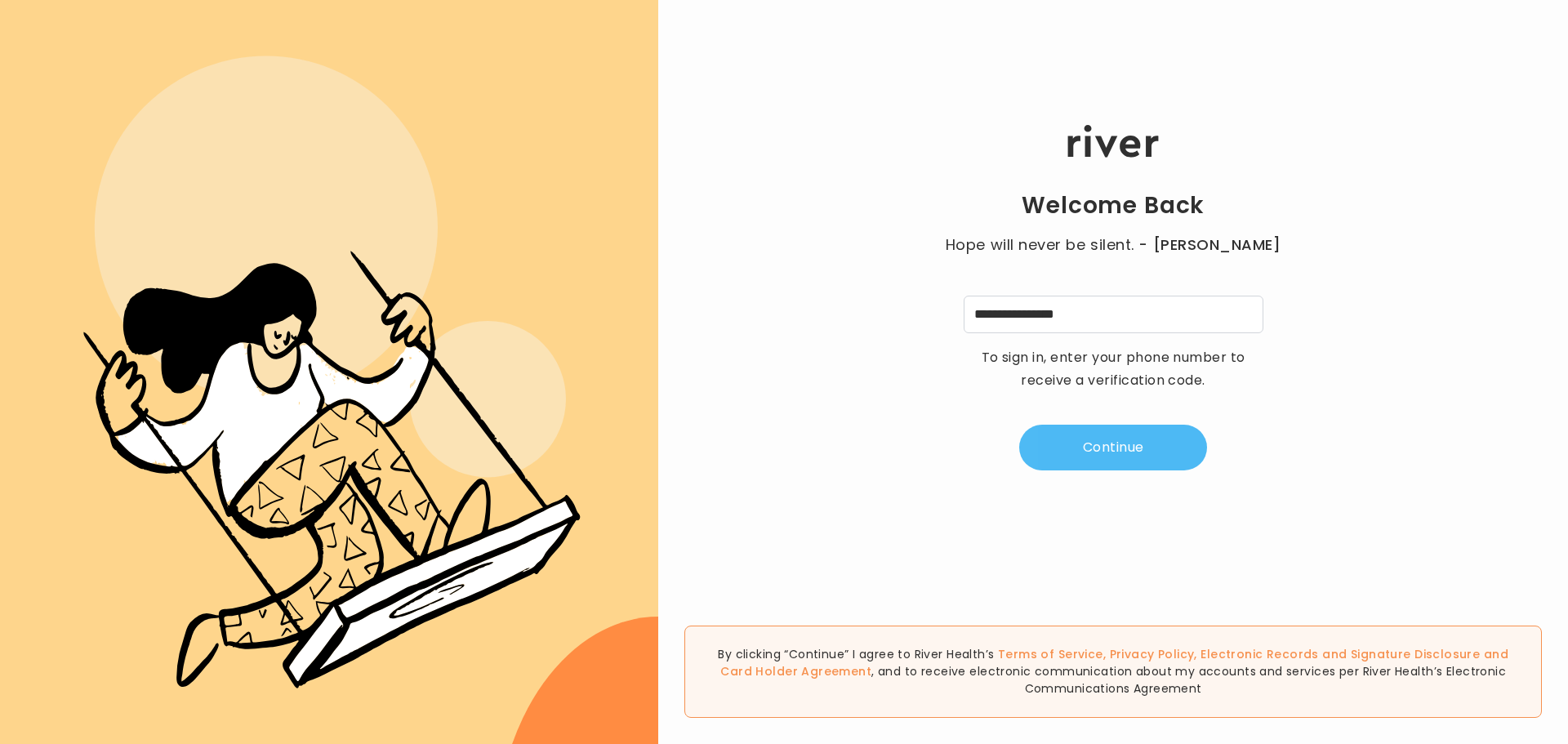
click at [1121, 444] on button "Continue" at bounding box center [1113, 447] width 188 height 46
click at [902, 195] on div "Welcome Back Hope will never be silent. - Harvey Milk A 4 digit code was sent t…" at bounding box center [1113, 297] width 910 height 447
drag, startPoint x: 1017, startPoint y: 320, endPoint x: 1026, endPoint y: 314, distance: 10.8
click at [1021, 315] on input "tel" at bounding box center [1032, 314] width 37 height 37
type input "*"
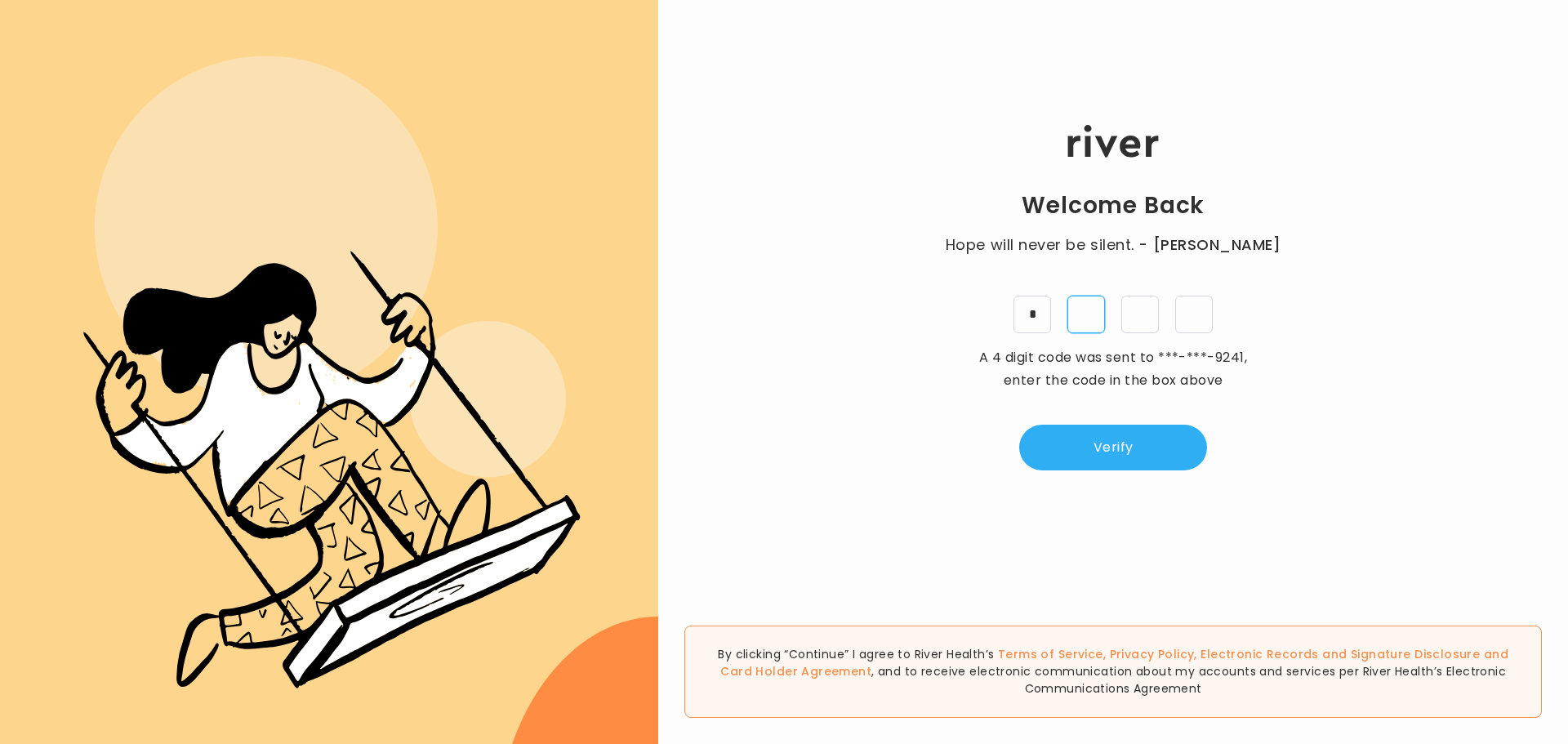
type input "*"
click at [1145, 442] on button "Verify" at bounding box center [1113, 447] width 188 height 46
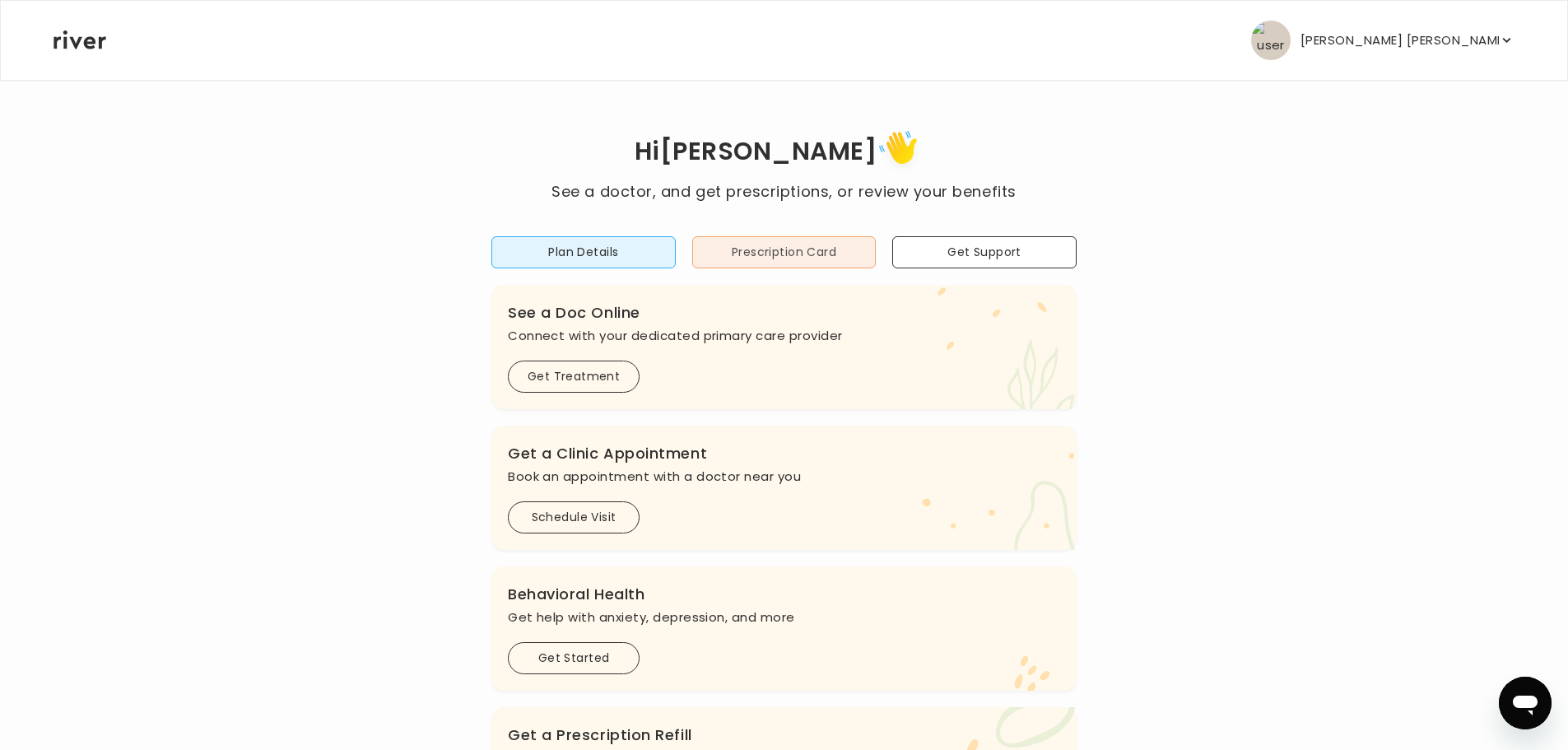
click at [779, 259] on button "Prescription Card" at bounding box center [785, 253] width 185 height 32
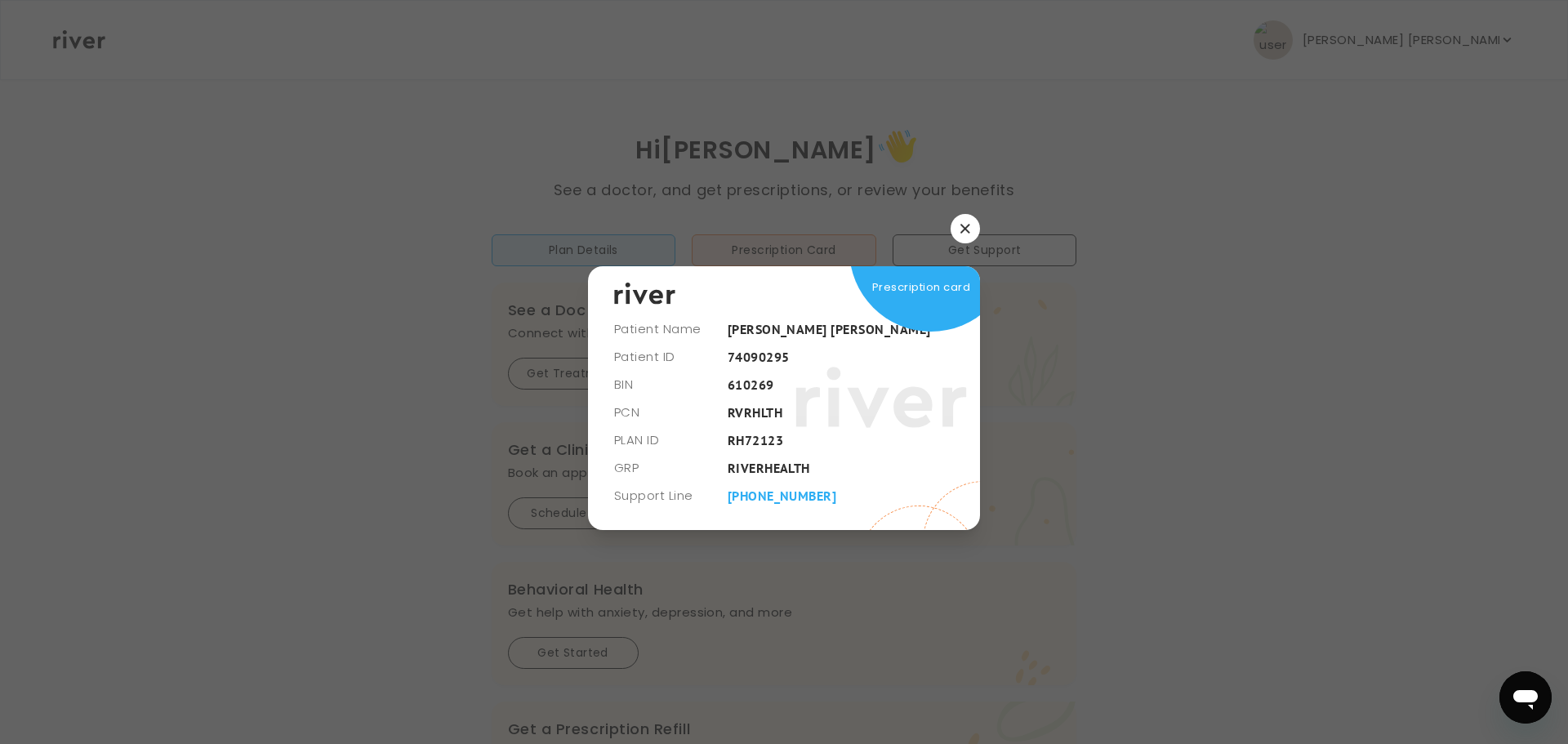
click at [965, 223] on icon "button" at bounding box center [965, 228] width 9 height 9
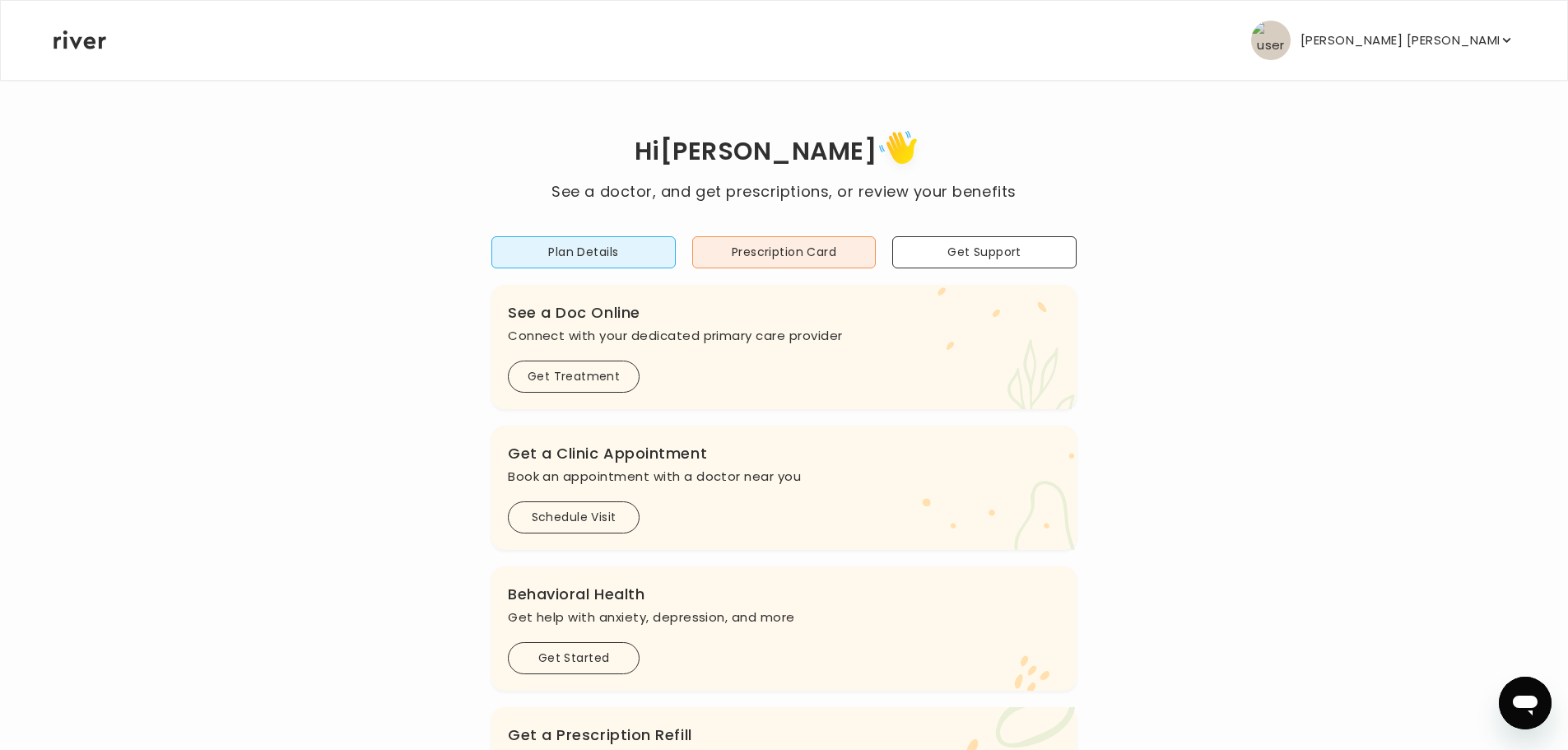
click at [1435, 28] on button "[PERSON_NAME] [PERSON_NAME]" at bounding box center [1382, 41] width 263 height 40
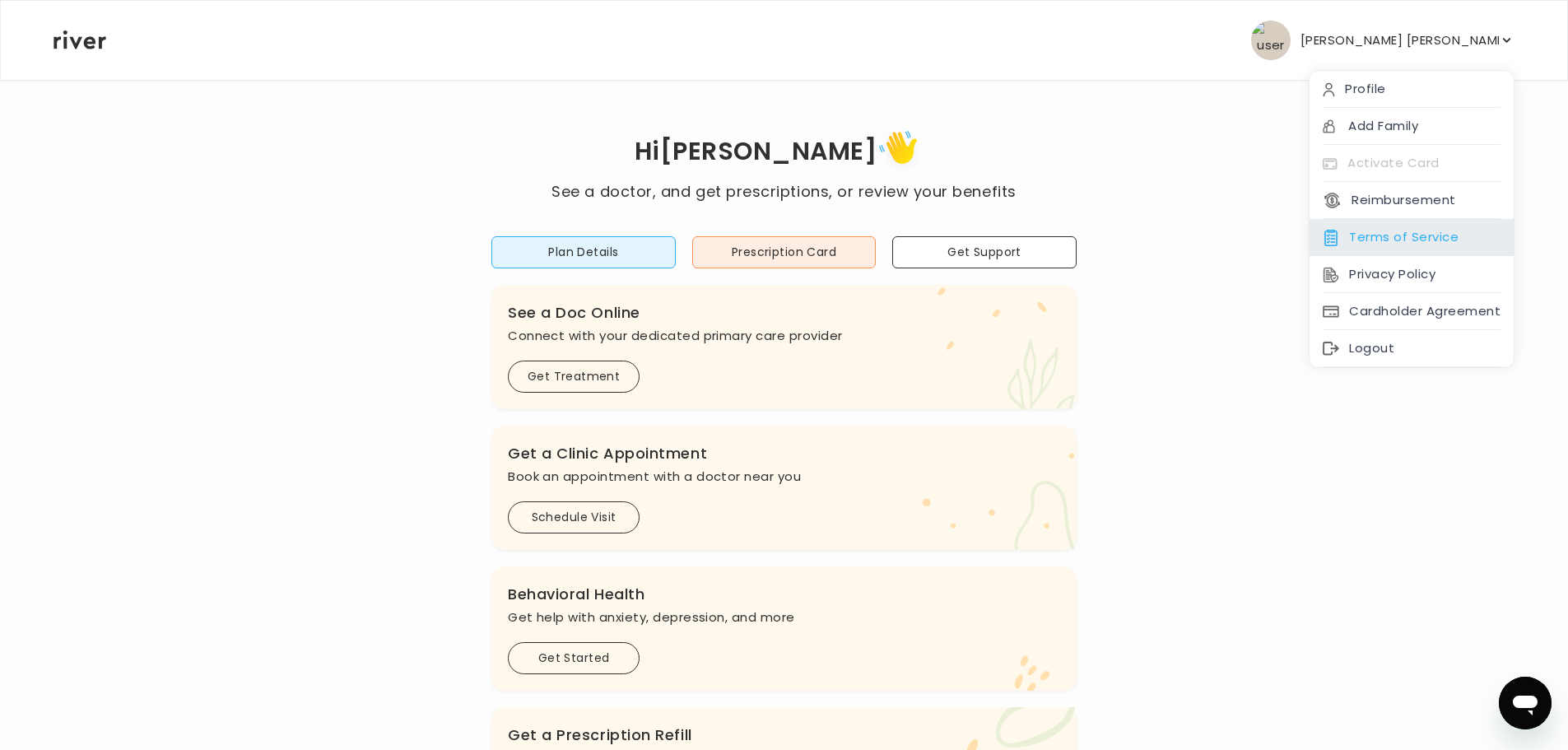
click at [1371, 240] on div "Terms of Service" at bounding box center [1412, 236] width 204 height 37
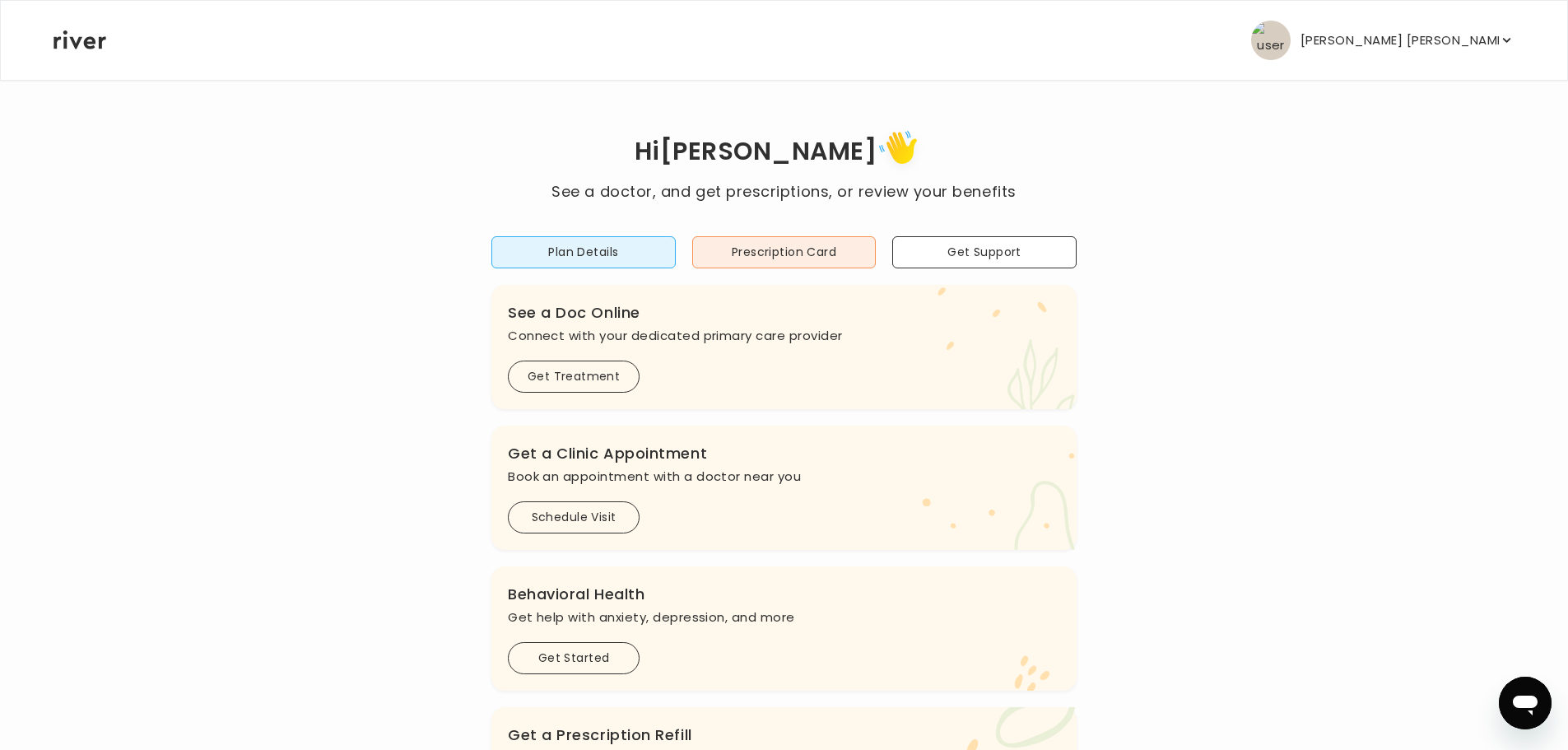
click at [574, 269] on div "Plan Details Prescription Card Get Support .cls-1 { fill: #ffe0ae; } .cls-2 { f…" at bounding box center [783, 588] width 585 height 769
click at [576, 264] on button "Plan Details" at bounding box center [583, 253] width 185 height 32
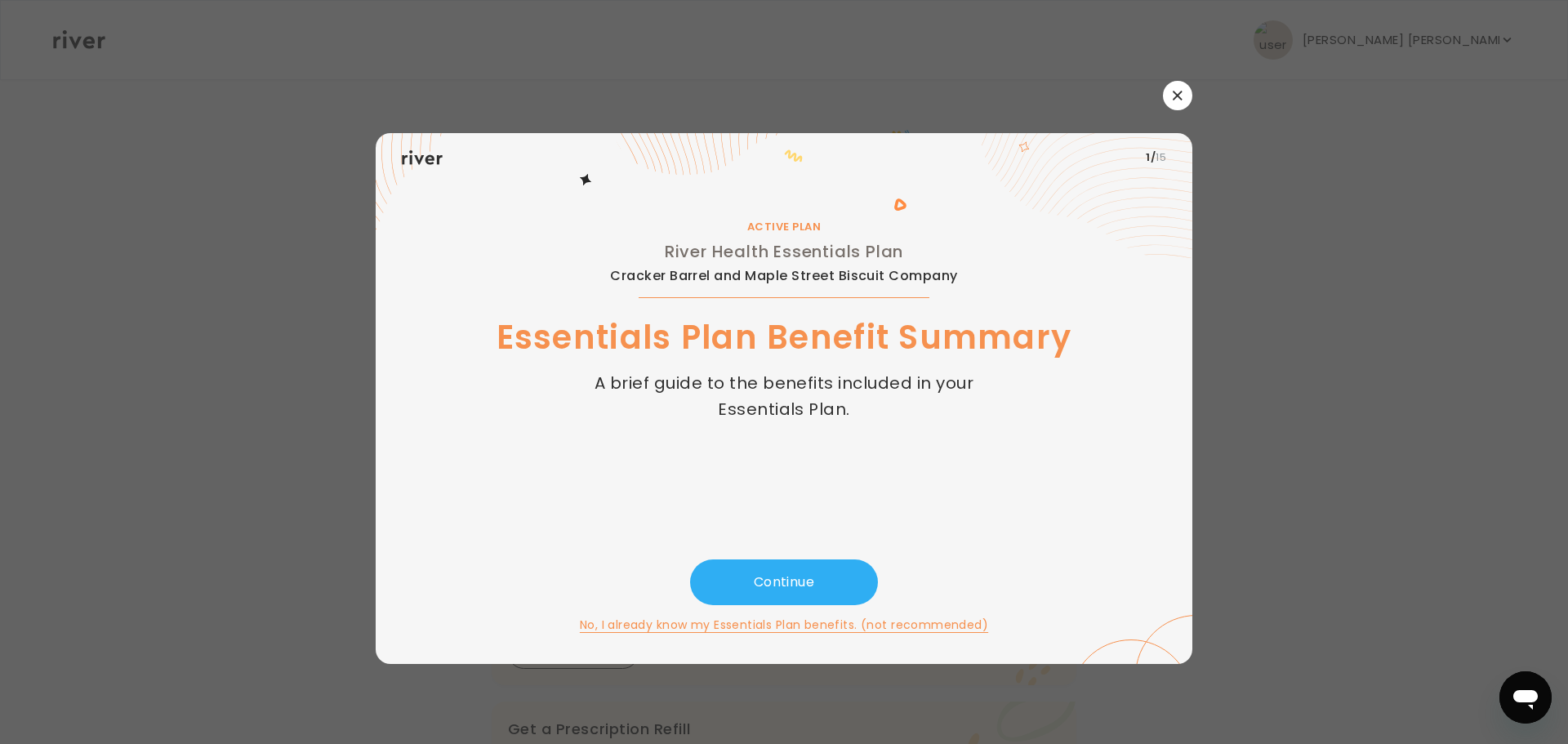
click at [1171, 104] on button "button" at bounding box center [1177, 94] width 29 height 29
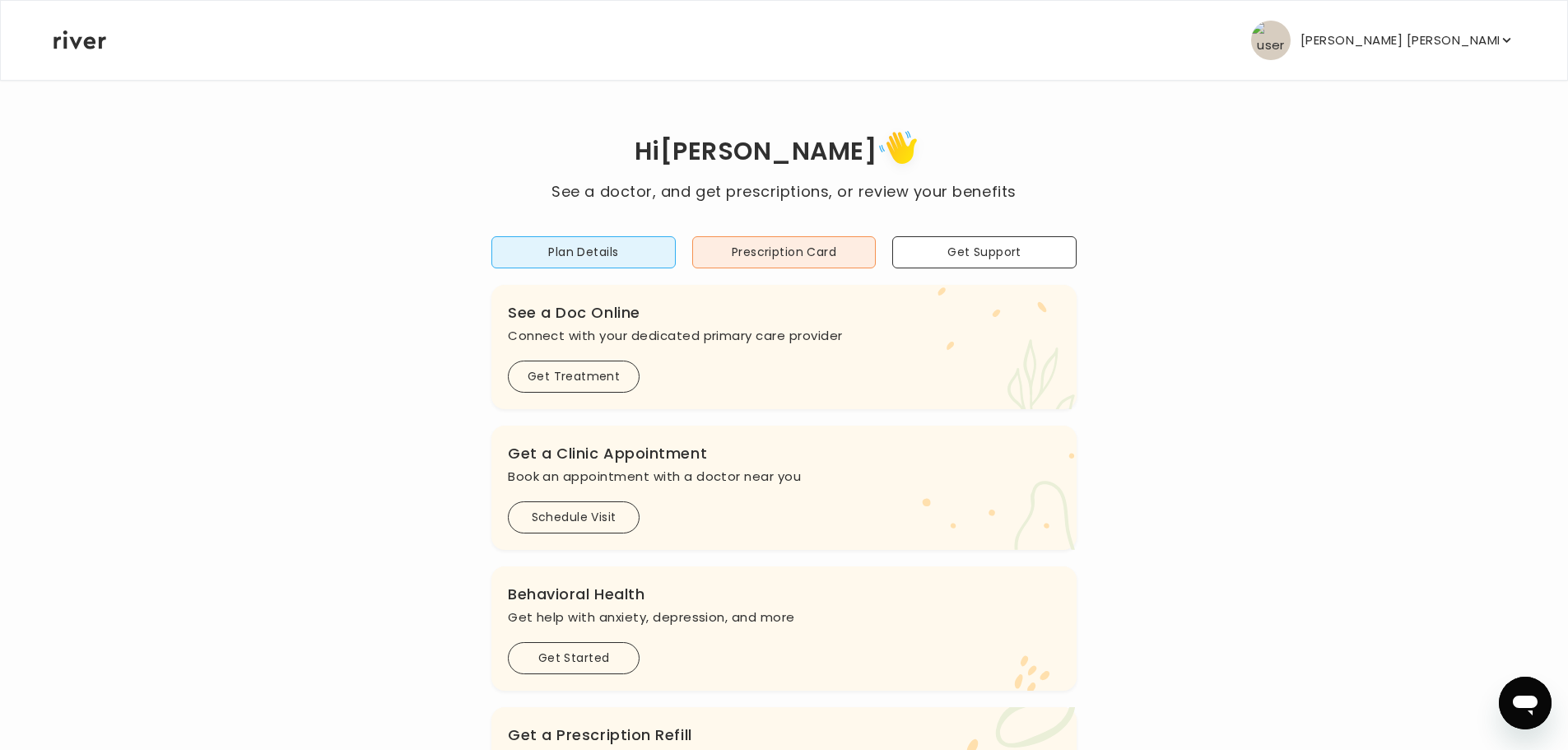
click at [1405, 56] on button "[PERSON_NAME] [PERSON_NAME]" at bounding box center [1382, 41] width 263 height 40
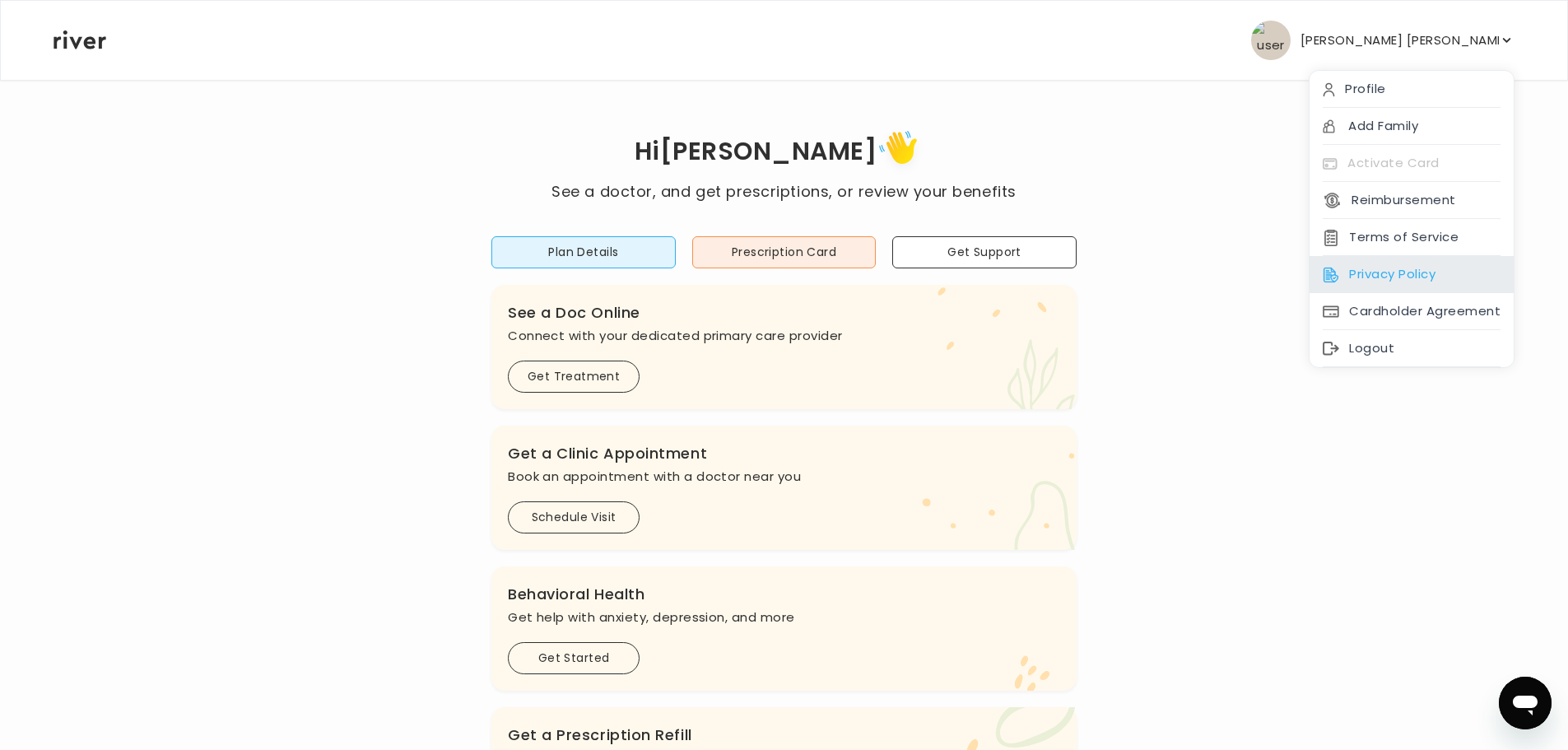
click at [1354, 276] on div "Privacy Policy" at bounding box center [1412, 274] width 204 height 37
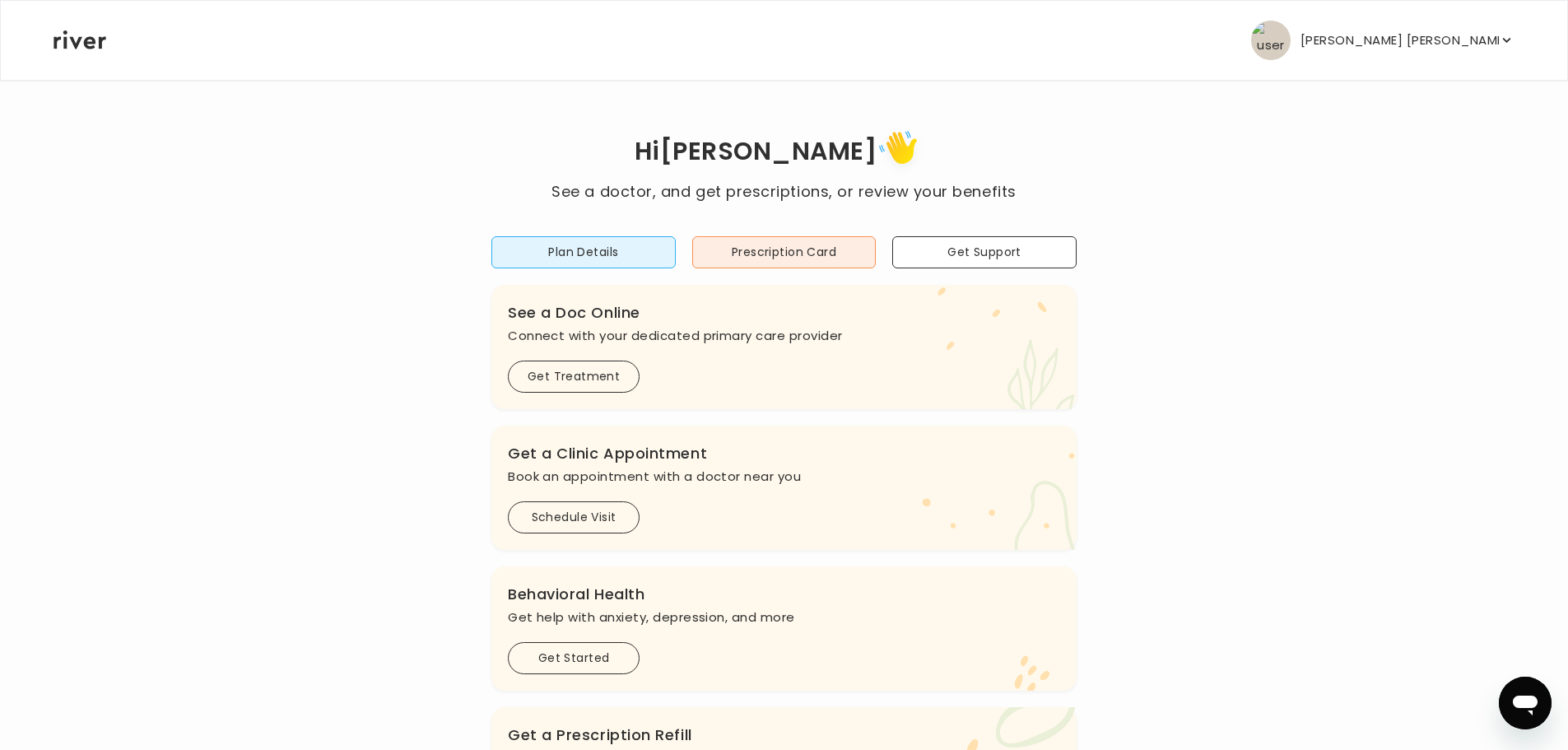
click at [1467, 49] on p "[PERSON_NAME] [PERSON_NAME]" at bounding box center [1399, 41] width 198 height 23
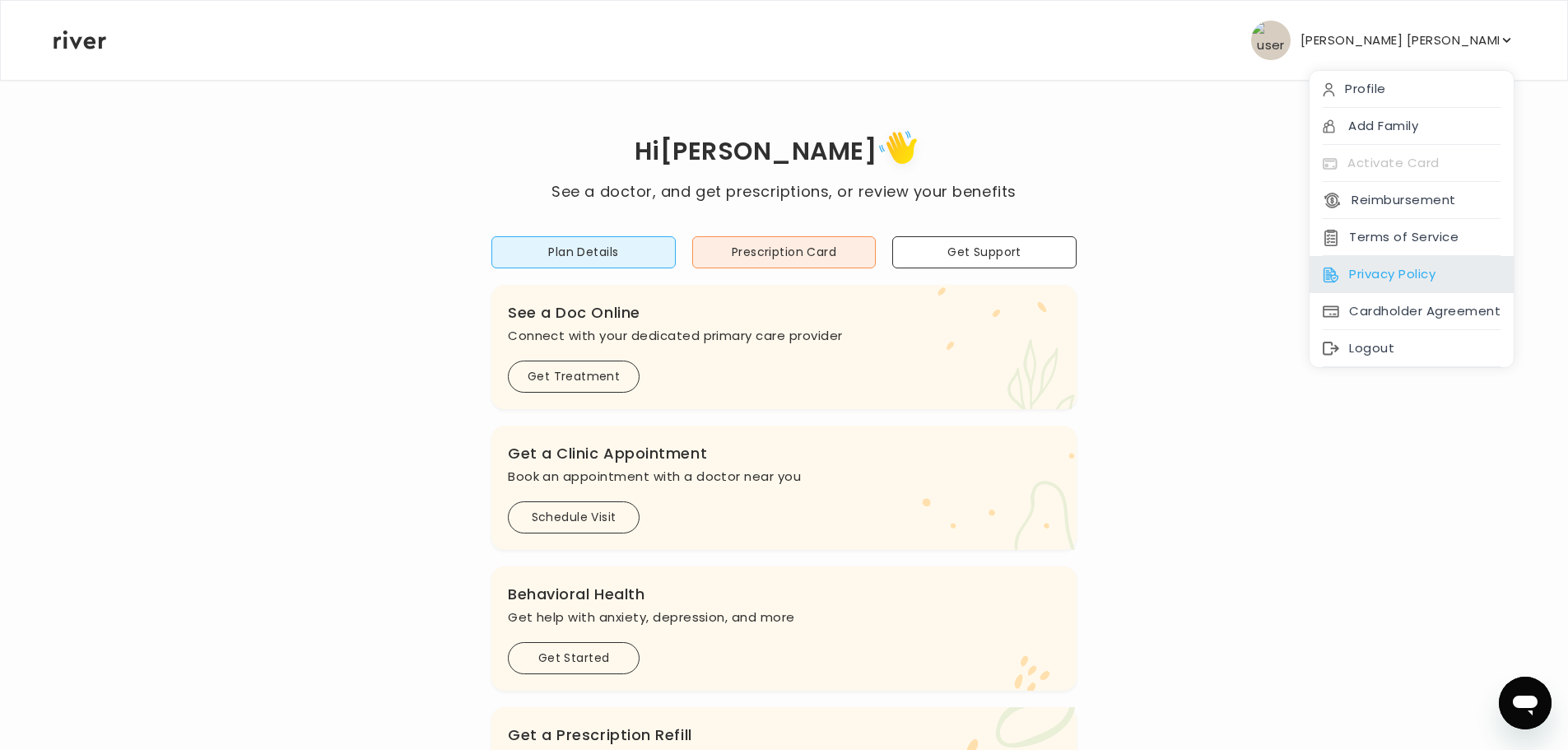
click at [1431, 261] on div "Privacy Policy" at bounding box center [1412, 274] width 204 height 37
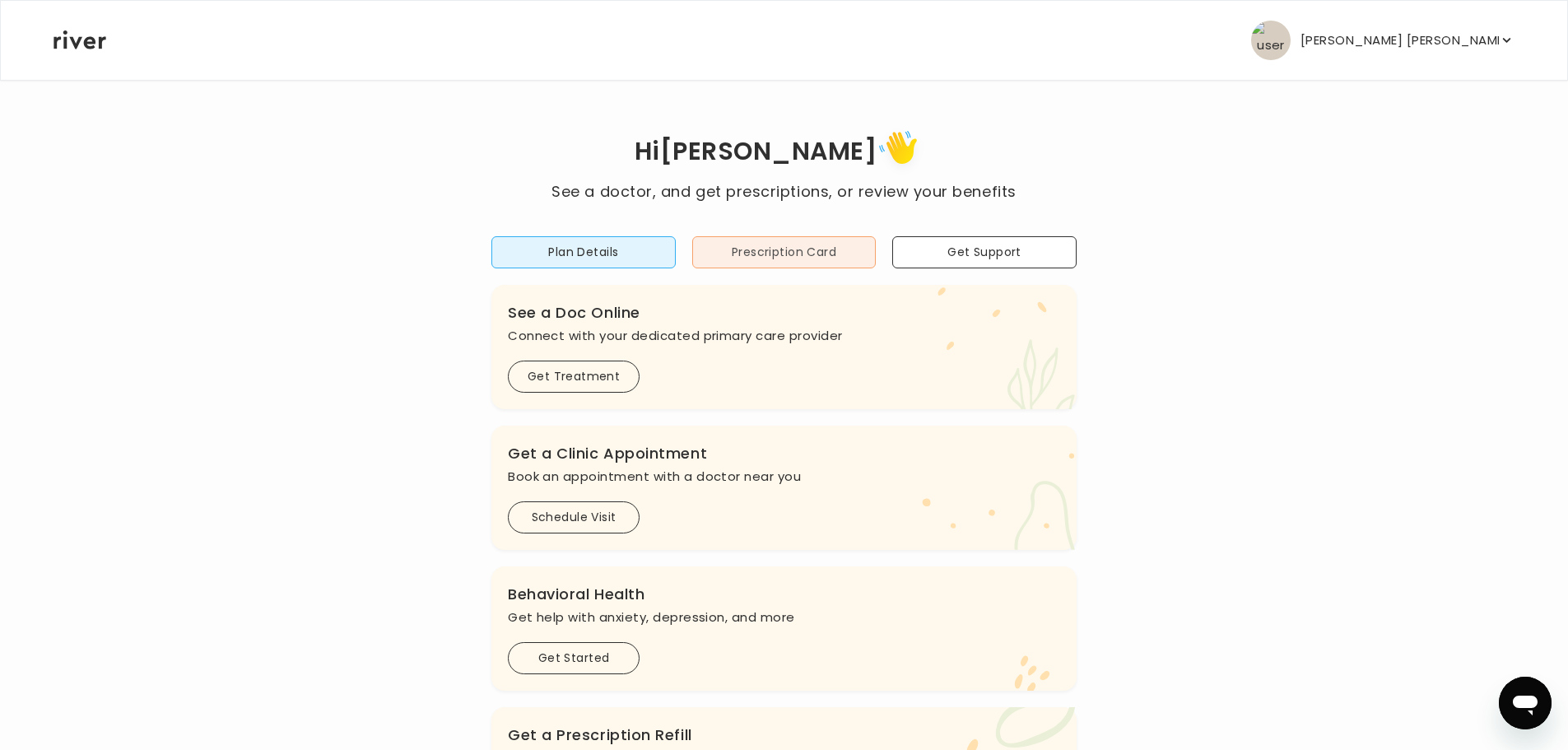
click at [830, 261] on button "Prescription Card" at bounding box center [785, 253] width 185 height 32
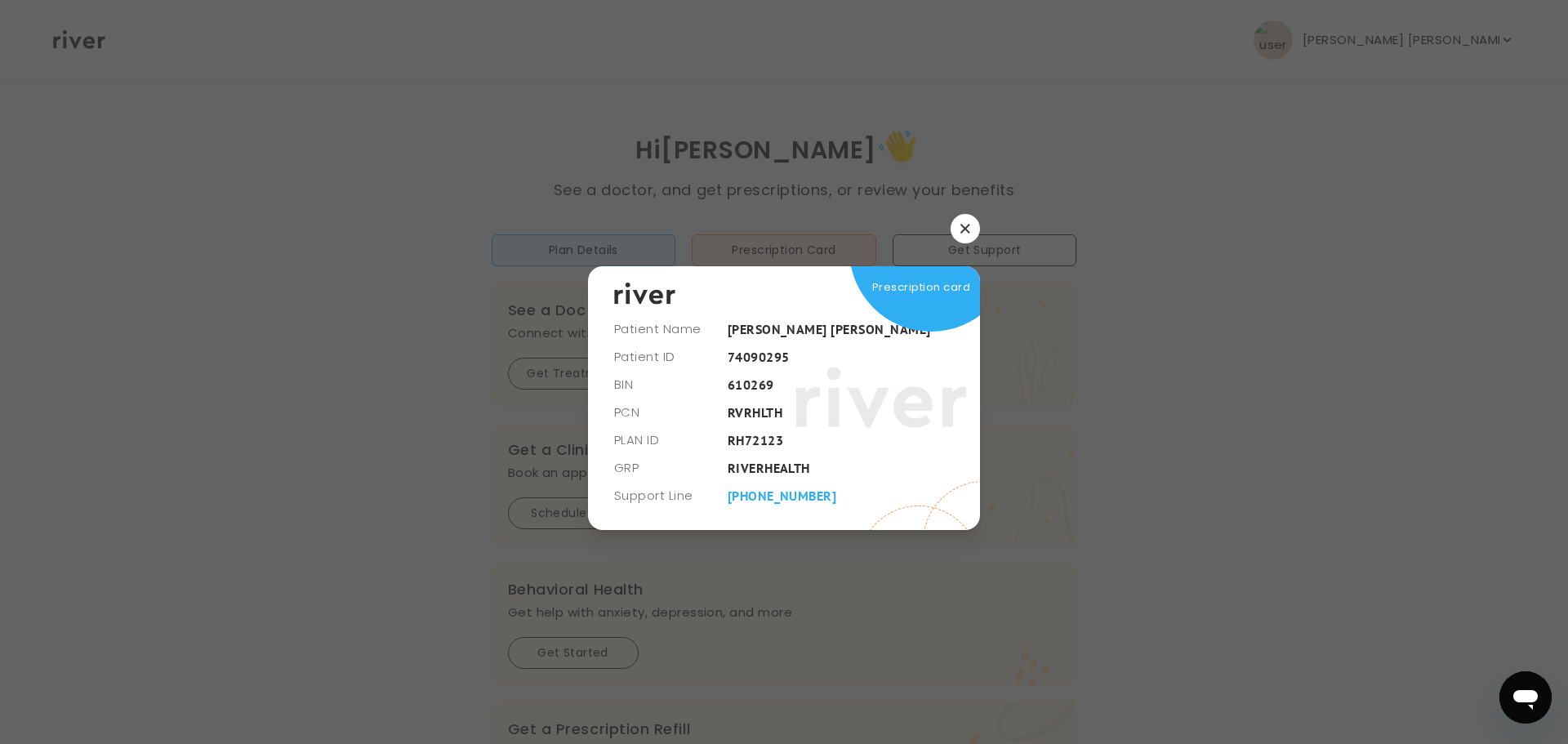
click at [971, 223] on button "button" at bounding box center [965, 228] width 29 height 29
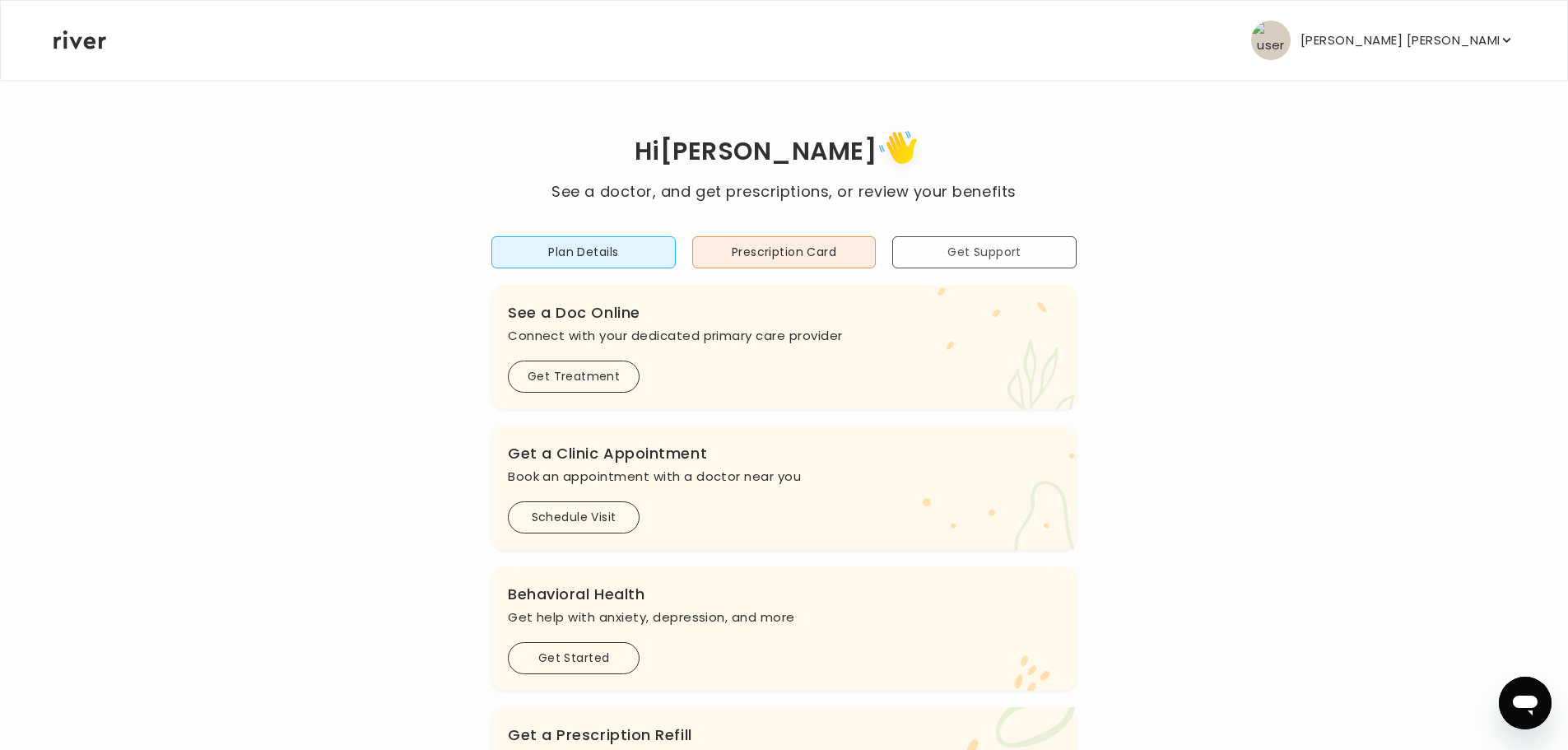
click at [962, 251] on button "Get Support" at bounding box center [985, 253] width 185 height 32
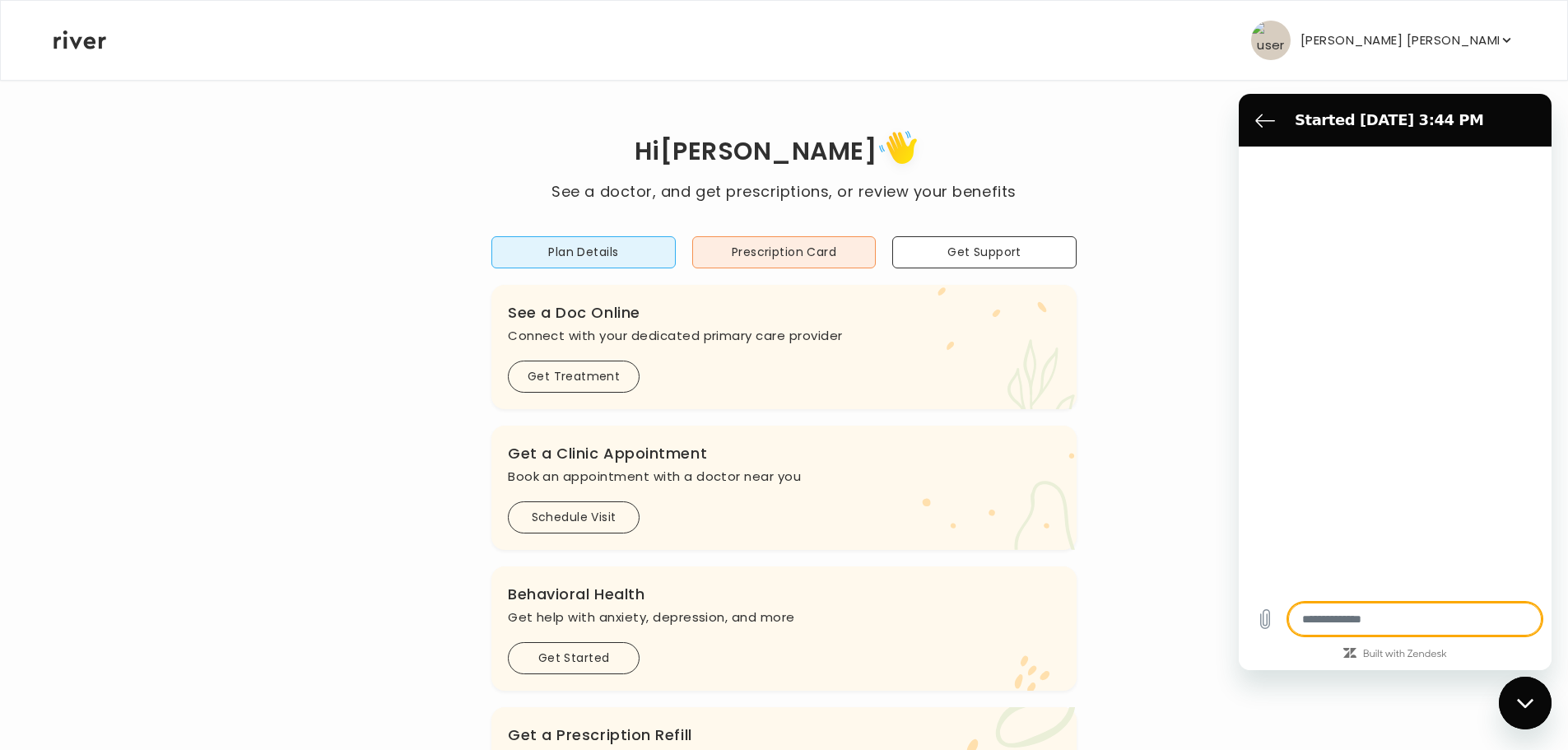
type textarea "*"
click at [1261, 112] on icon "Back to the conversation list" at bounding box center [1265, 120] width 20 height 20
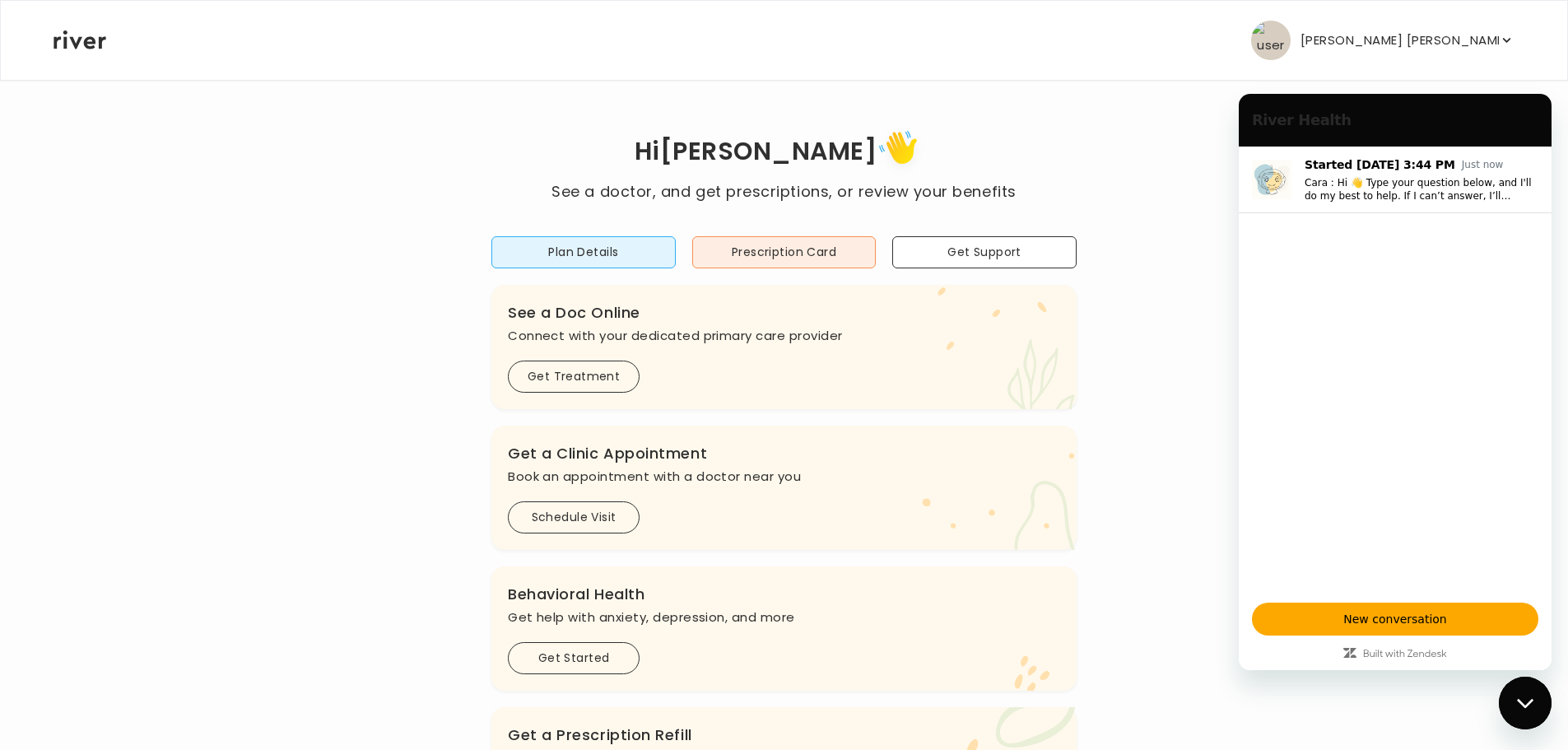
click at [1511, 694] on div "Close messaging window" at bounding box center [1525, 703] width 49 height 49
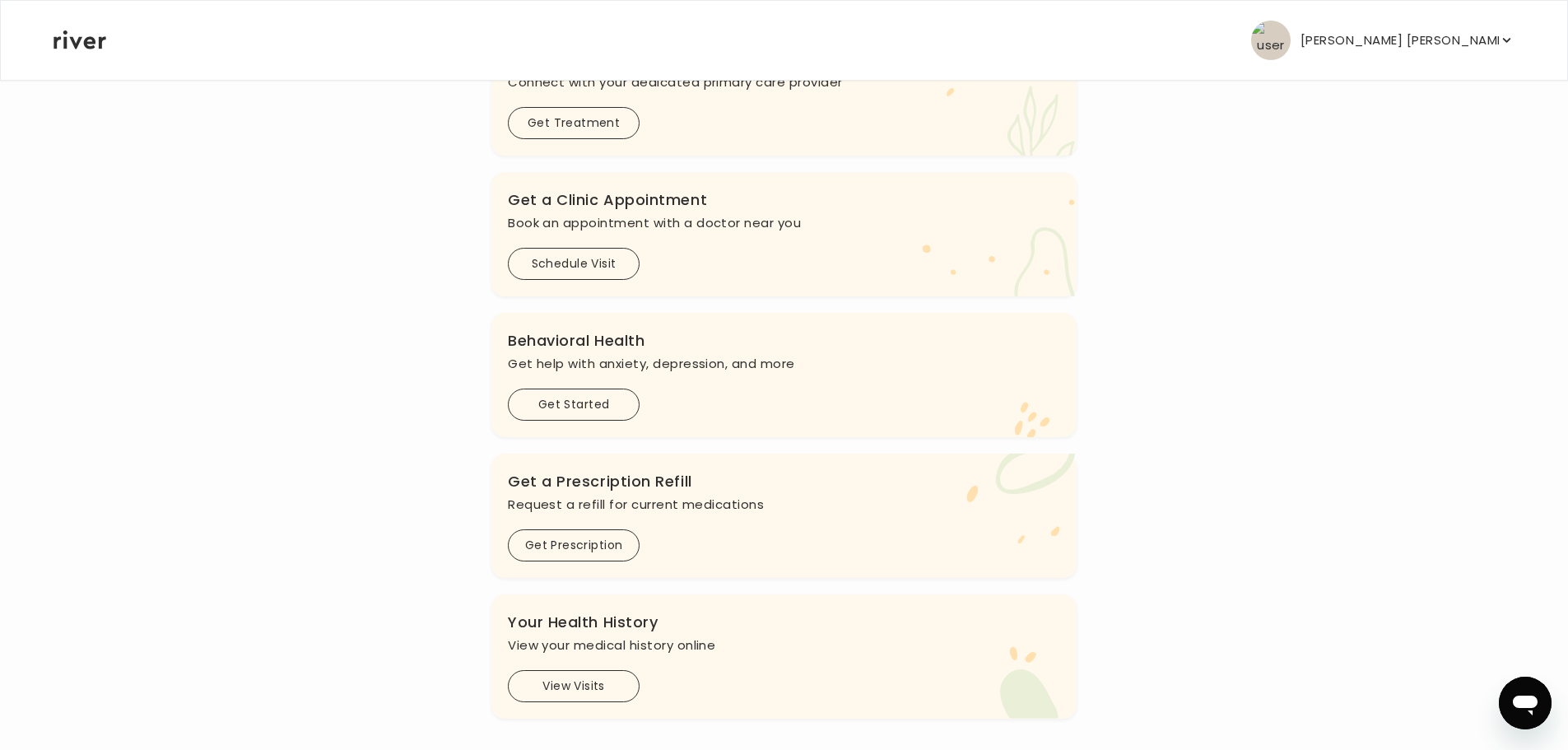
scroll to position [436, 0]
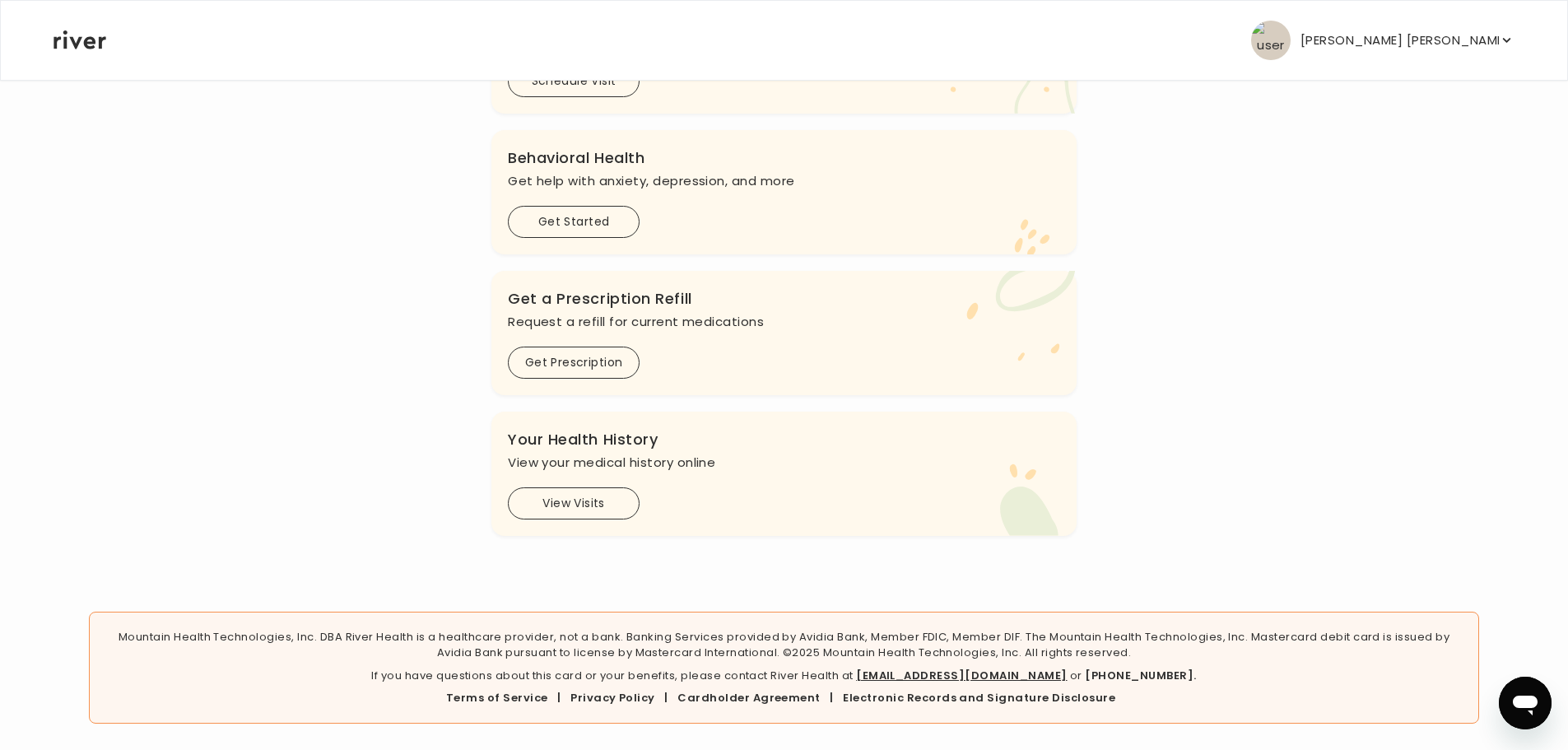
click at [519, 688] on div "Mountain Health Technologies, Inc. DBA River Health is a healthcare provider, n…" at bounding box center [783, 667] width 1389 height 112
click at [490, 704] on link "Terms of Service" at bounding box center [497, 697] width 102 height 16
click at [562, 505] on button "View Visits" at bounding box center [574, 503] width 132 height 32
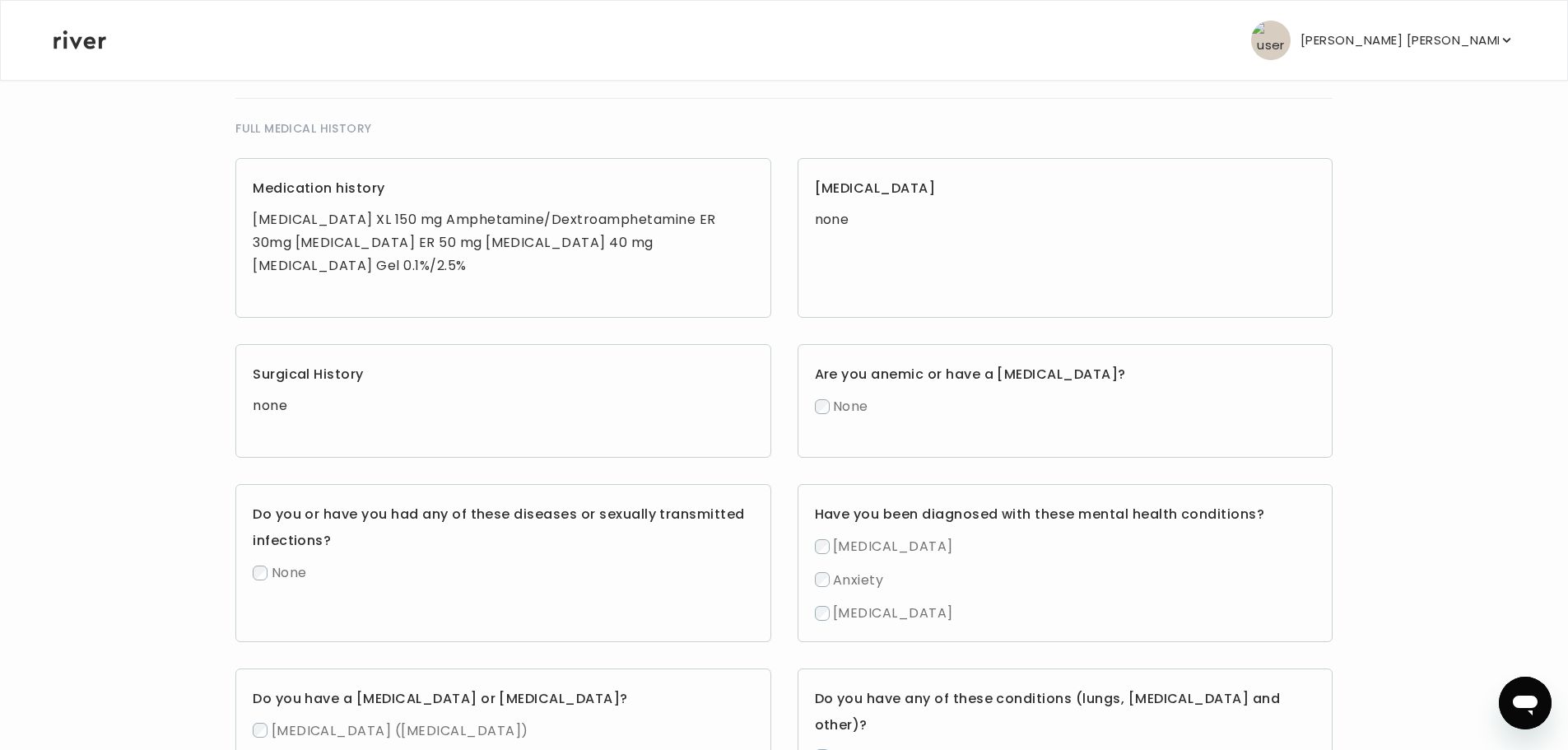
scroll to position [860, 0]
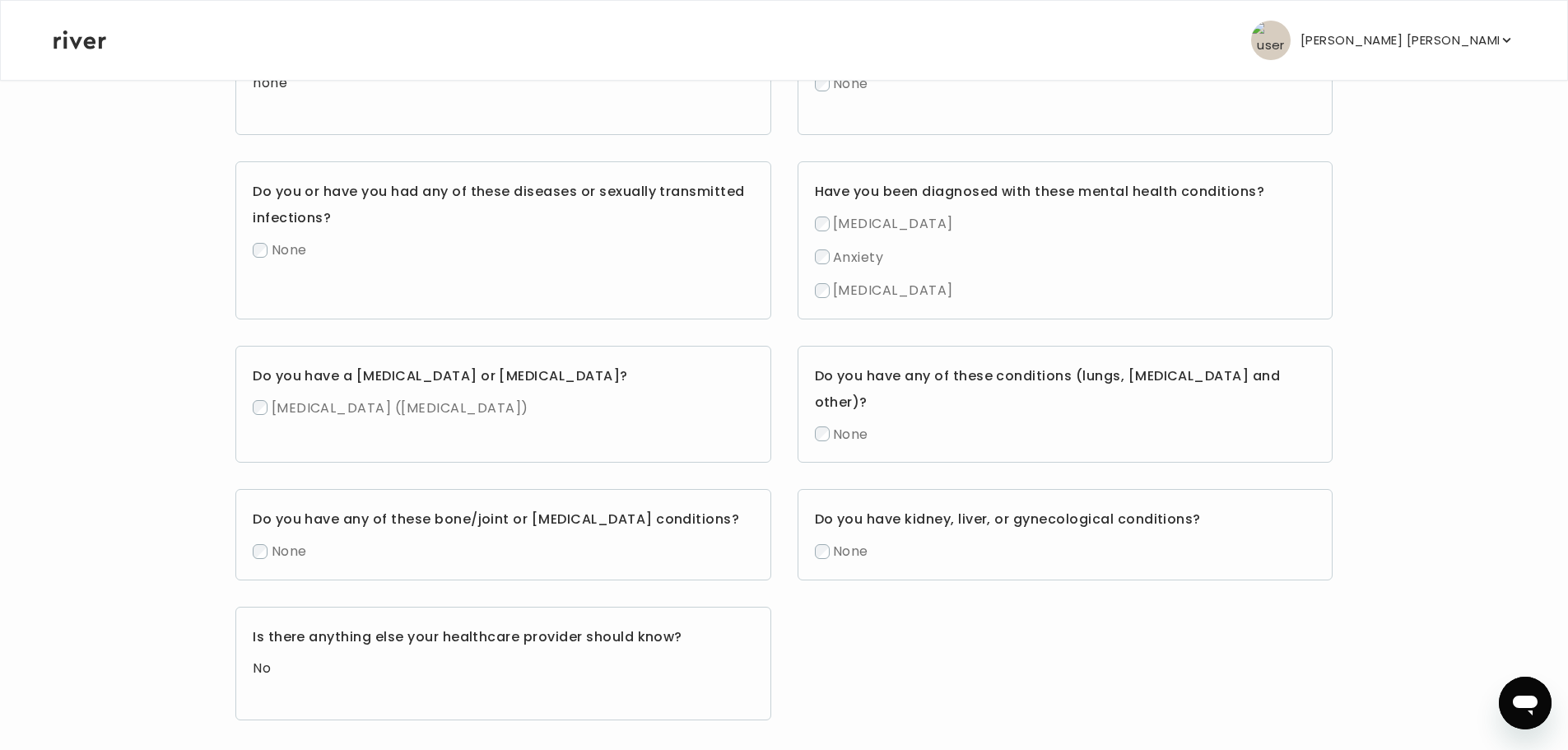
click at [563, 381] on h3 "Do you have a [MEDICAL_DATA] or [MEDICAL_DATA]?" at bounding box center [502, 376] width 500 height 26
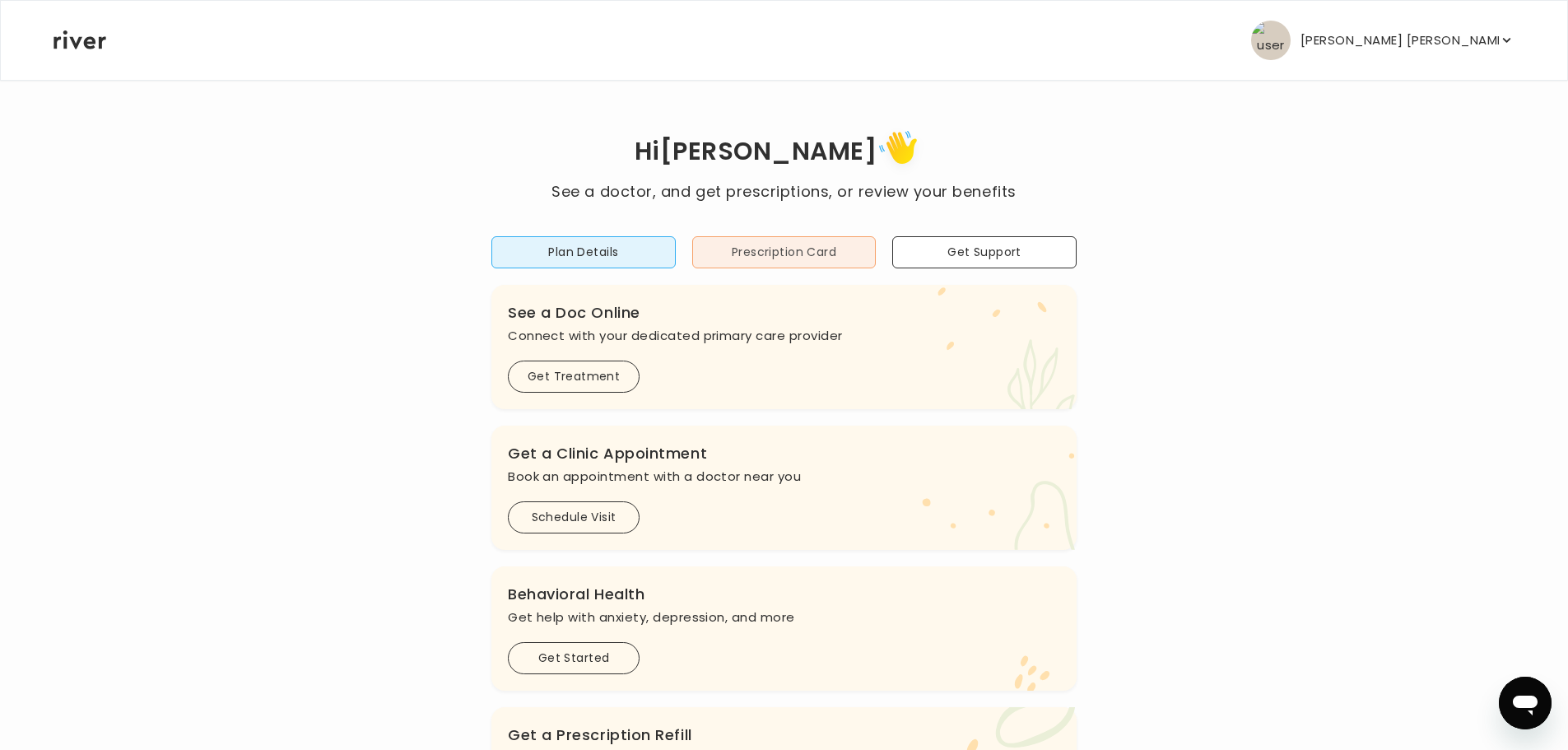
click at [816, 255] on button "Prescription Card" at bounding box center [785, 253] width 185 height 32
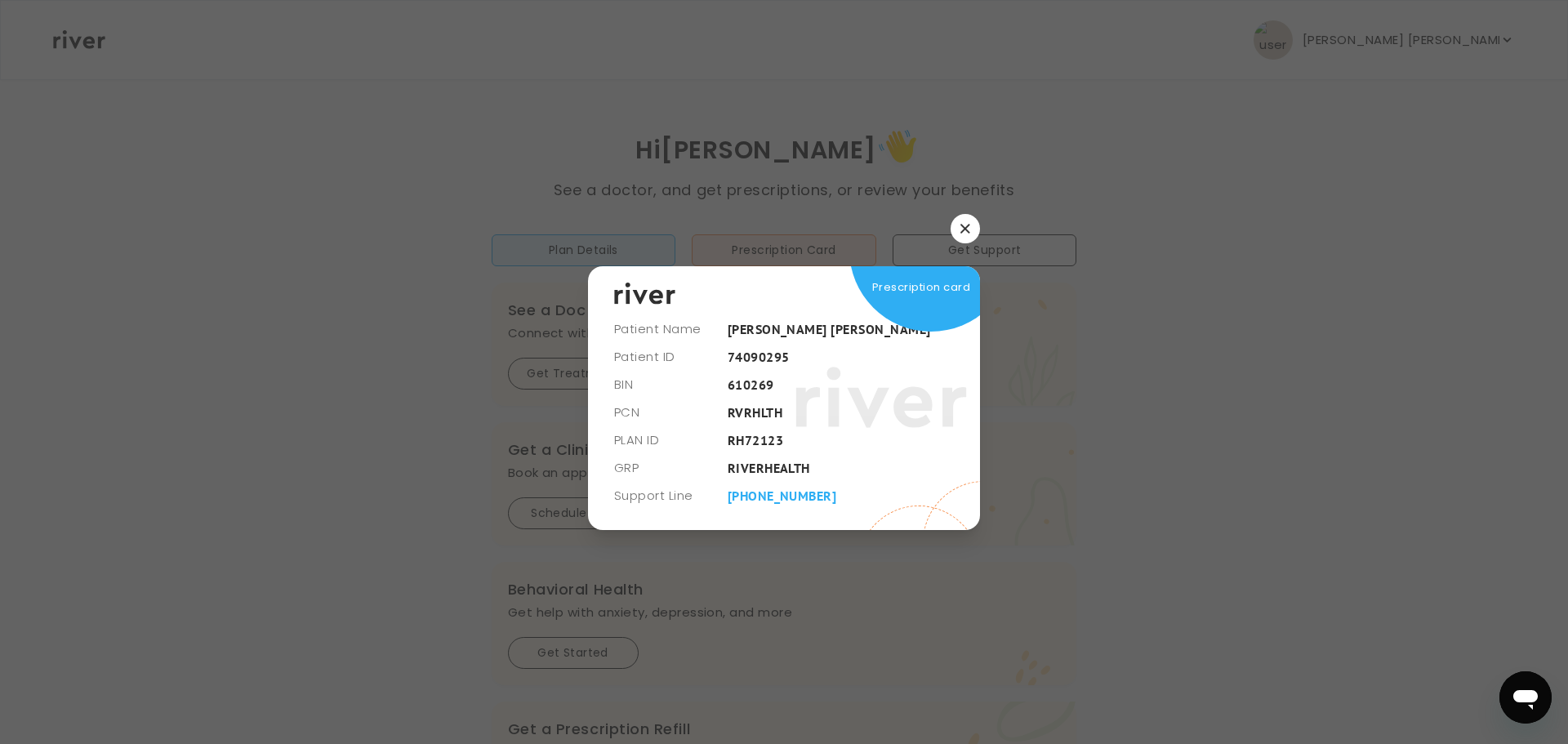
click at [964, 216] on button "button" at bounding box center [965, 228] width 29 height 29
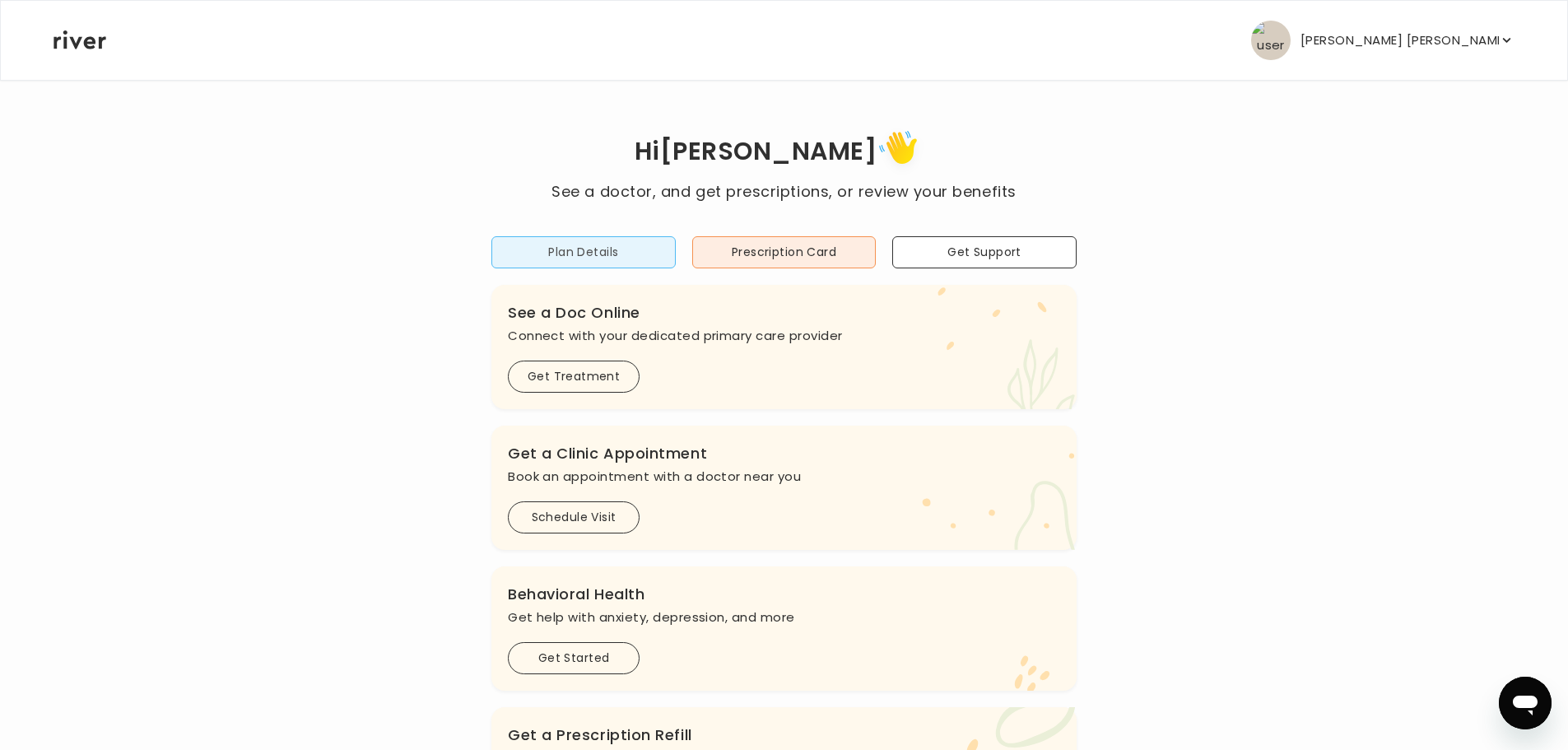
click at [595, 240] on button "Plan Details" at bounding box center [583, 253] width 185 height 32
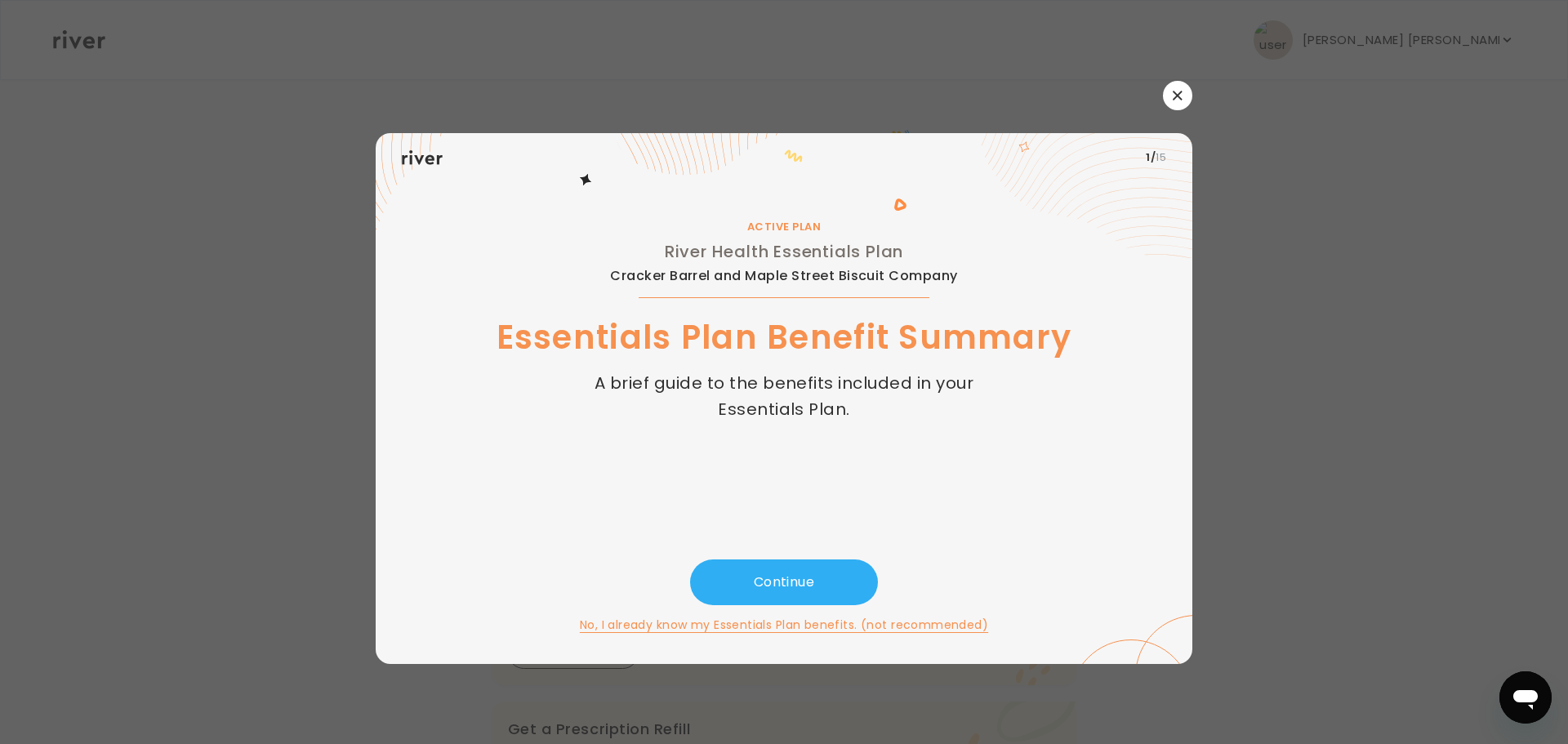
click at [1176, 83] on button "button" at bounding box center [1177, 94] width 29 height 29
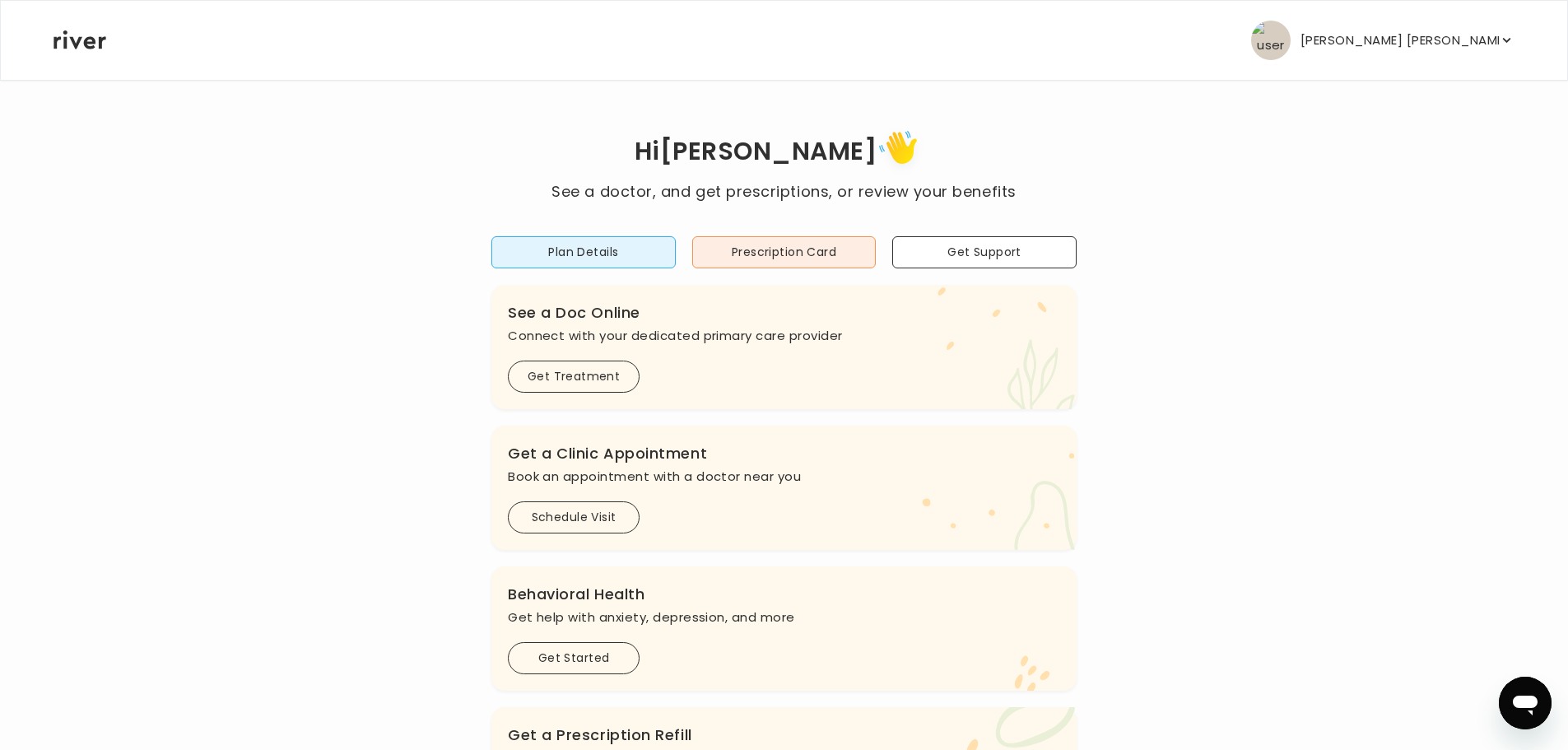
click at [1290, 38] on img "button" at bounding box center [1271, 41] width 40 height 40
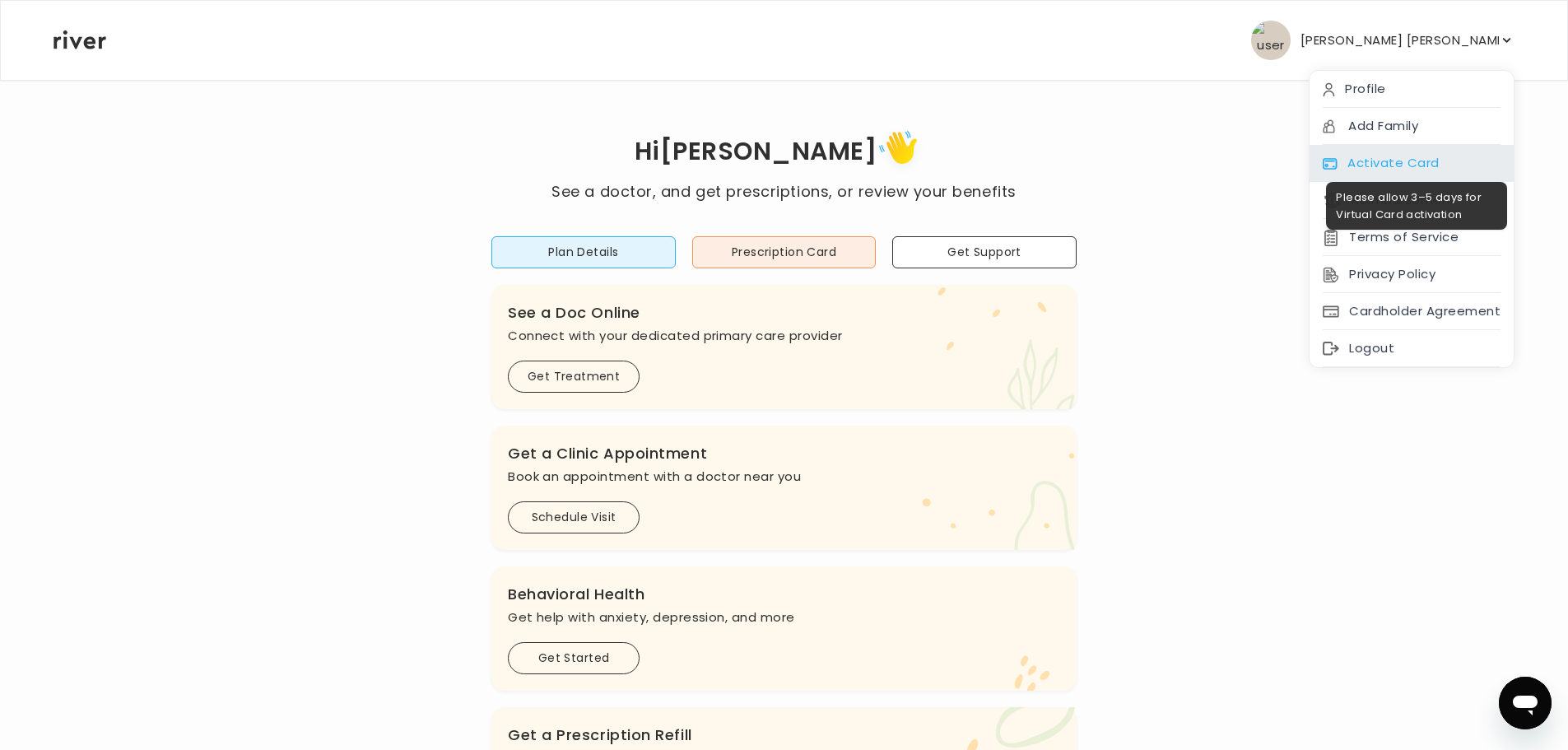
click at [1392, 160] on div "Activate Card" at bounding box center [1412, 163] width 204 height 37
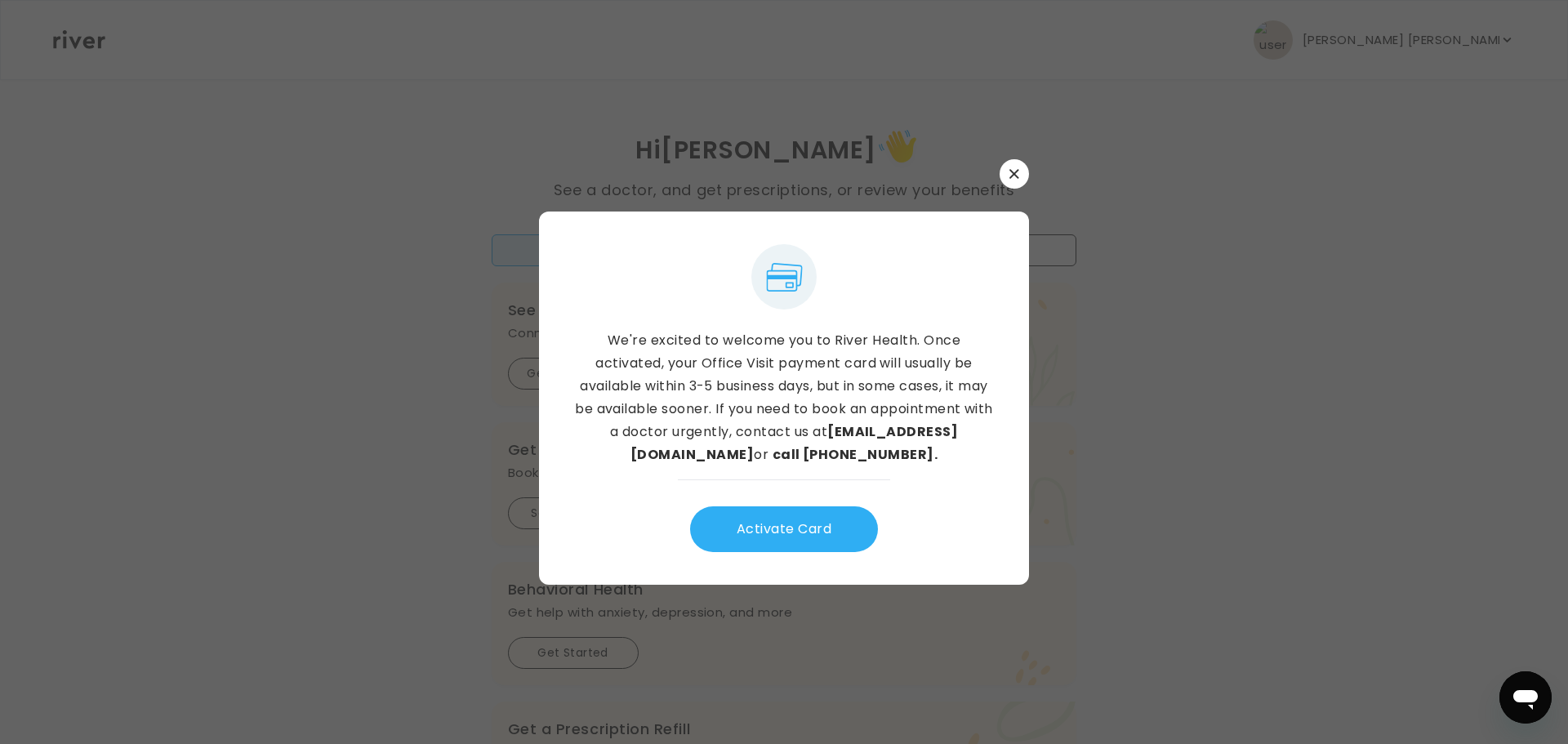
click at [1015, 180] on button "button" at bounding box center [1014, 173] width 29 height 29
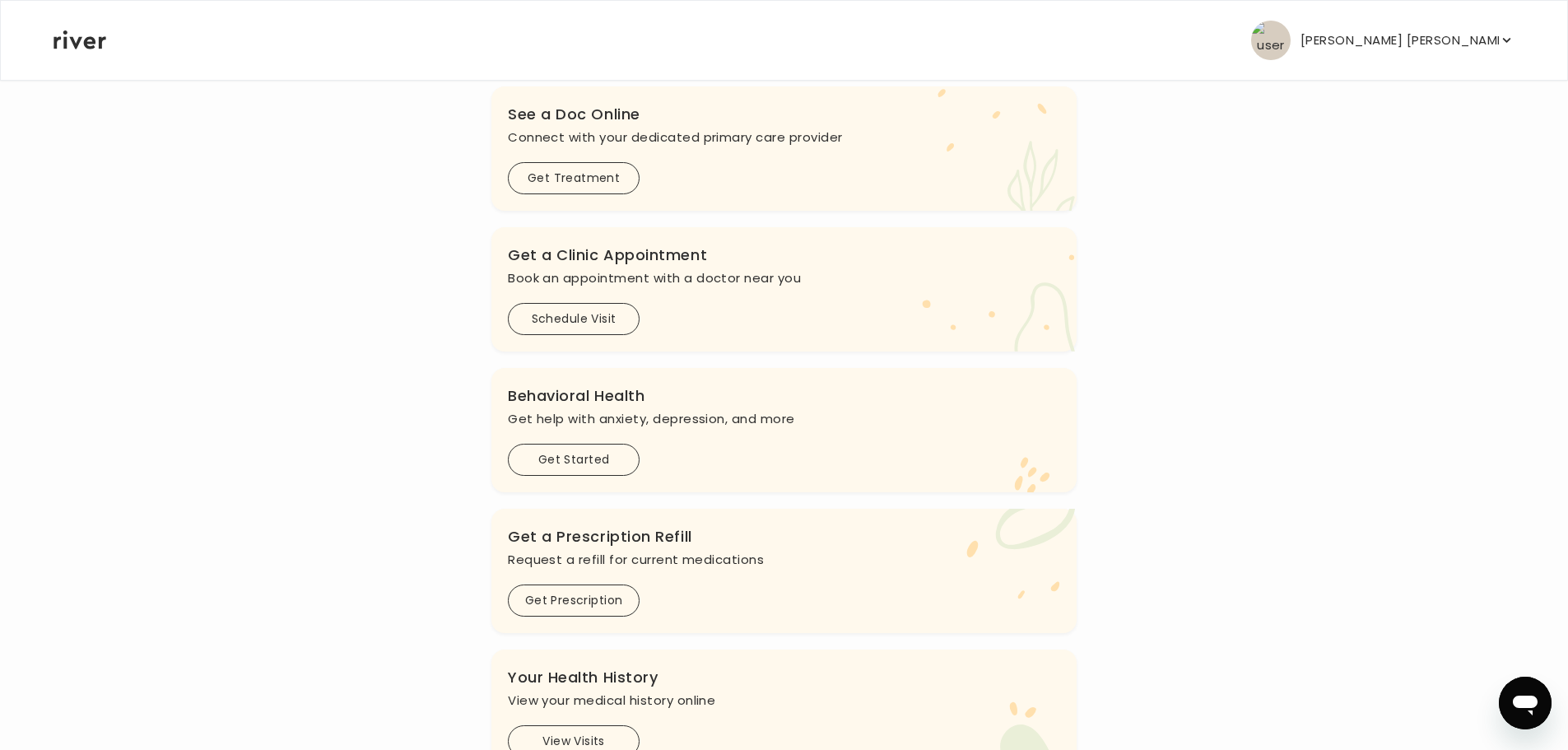
scroll to position [436, 0]
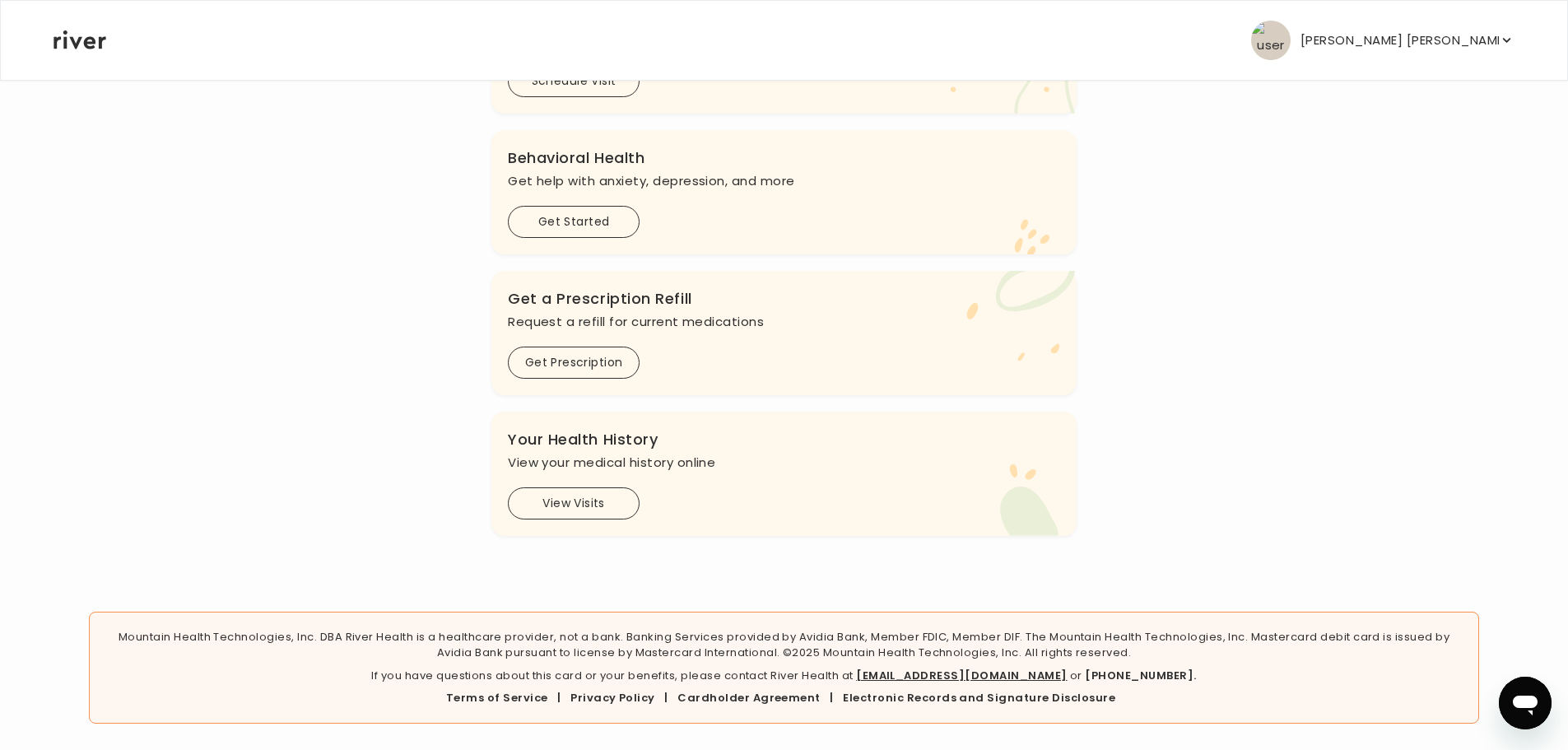
click at [978, 667] on link "[EMAIL_ADDRESS][DOMAIN_NAME]" at bounding box center [961, 675] width 211 height 16
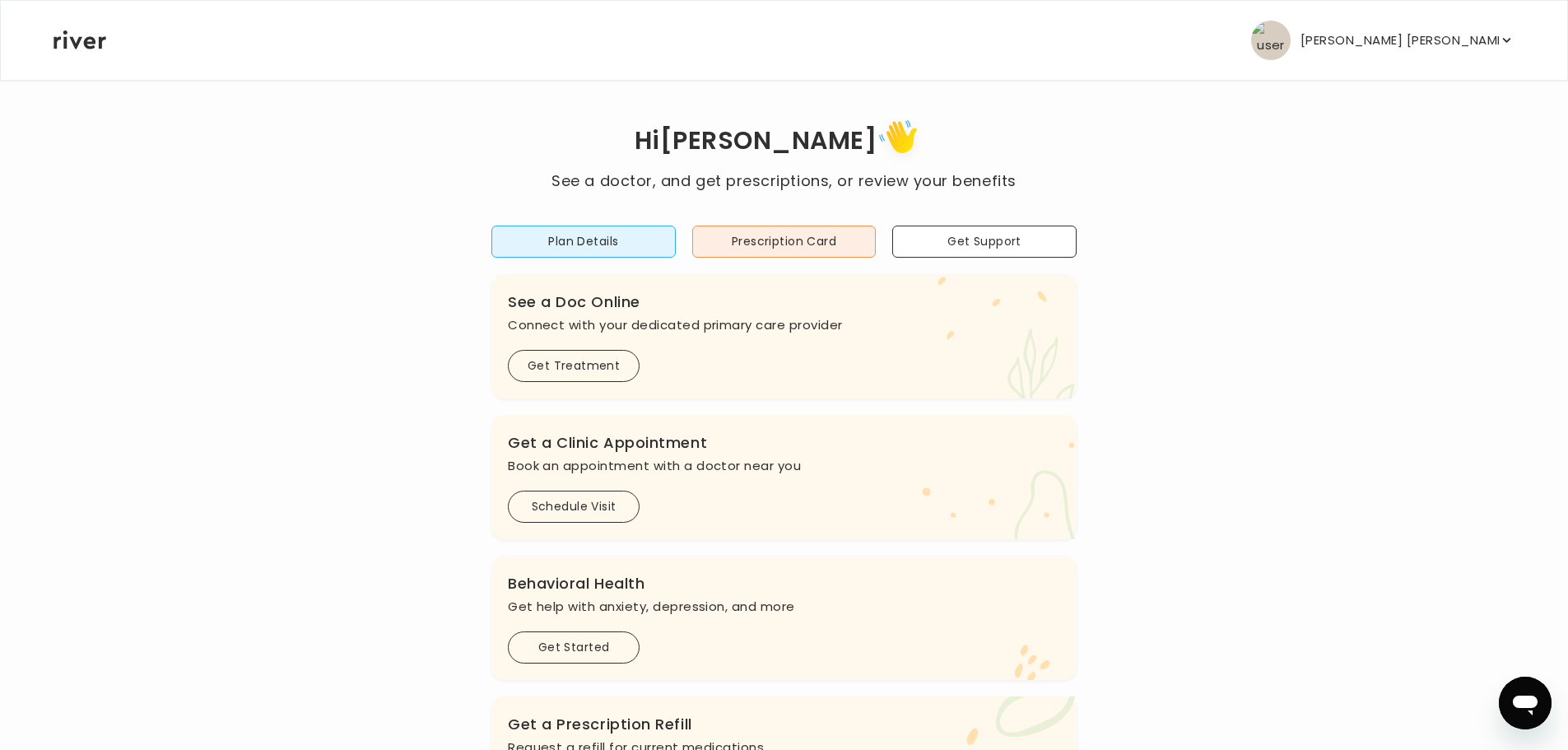
scroll to position [0, 0]
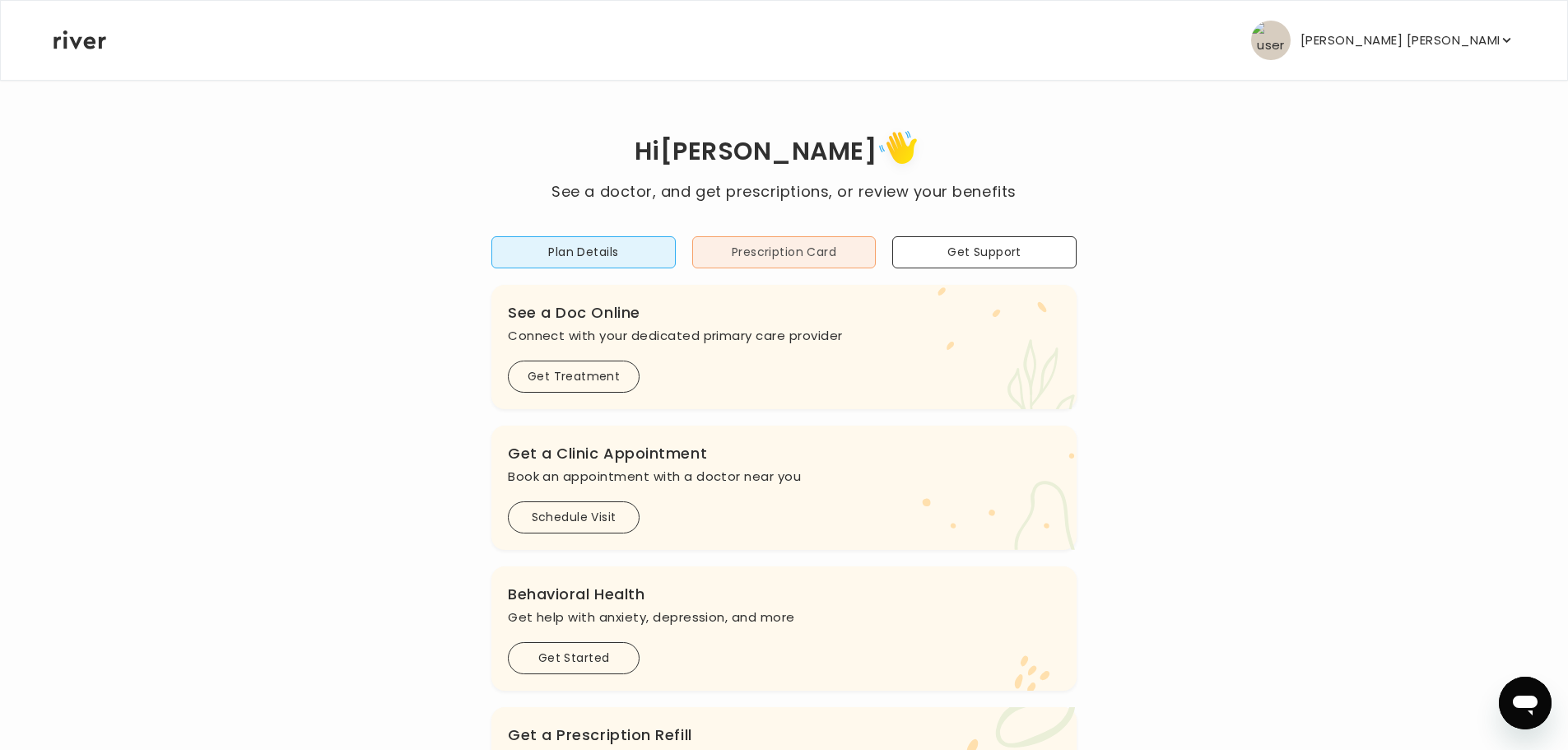
click at [773, 246] on button "Prescription Card" at bounding box center [785, 253] width 185 height 32
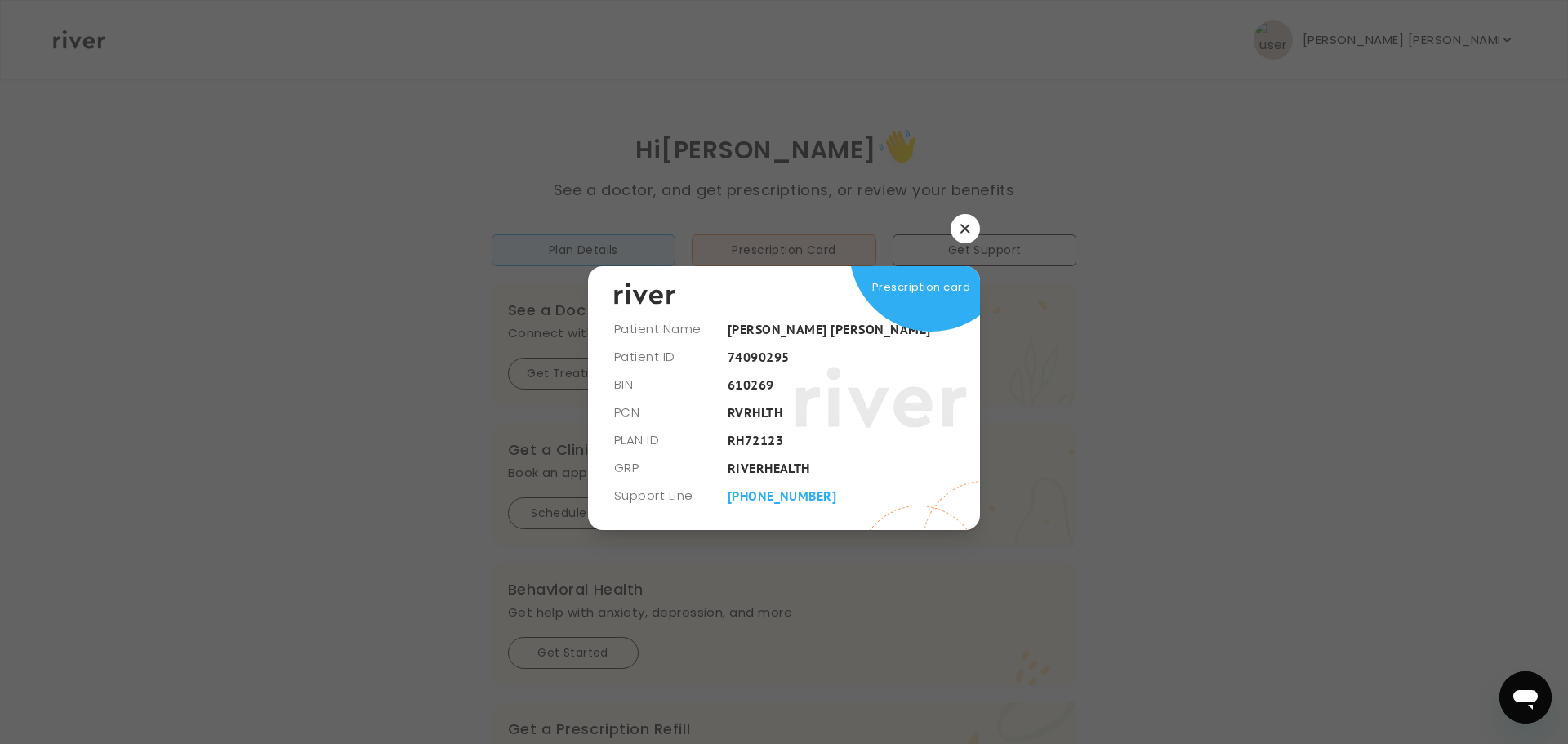
click at [968, 231] on icon "button" at bounding box center [965, 228] width 9 height 9
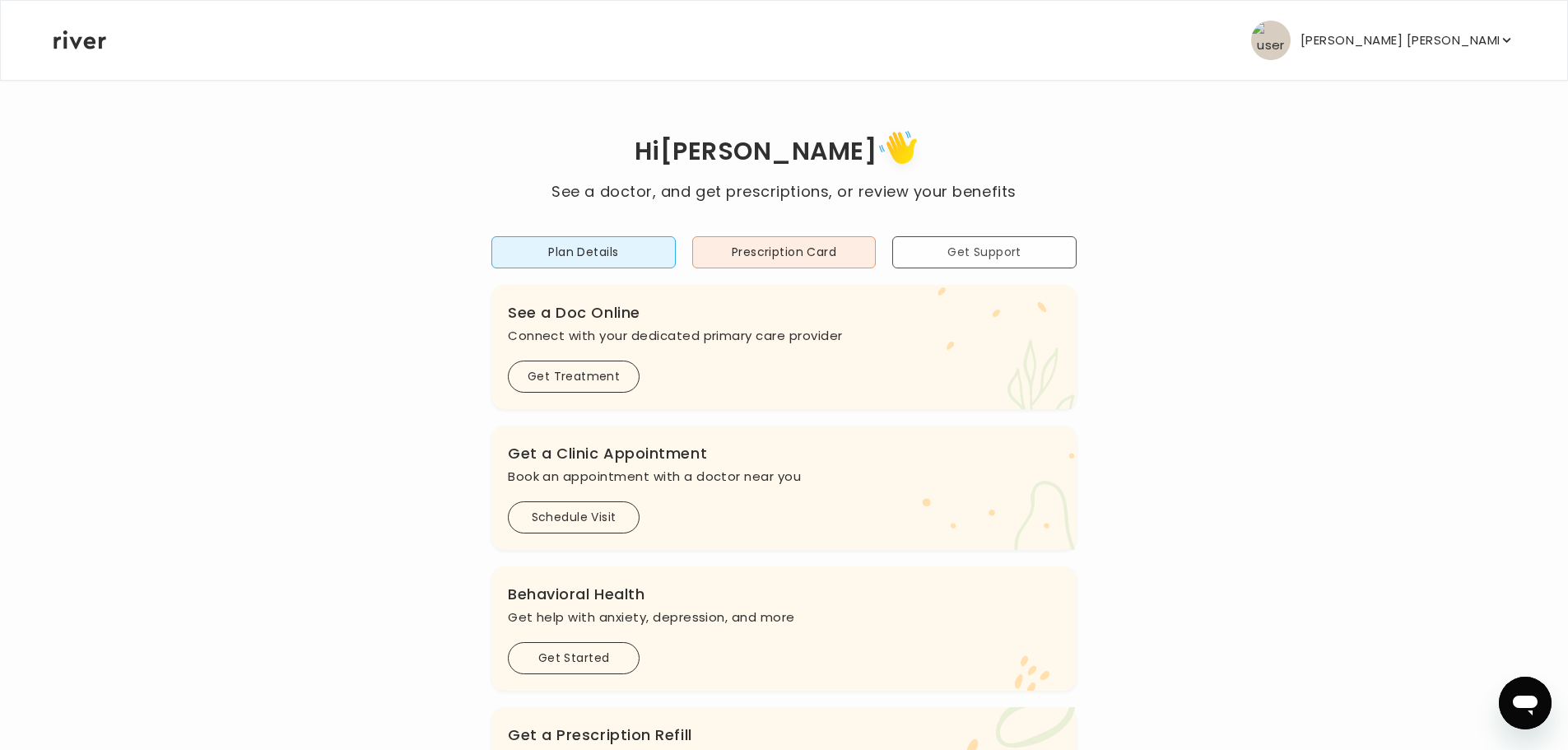
click at [959, 252] on button "Get Support" at bounding box center [985, 253] width 185 height 32
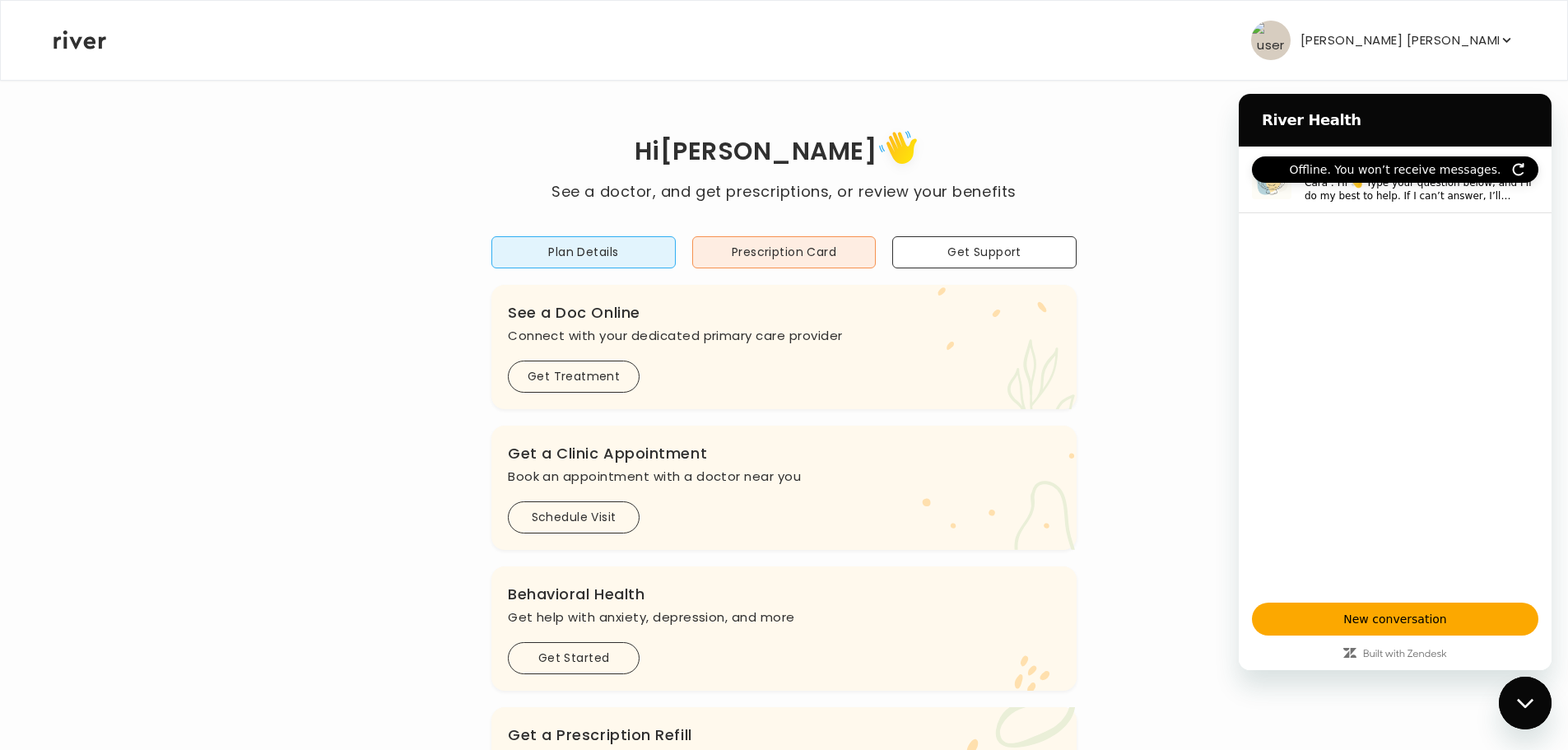
click at [1146, 171] on div "Hi [PERSON_NAME] See a doctor, and get prescriptions, or review your benefits P…" at bounding box center [784, 548] width 1462 height 847
drag, startPoint x: 1525, startPoint y: 682, endPoint x: 3005, endPoint y: 1336, distance: 1618.1
click at [1525, 682] on div "Close messaging window" at bounding box center [1525, 703] width 49 height 49
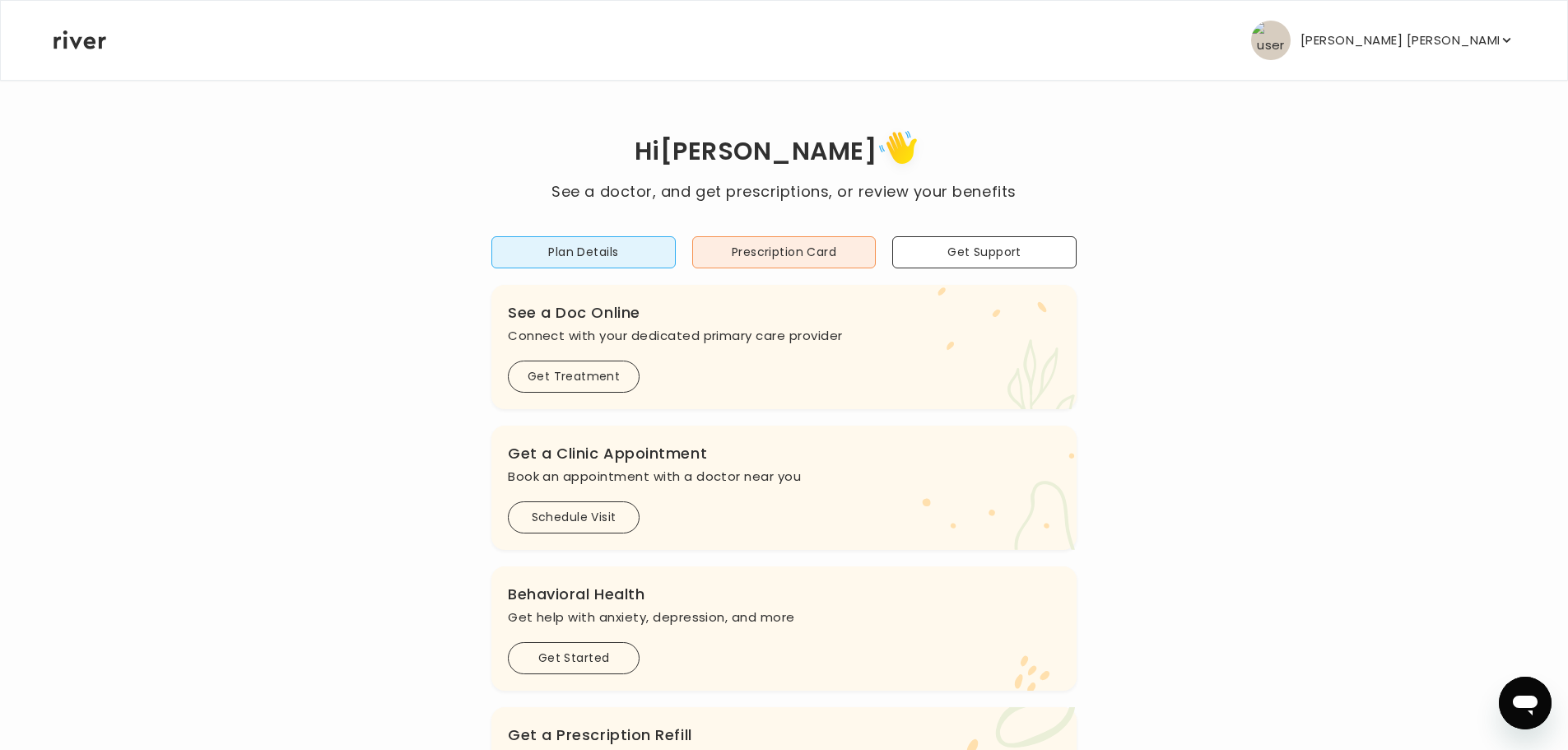
click at [1401, 14] on div "[PERSON_NAME] [PERSON_NAME] Profile Add Family Activate Card Reimbursement Term…" at bounding box center [784, 41] width 1461 height 79
click at [1401, 62] on div "[PERSON_NAME] [PERSON_NAME] Profile Add Family Activate Card Reimbursement Term…" at bounding box center [784, 41] width 1461 height 79
click at [1414, 41] on p "[PERSON_NAME] [PERSON_NAME]" at bounding box center [1399, 41] width 198 height 23
click at [1412, 100] on div "Profile" at bounding box center [1412, 89] width 204 height 37
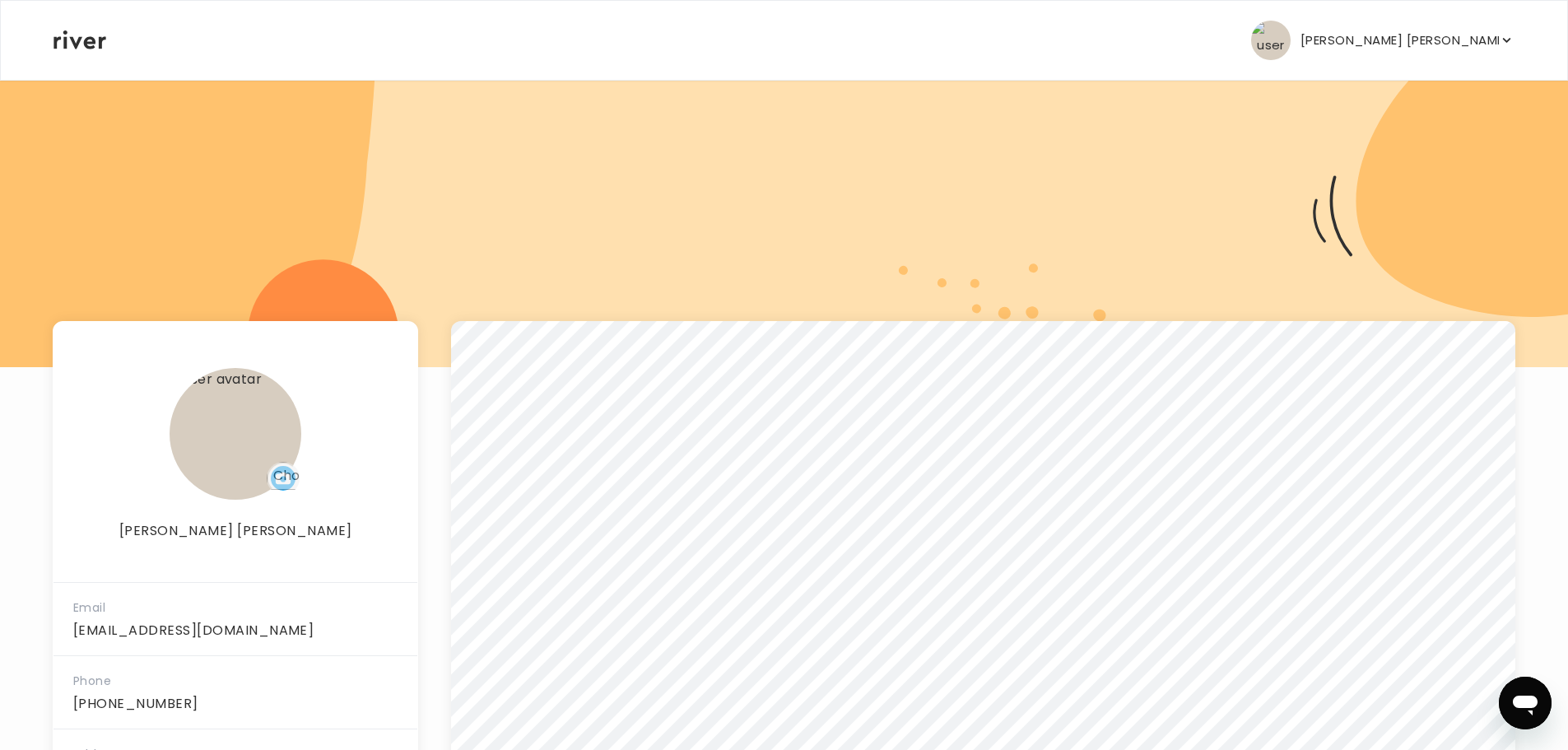
click at [1395, 33] on p "[PERSON_NAME] [PERSON_NAME]" at bounding box center [1399, 41] width 198 height 23
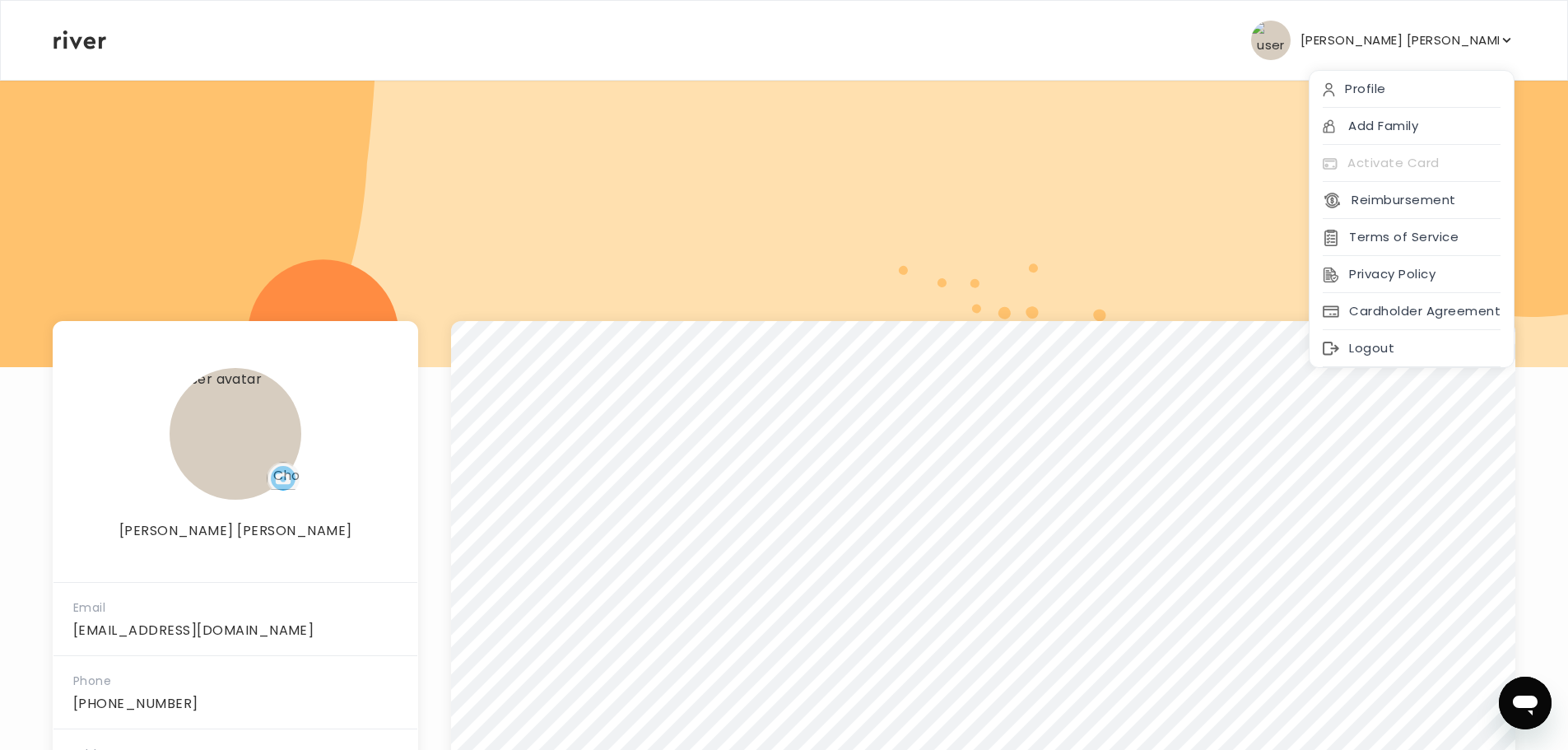
click at [454, 233] on div at bounding box center [784, 223] width 1568 height 288
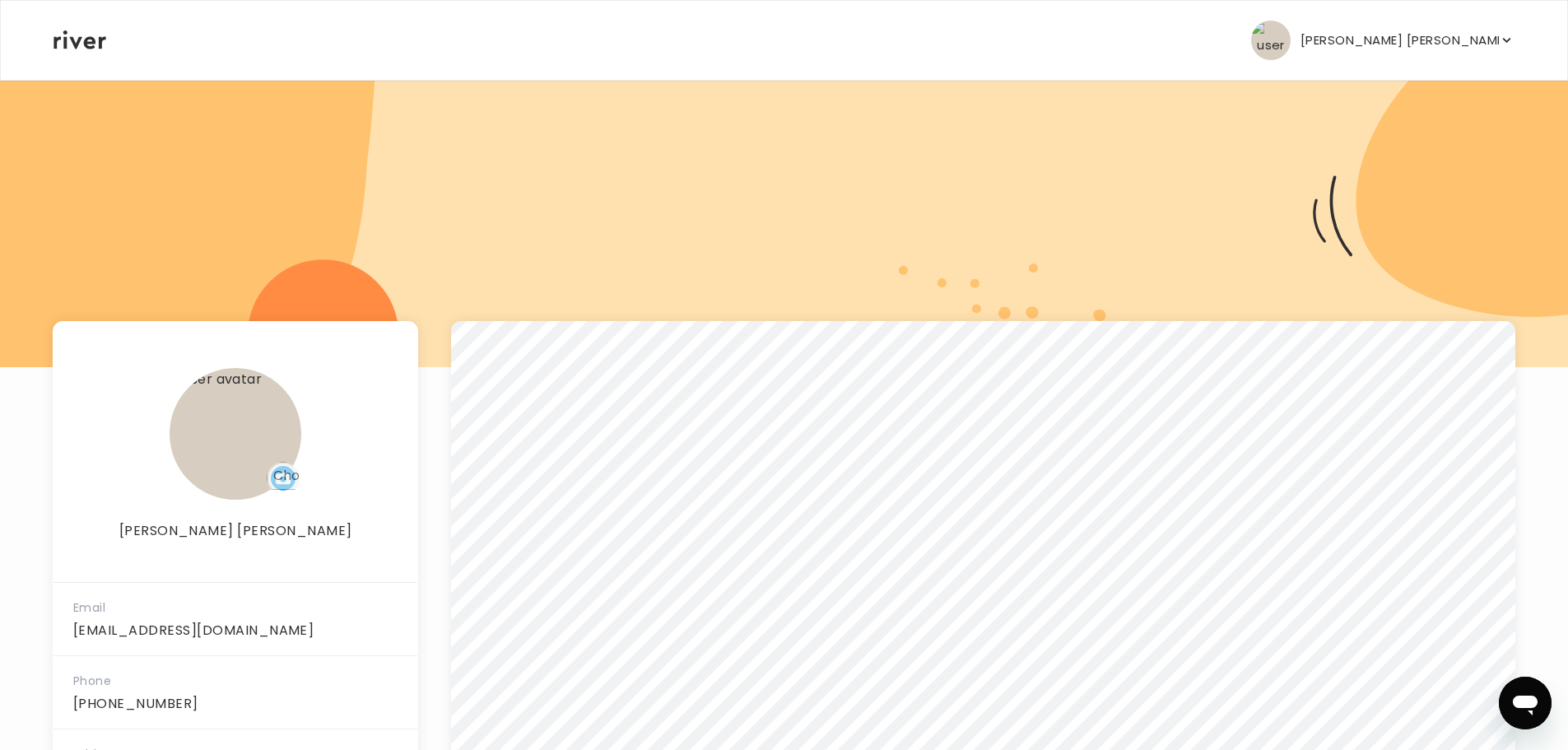
click at [54, 37] on nav "[PERSON_NAME] [PERSON_NAME] Profile Add Family Activate Card Reimbursement Term…" at bounding box center [784, 41] width 1566 height 79
click at [49, 49] on nav "[PERSON_NAME] [PERSON_NAME] Profile Add Family Activate Card Reimbursement Term…" at bounding box center [784, 41] width 1566 height 79
click at [70, 39] on icon at bounding box center [80, 40] width 53 height 19
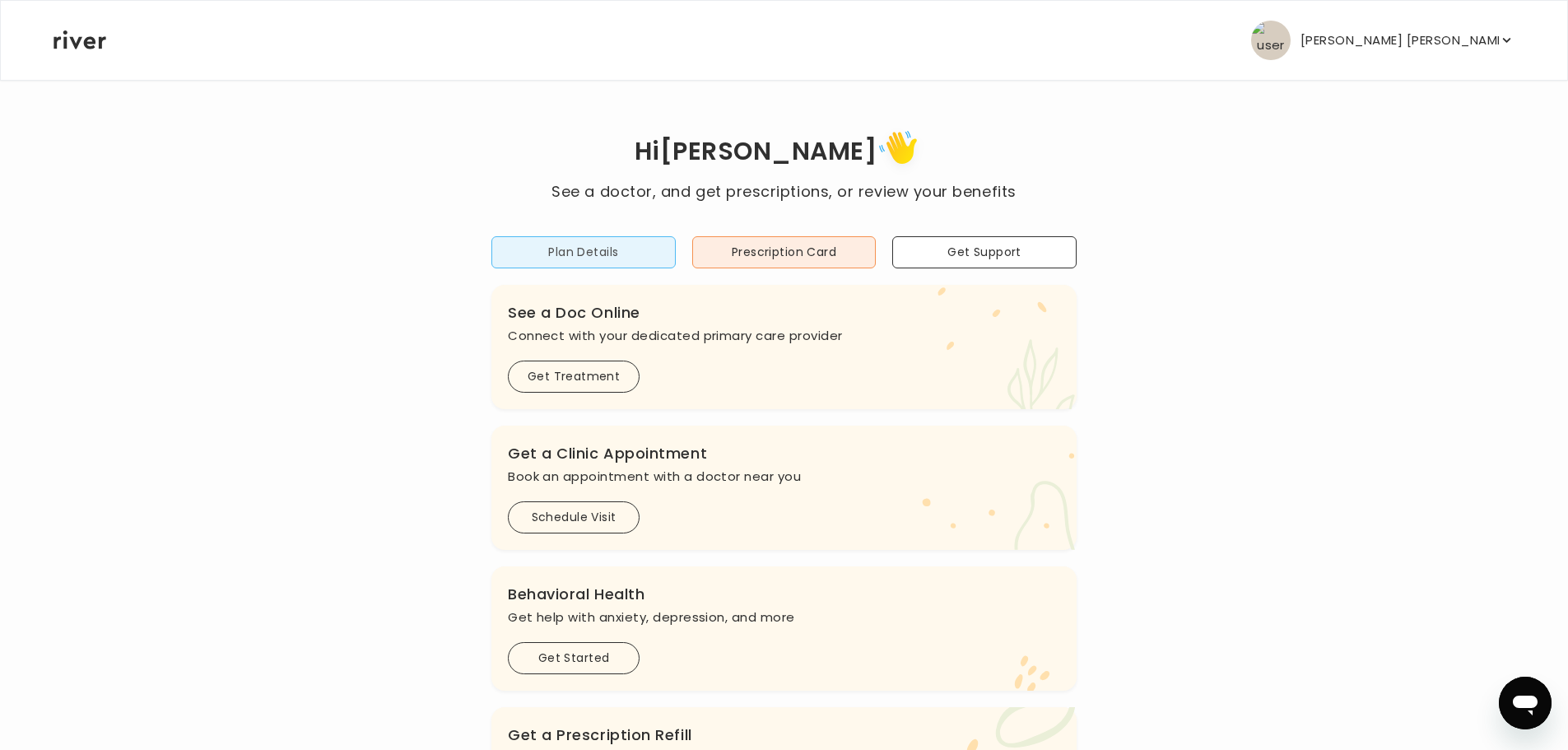
click at [563, 244] on button "Plan Details" at bounding box center [583, 253] width 185 height 32
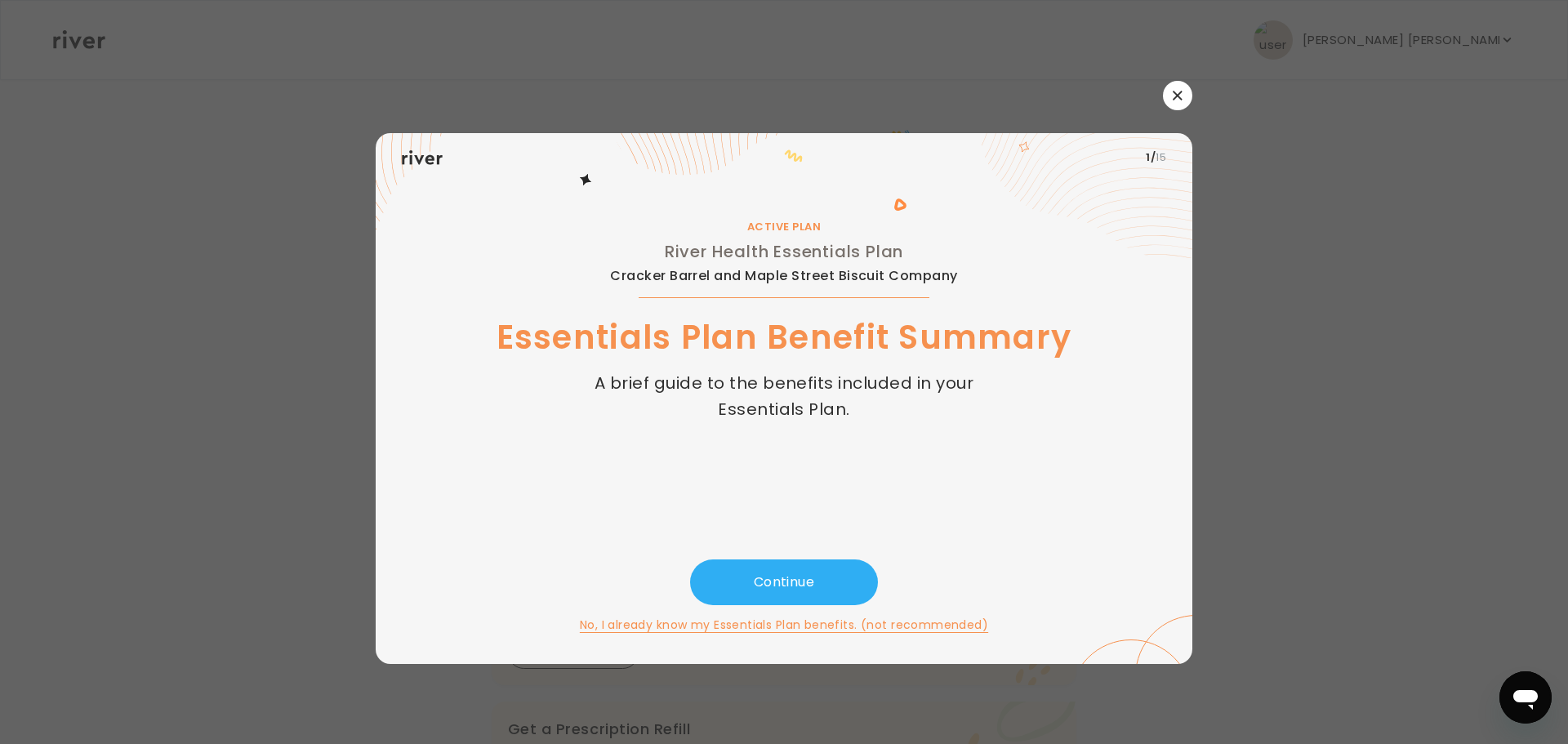
click at [1144, 84] on div at bounding box center [784, 94] width 816 height 29
click at [1172, 95] on icon "button" at bounding box center [1177, 95] width 9 height 9
